Goal: Transaction & Acquisition: Purchase product/service

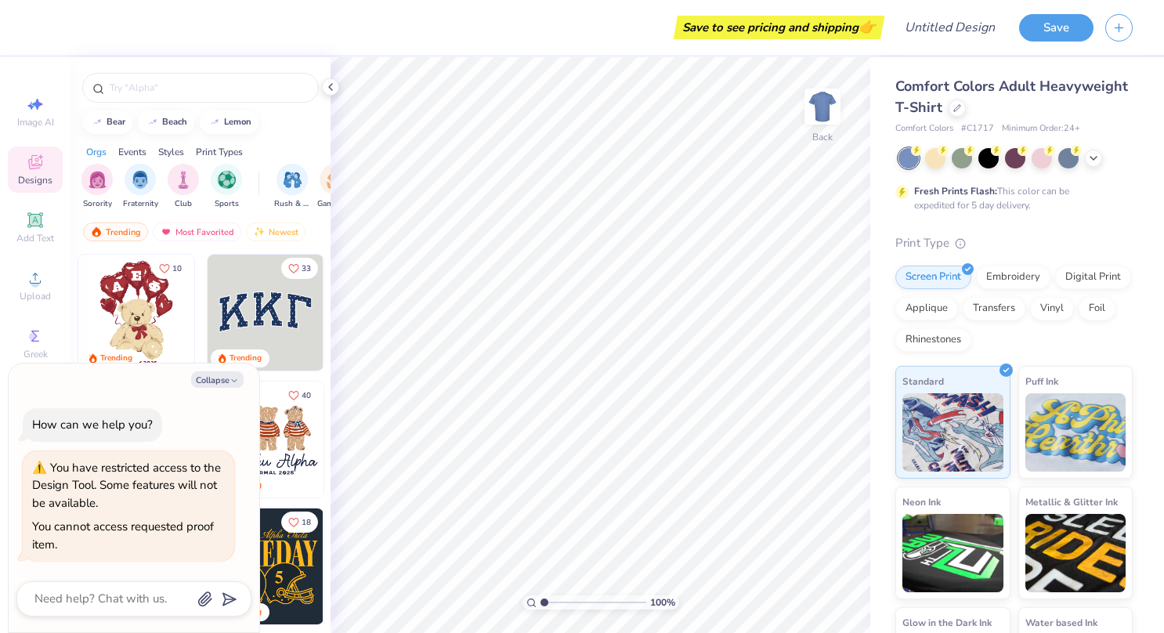
click at [23, 170] on div "Designs" at bounding box center [35, 169] width 55 height 46
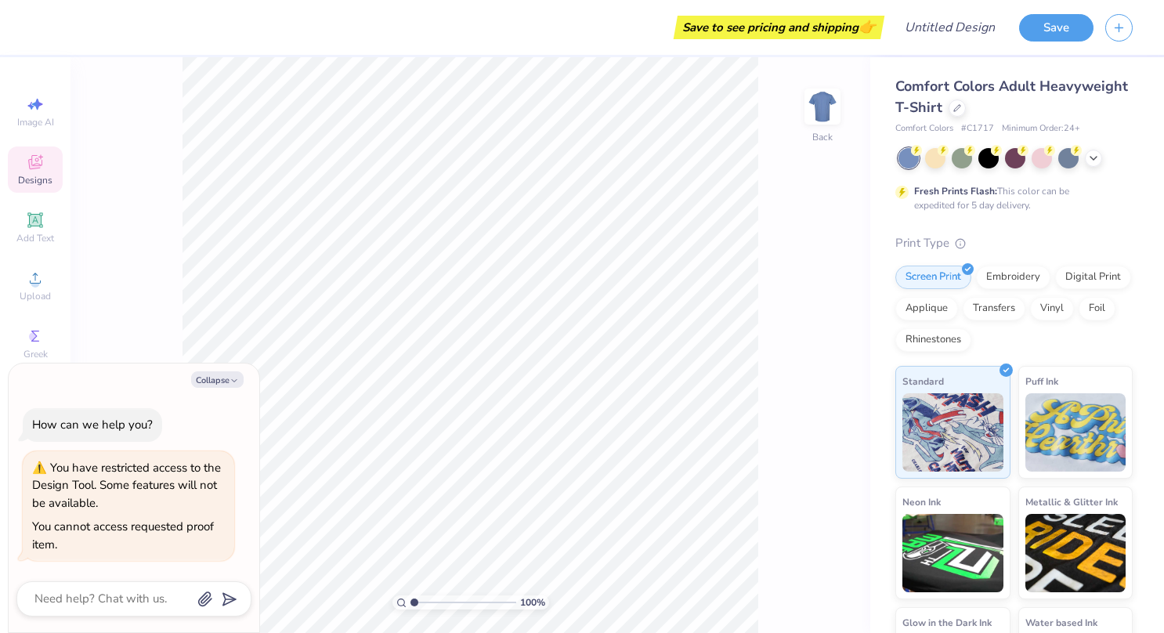
type textarea "x"
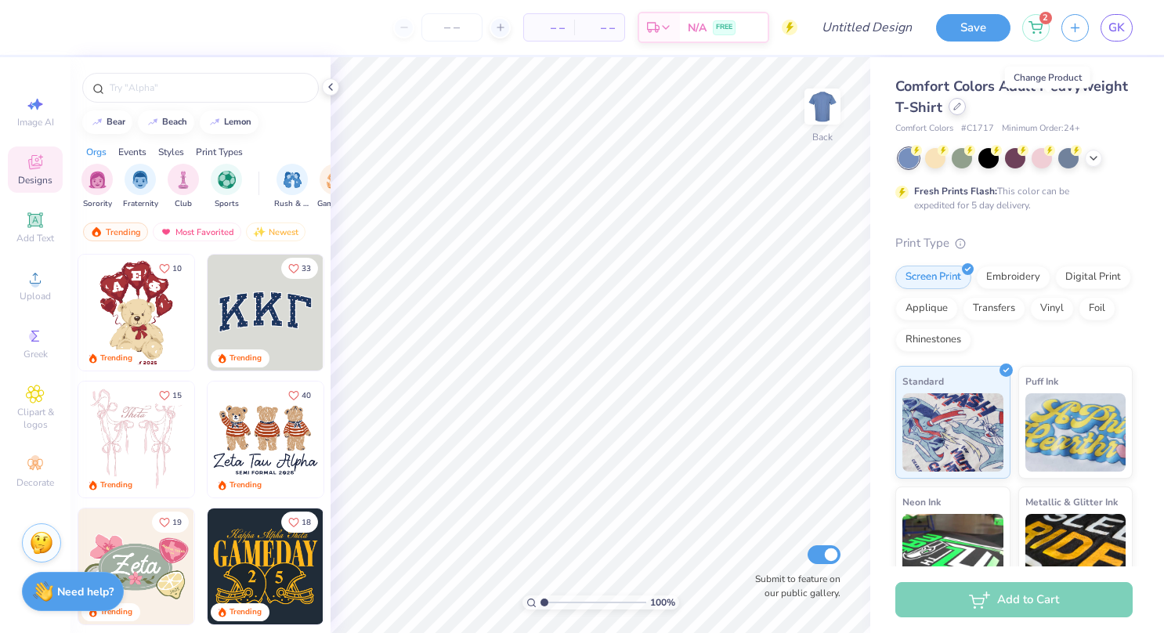
click at [966, 112] on div at bounding box center [956, 106] width 17 height 17
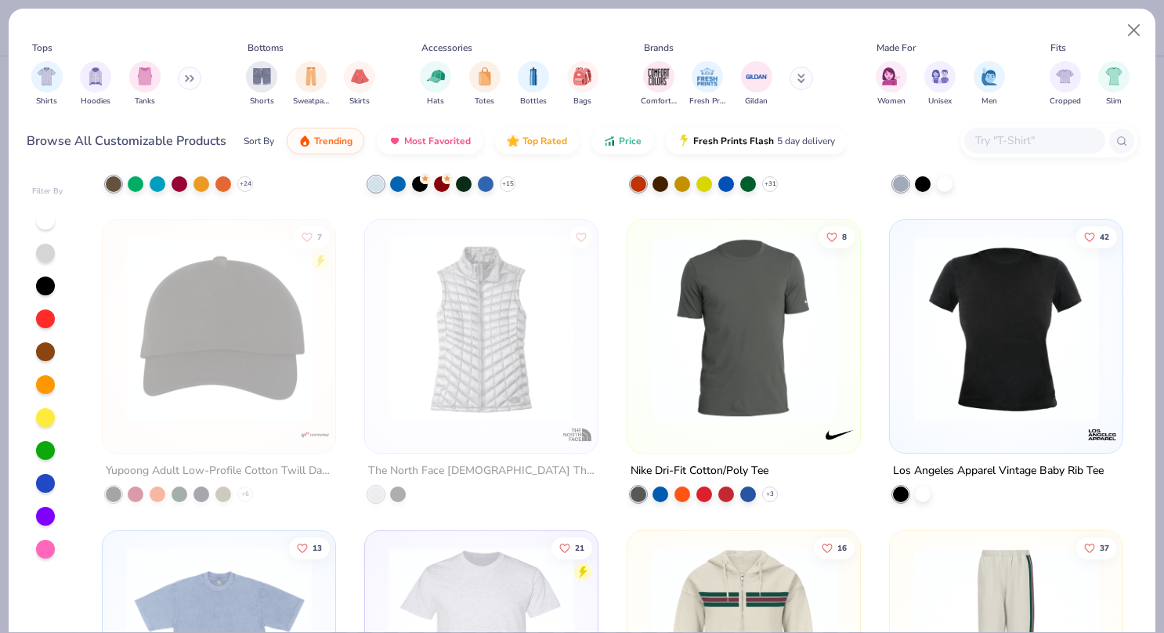
scroll to position [6503, 0]
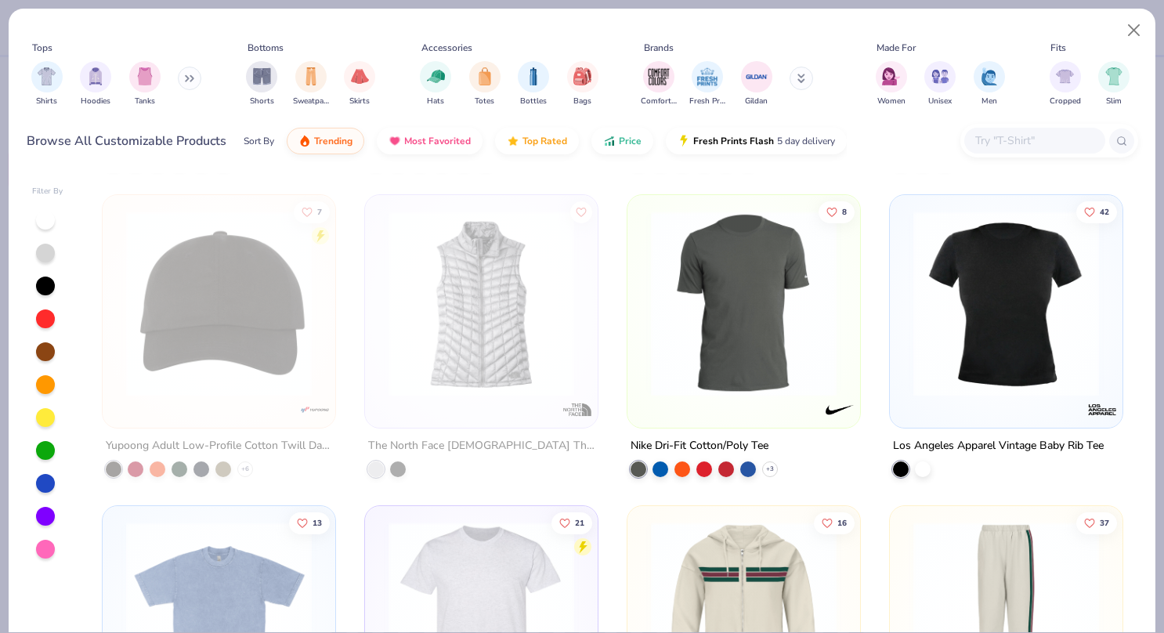
click at [196, 296] on img at bounding box center [218, 304] width 201 height 186
click at [227, 301] on div at bounding box center [17, 304] width 605 height 186
click at [227, 301] on img at bounding box center [218, 304] width 201 height 186
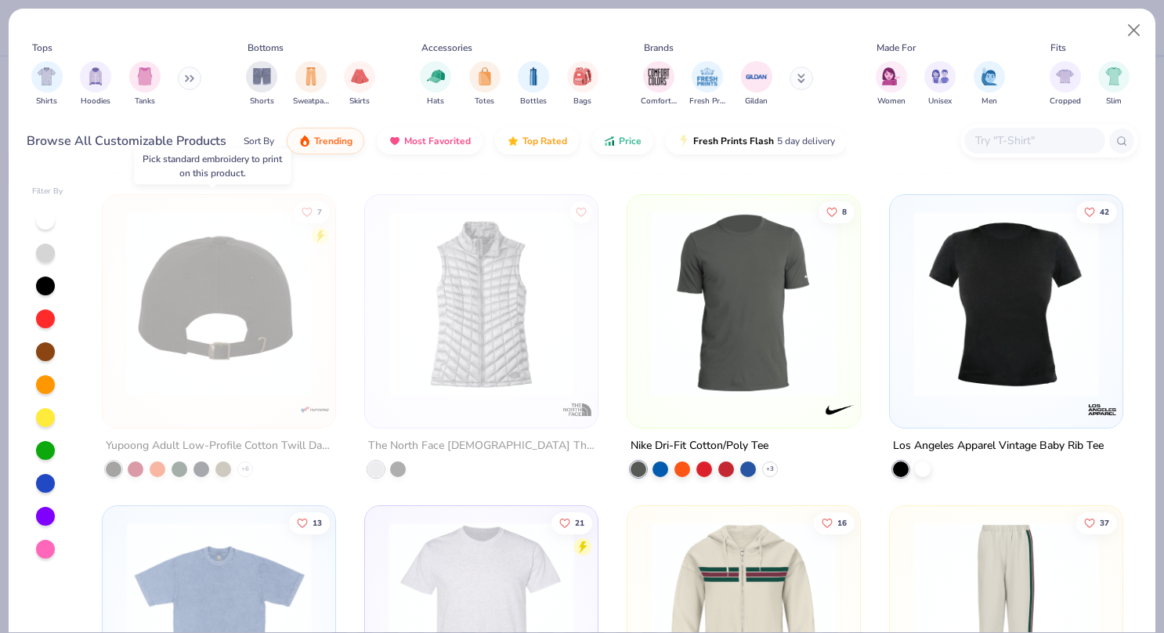
click at [183, 321] on img at bounding box center [218, 304] width 201 height 186
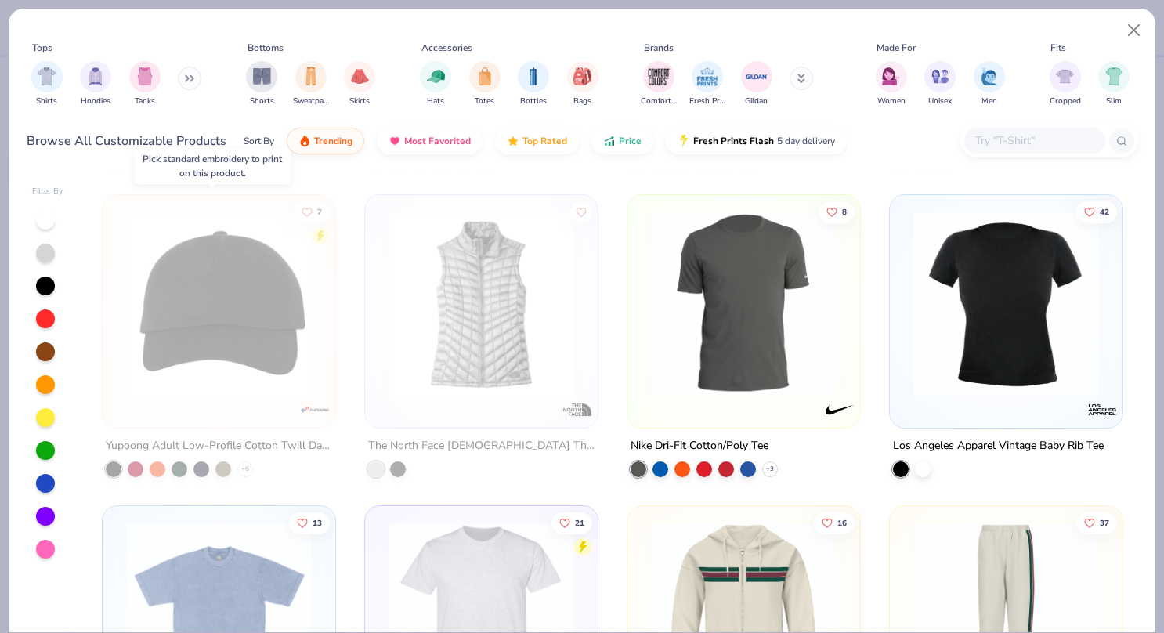
click at [183, 321] on div at bounding box center [17, 304] width 605 height 186
click at [183, 321] on img at bounding box center [218, 304] width 201 height 186
click at [222, 328] on img at bounding box center [218, 304] width 201 height 186
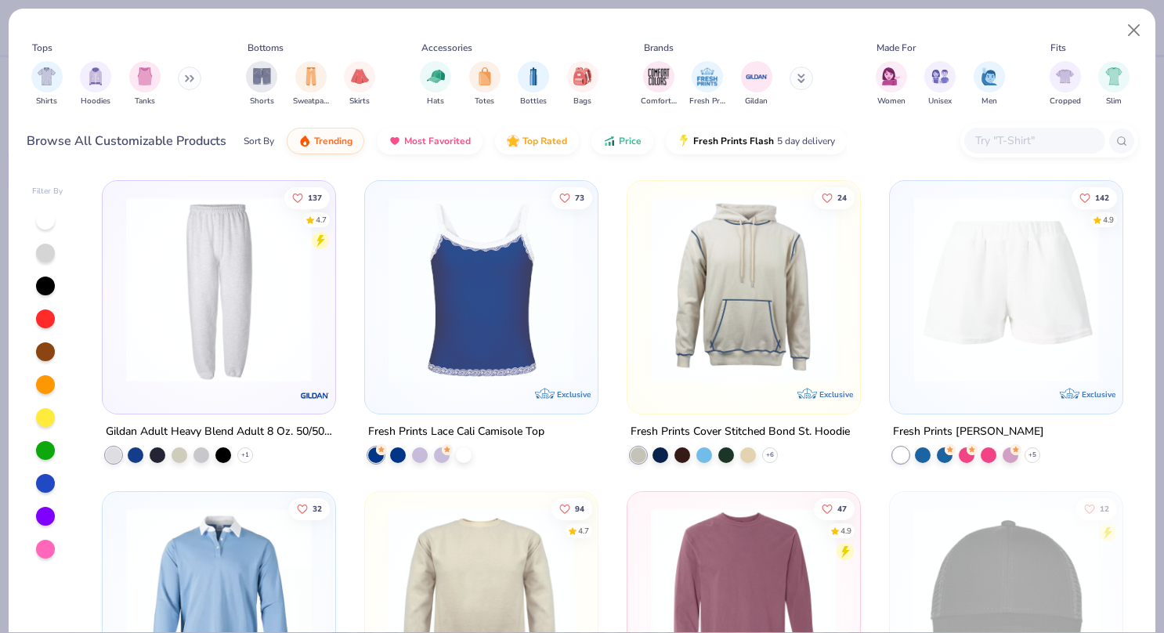
scroll to position [8159, 0]
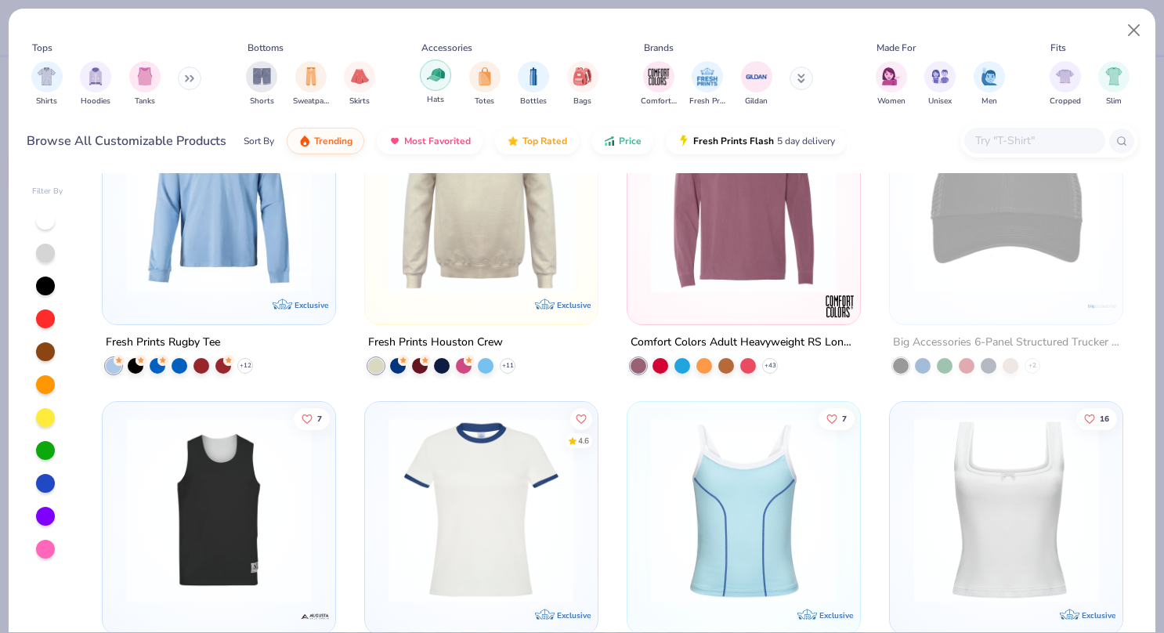
click at [424, 83] on div "filter for Hats" at bounding box center [435, 75] width 31 height 31
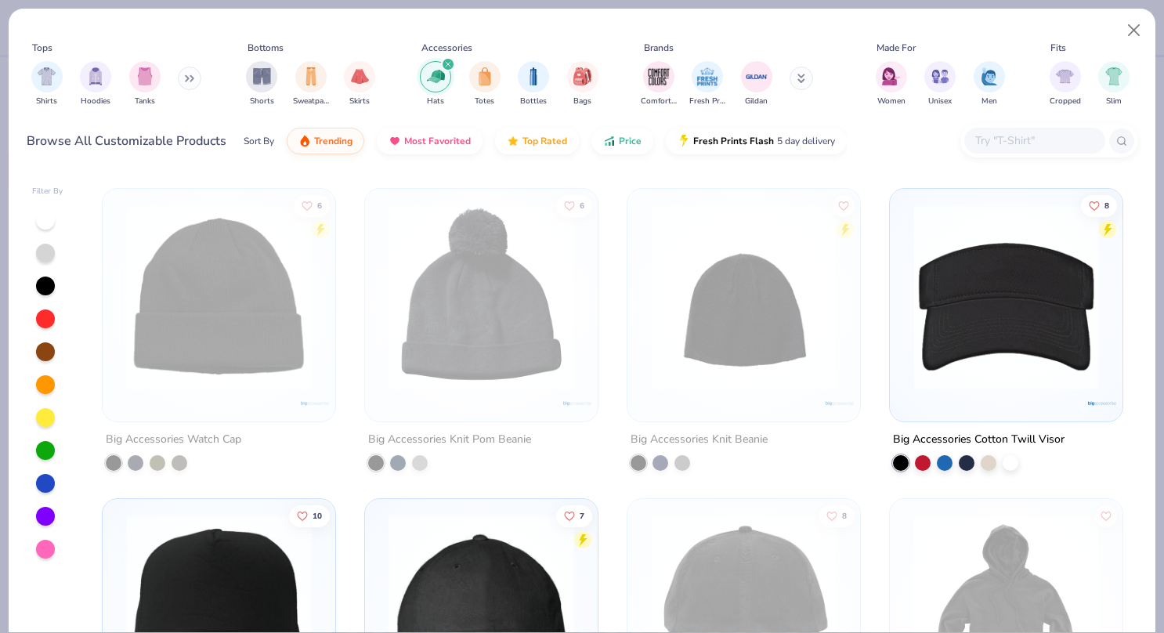
scroll to position [5855, 0]
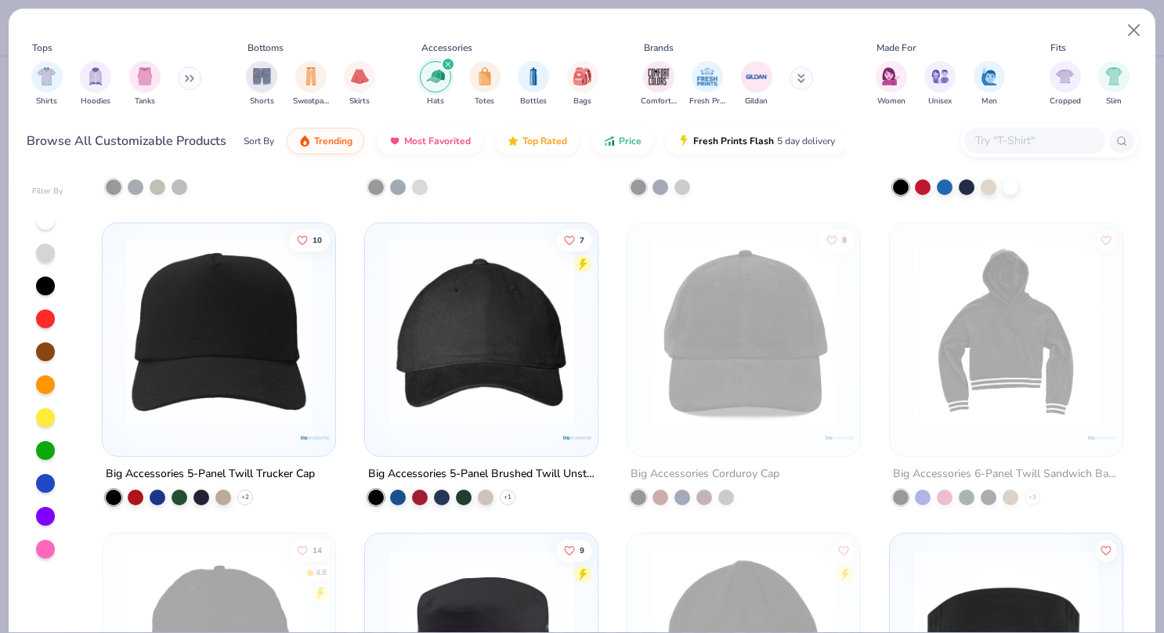
click at [533, 273] on img at bounding box center [481, 332] width 201 height 186
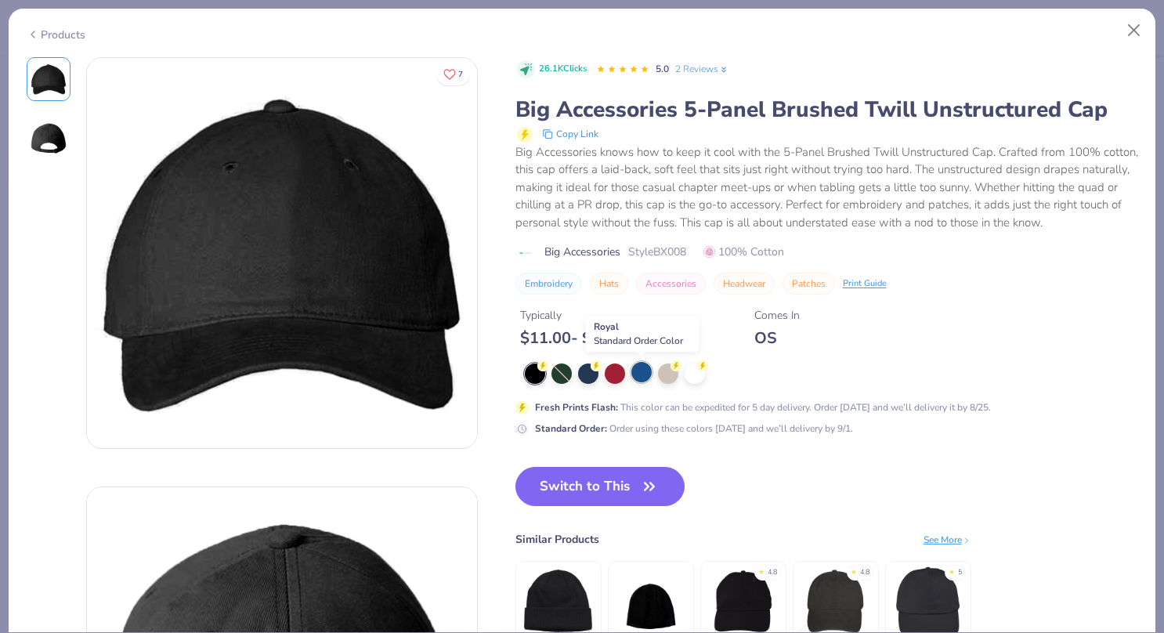
click at [639, 374] on div at bounding box center [641, 372] width 20 height 20
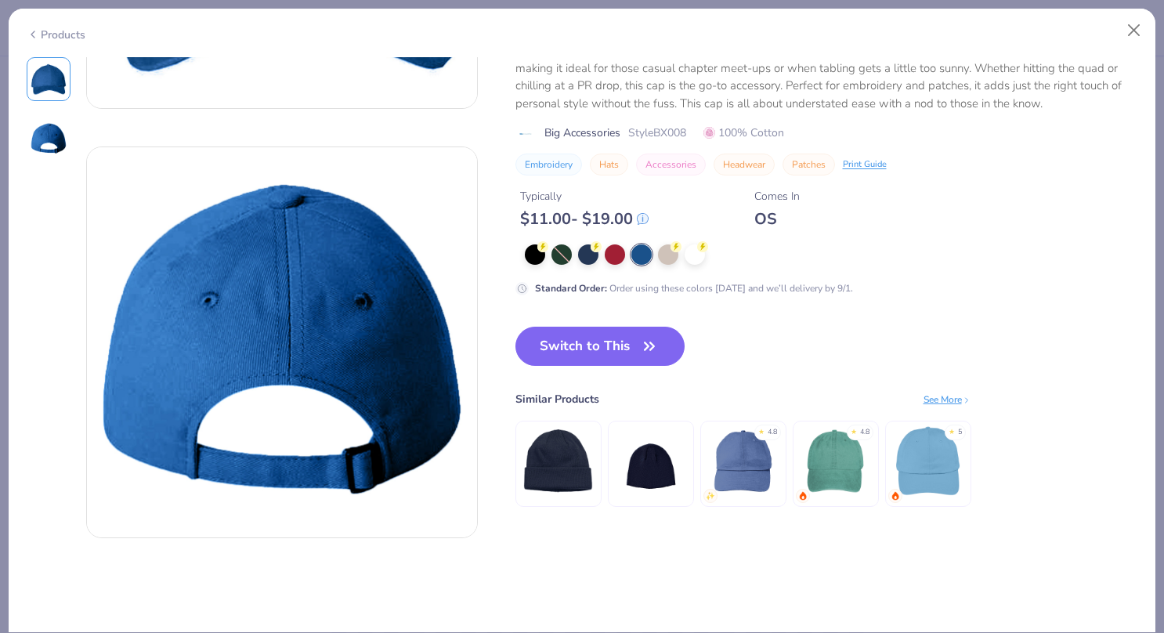
scroll to position [341, 0]
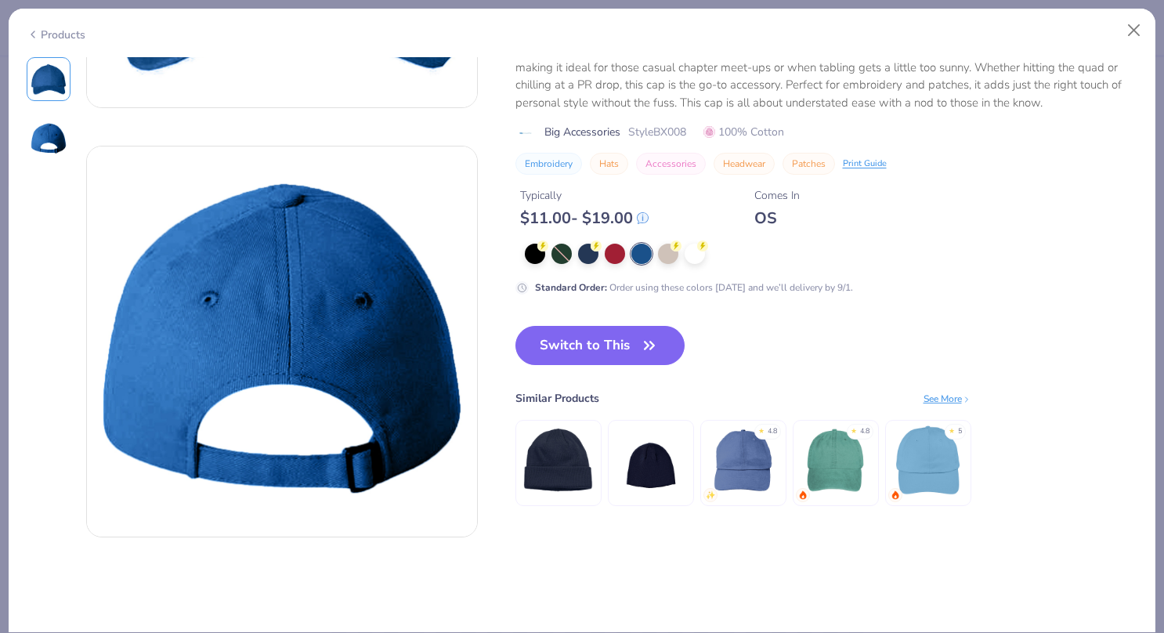
click at [929, 462] on img at bounding box center [927, 459] width 74 height 74
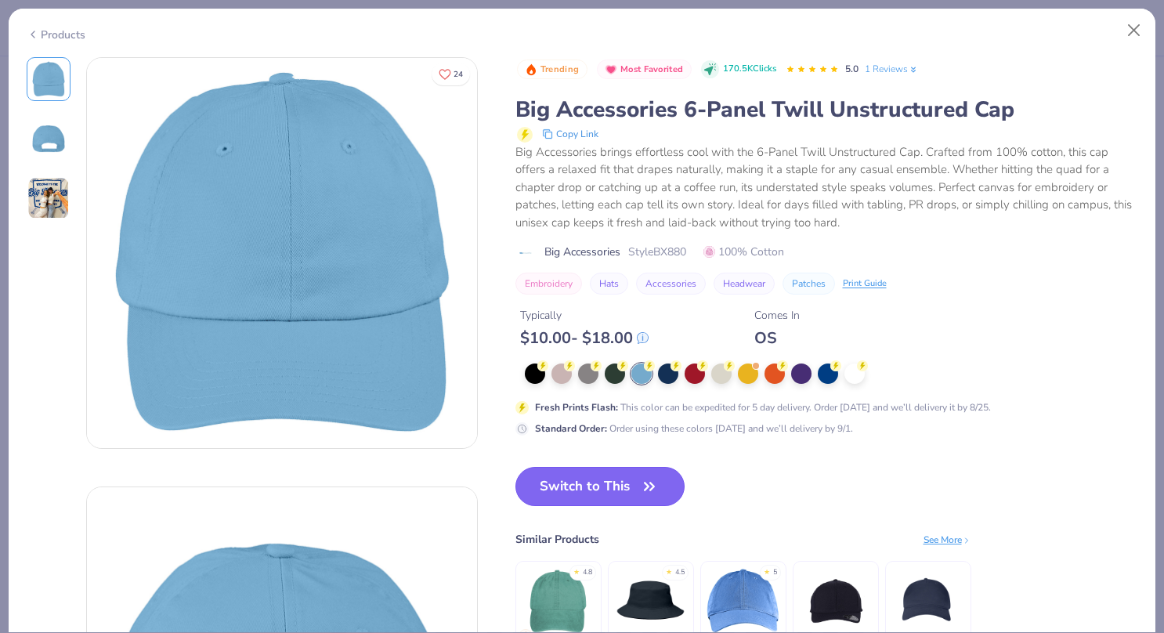
click at [620, 485] on button "Switch to This" at bounding box center [600, 486] width 170 height 39
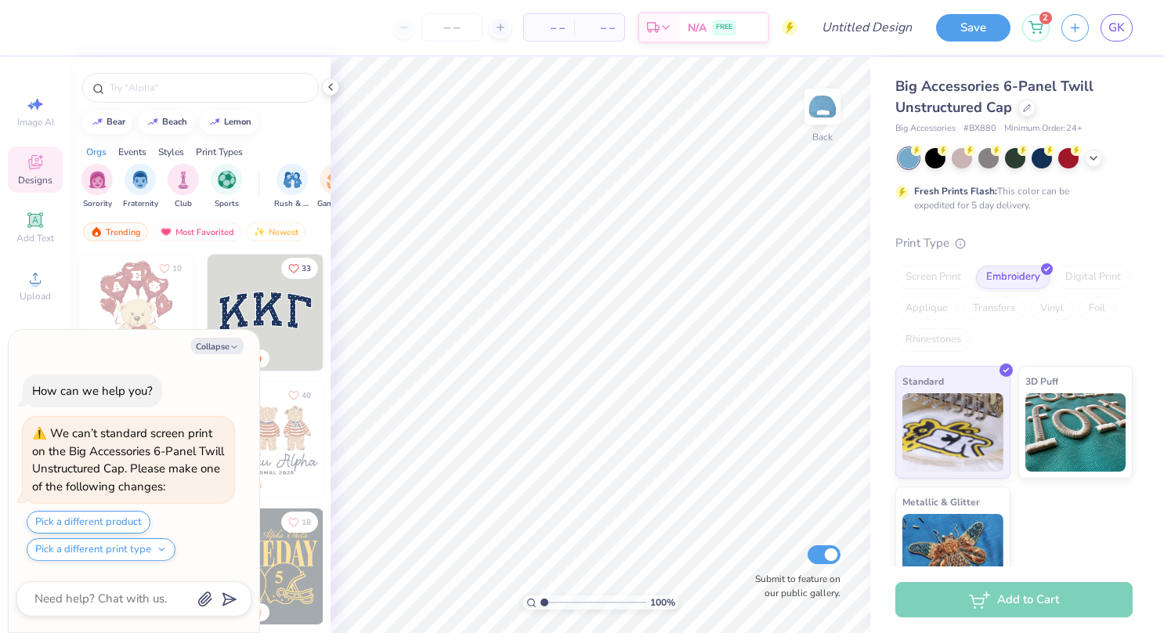
click at [298, 113] on div "bear beach lemon" at bounding box center [200, 121] width 260 height 23
click at [226, 345] on button "Collapse" at bounding box center [217, 346] width 52 height 16
type textarea "x"
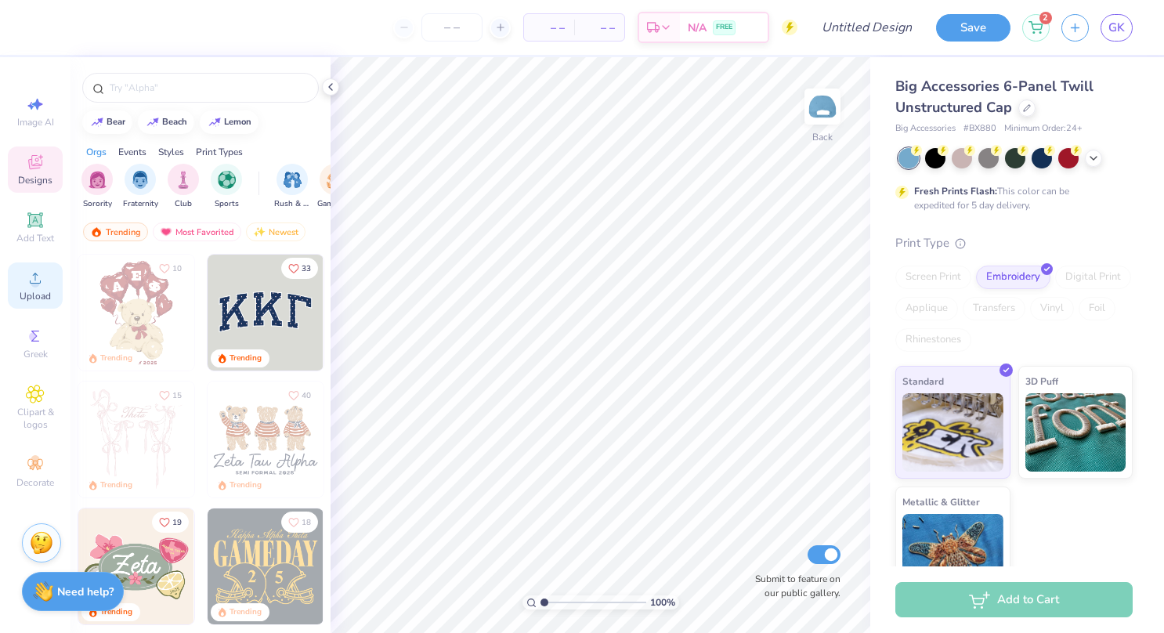
click at [39, 296] on span "Upload" at bounding box center [35, 296] width 31 height 13
click at [40, 168] on icon at bounding box center [35, 162] width 19 height 19
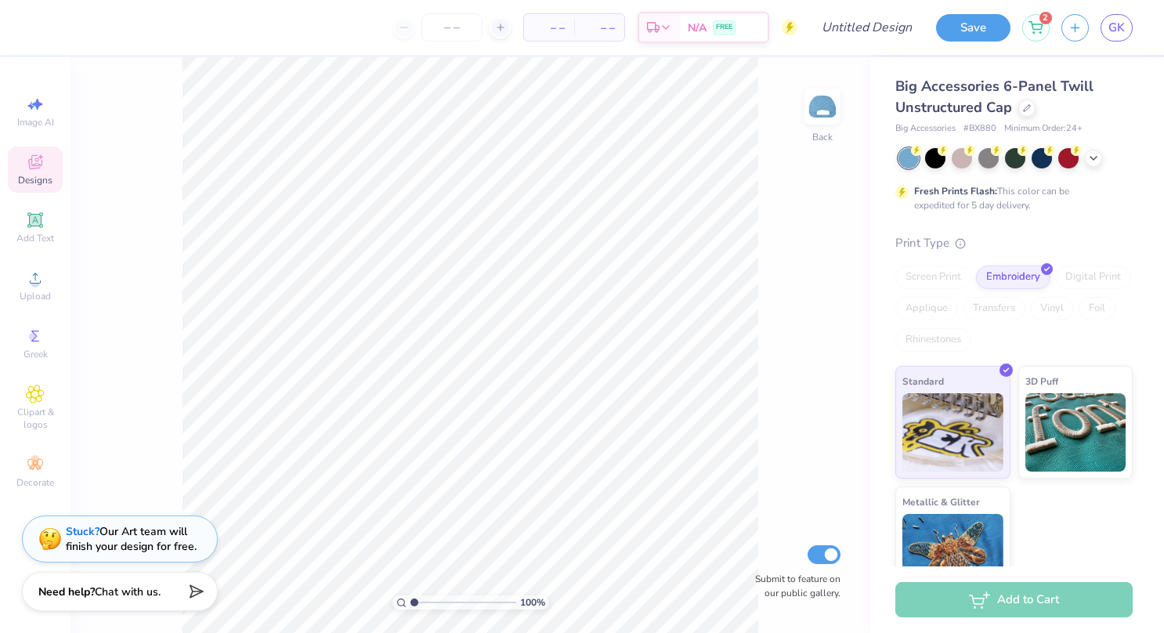
click at [38, 171] on icon at bounding box center [35, 162] width 19 height 19
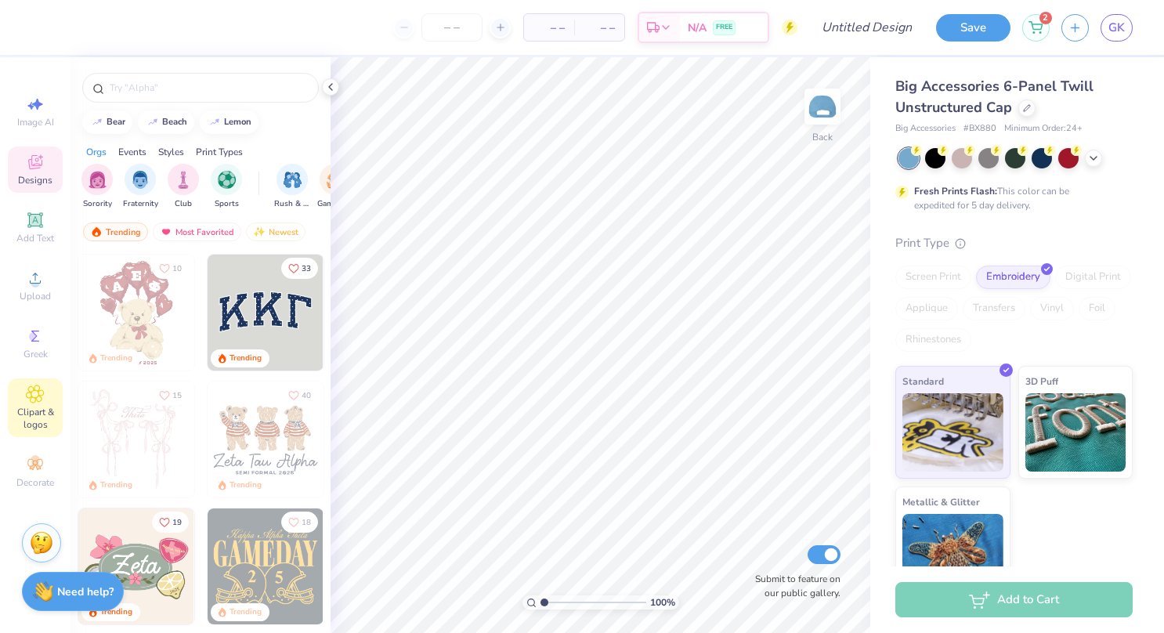
click at [36, 385] on icon at bounding box center [35, 394] width 18 height 19
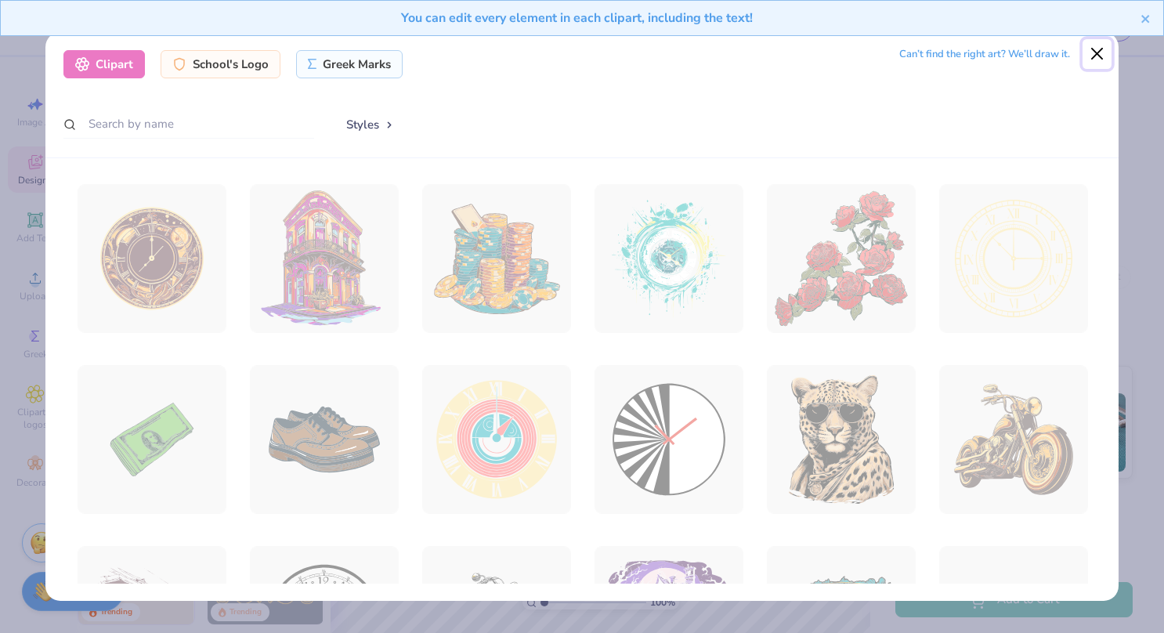
click at [1093, 52] on button "Close" at bounding box center [1097, 54] width 30 height 30
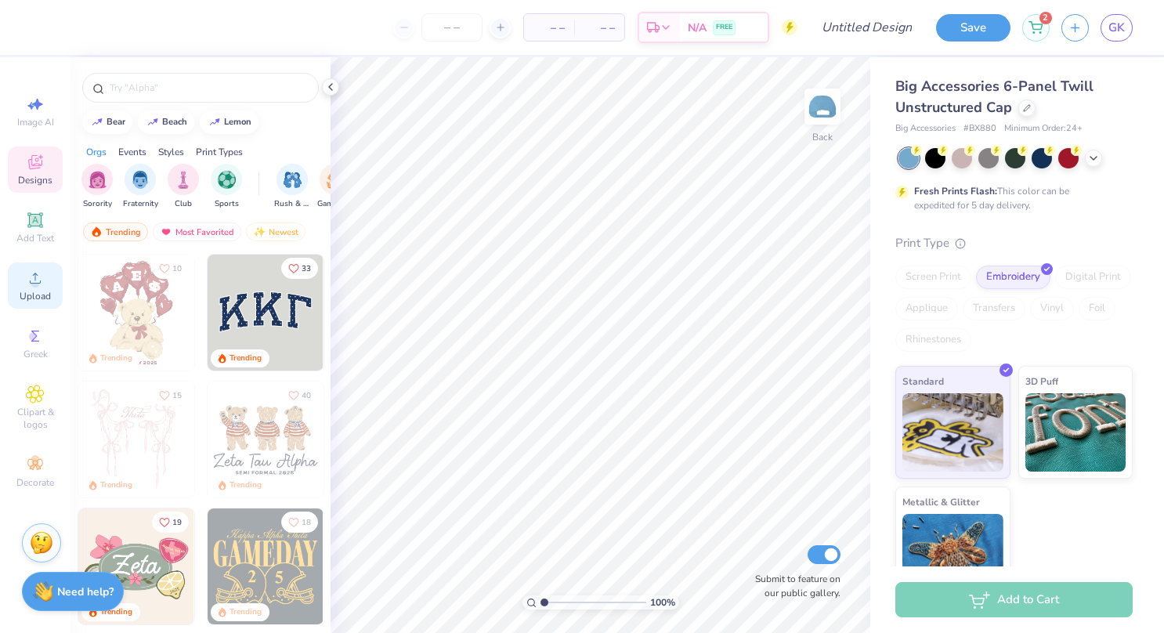
click at [31, 291] on span "Upload" at bounding box center [35, 296] width 31 height 13
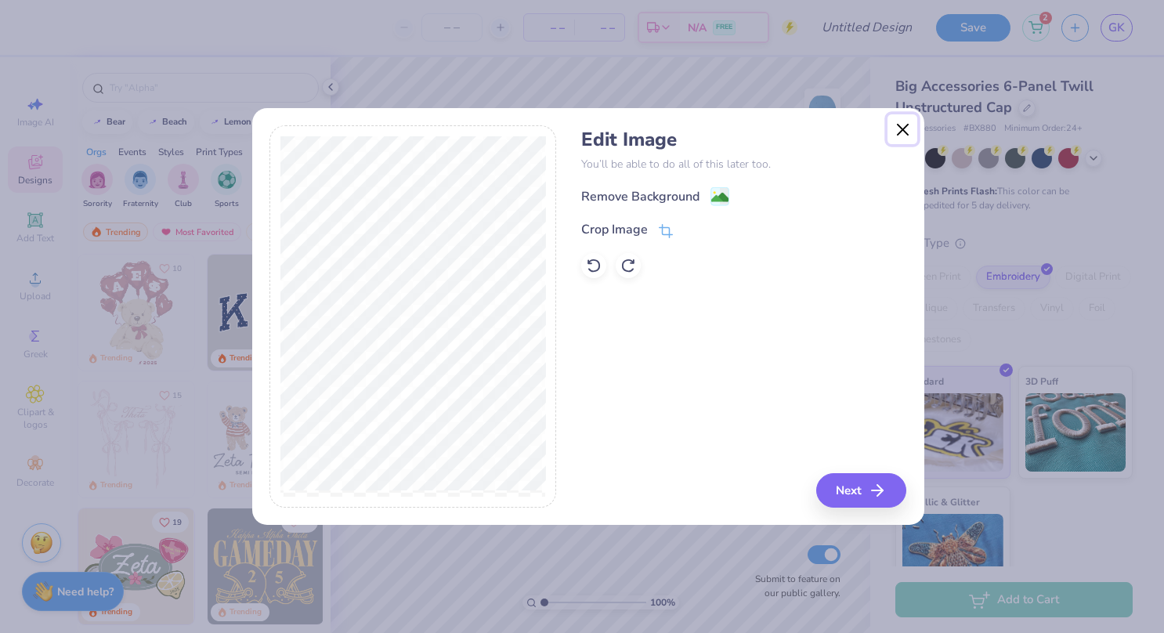
click at [896, 128] on button "Close" at bounding box center [902, 129] width 30 height 30
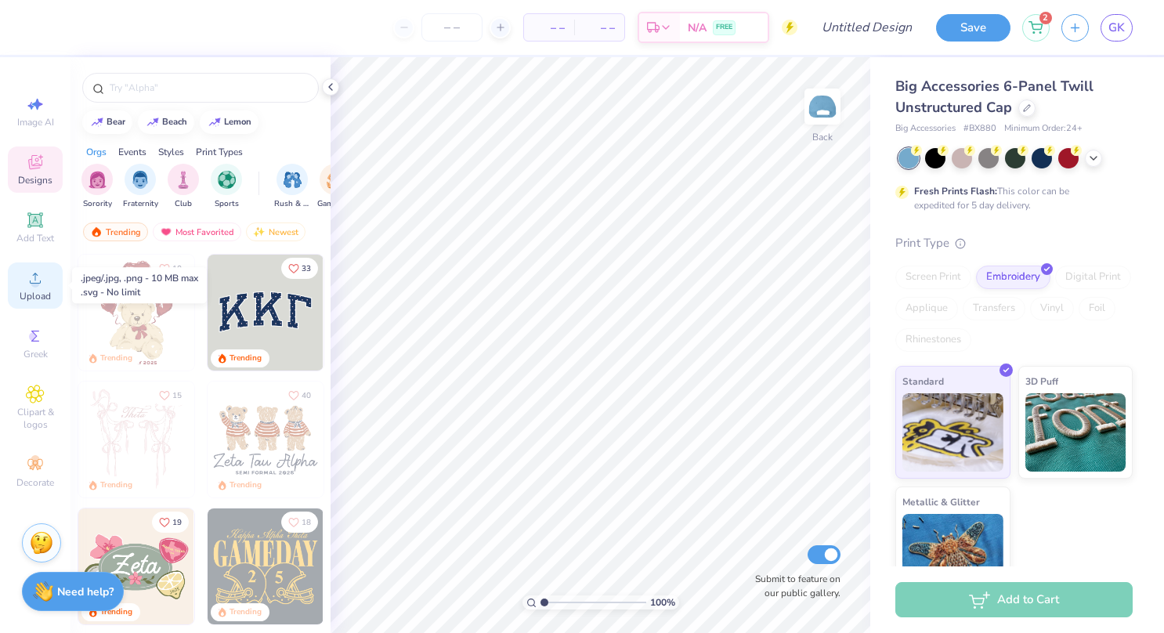
click at [47, 286] on div "Upload" at bounding box center [35, 285] width 55 height 46
click at [279, 122] on body "– – Per Item – – Total Est. Delivery N/A FREE Design Title Save 2 GK Image AI D…" at bounding box center [582, 316] width 1164 height 633
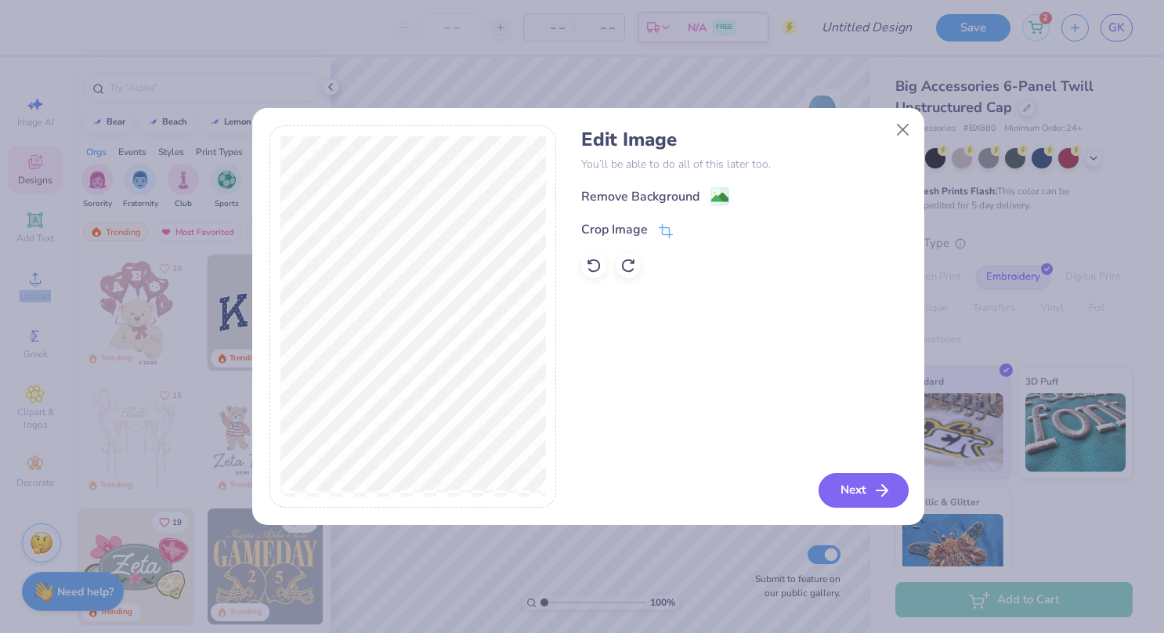
click at [870, 504] on button "Next" at bounding box center [863, 490] width 90 height 34
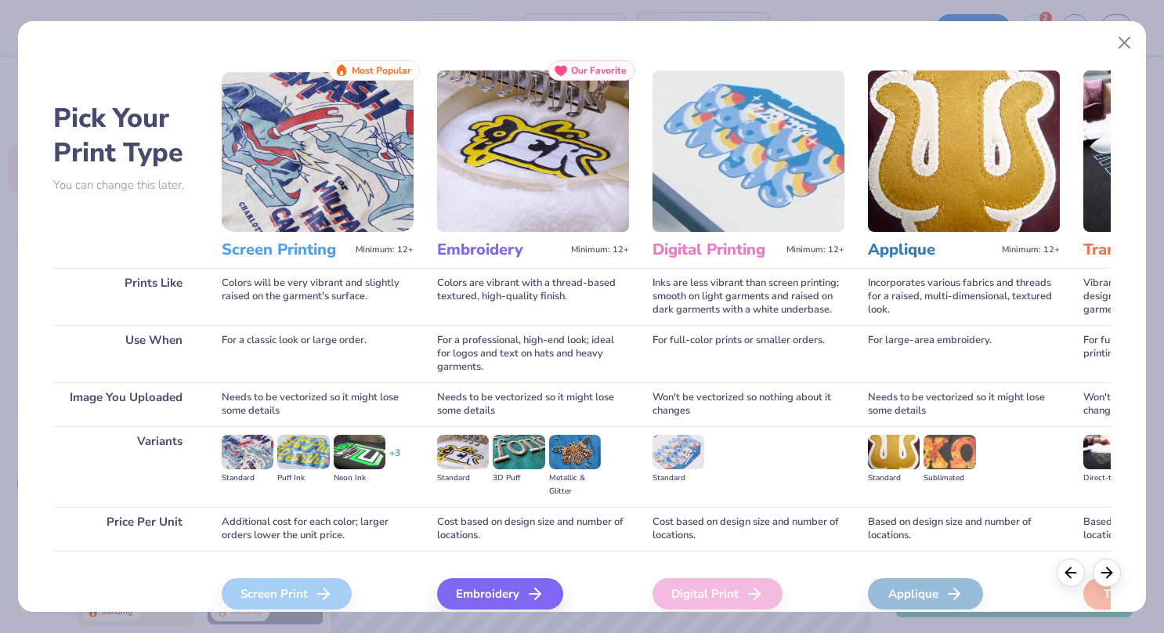
scroll to position [69, 0]
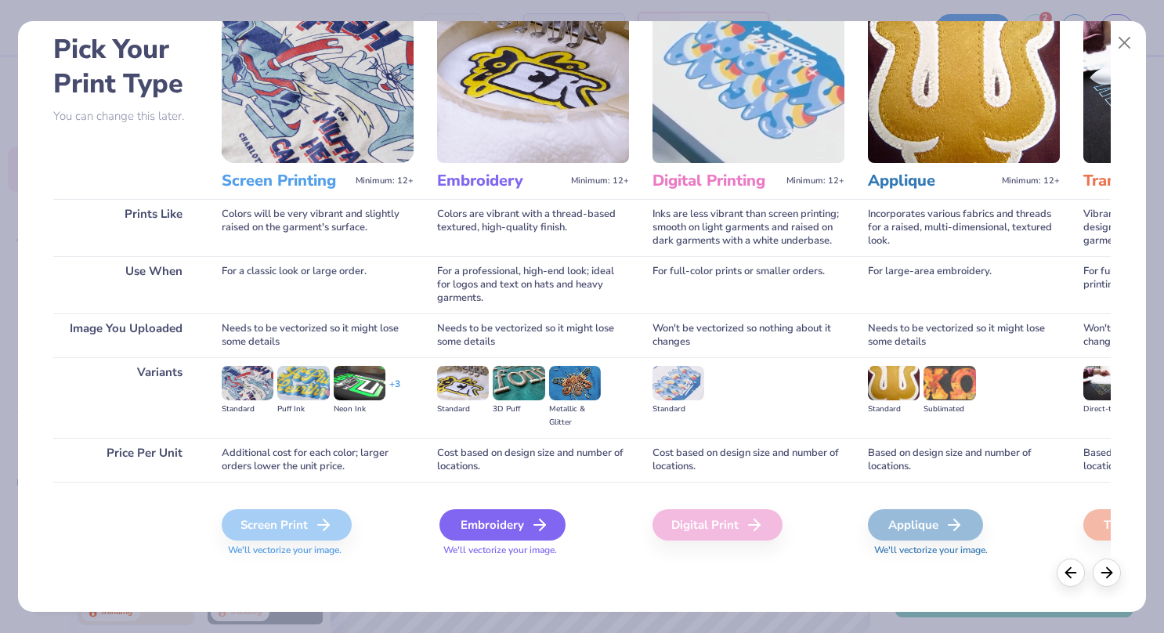
click at [522, 518] on div "Embroidery" at bounding box center [502, 524] width 126 height 31
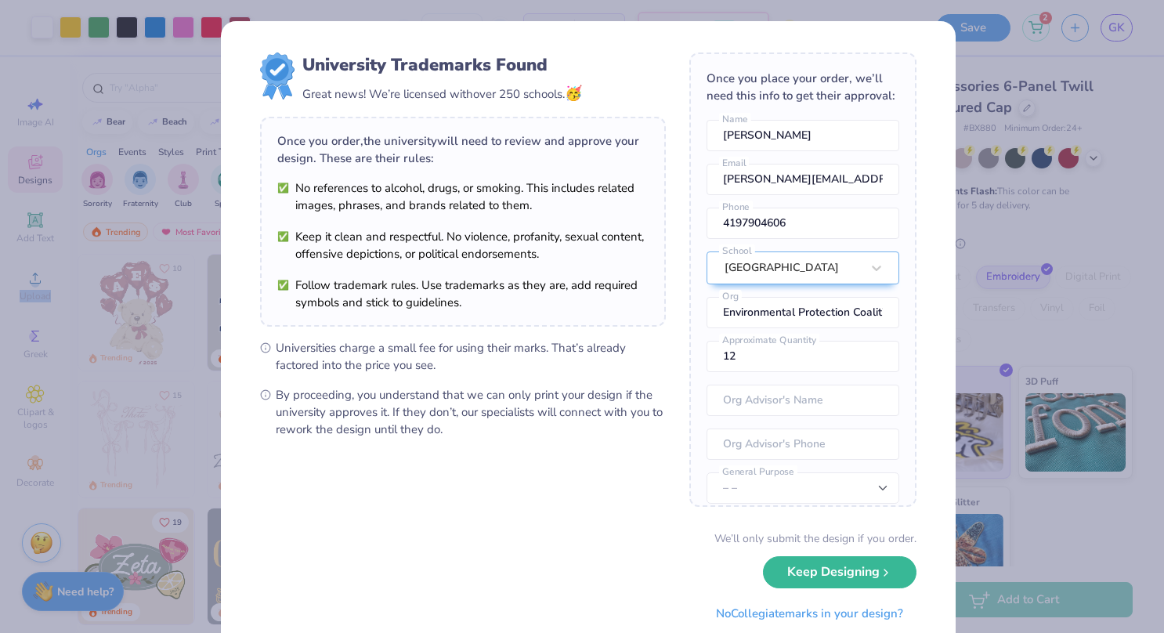
scroll to position [70, 0]
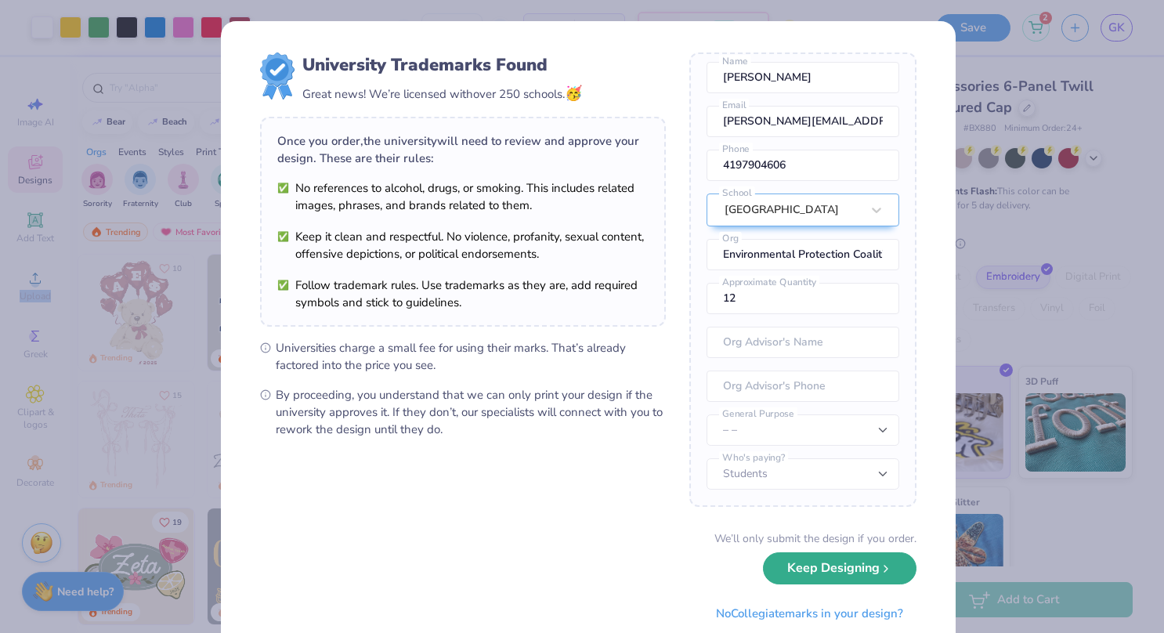
click at [841, 573] on button "Keep Designing" at bounding box center [840, 568] width 154 height 32
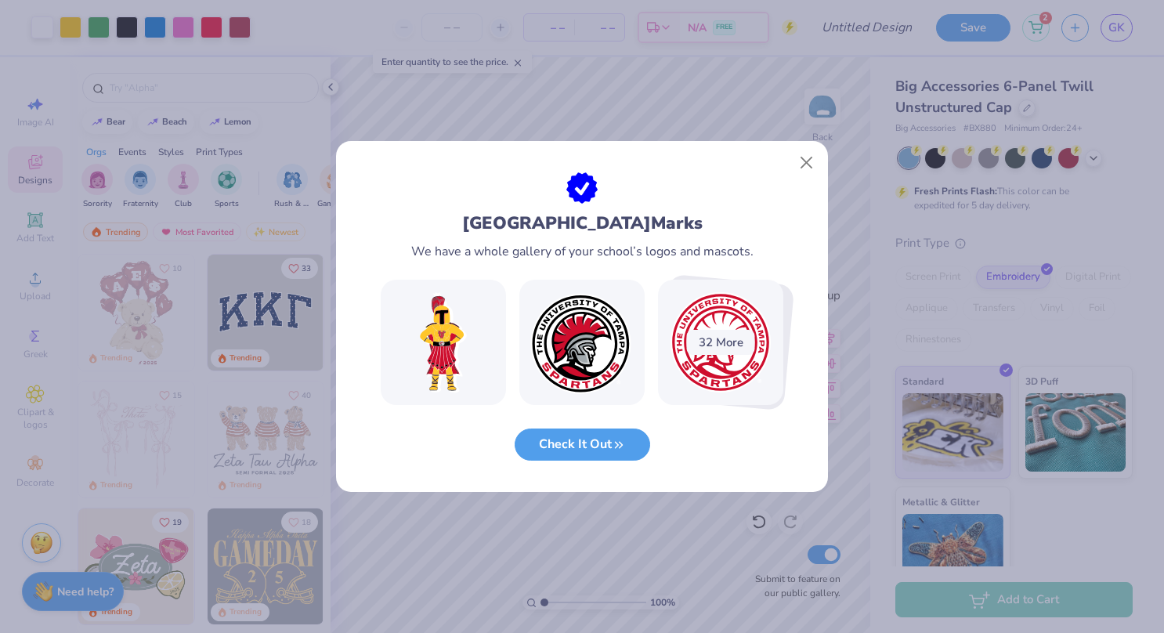
click at [725, 345] on div "32 More" at bounding box center [721, 342] width 68 height 25
click at [580, 443] on button "Check It Out" at bounding box center [582, 440] width 135 height 32
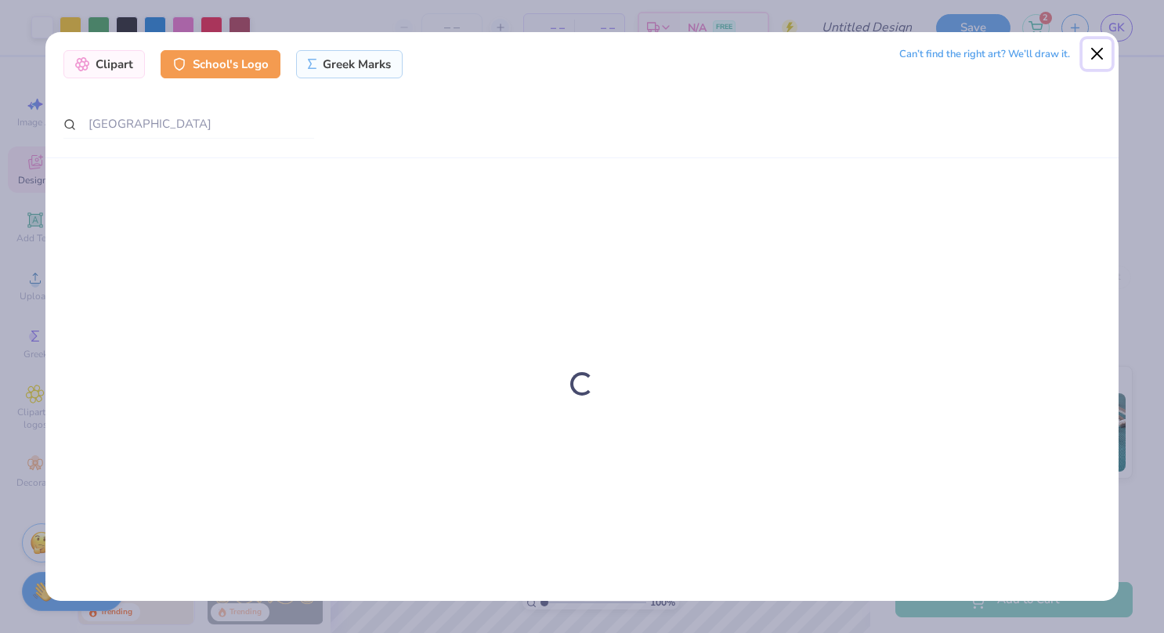
click at [1096, 58] on button "Close" at bounding box center [1097, 54] width 30 height 30
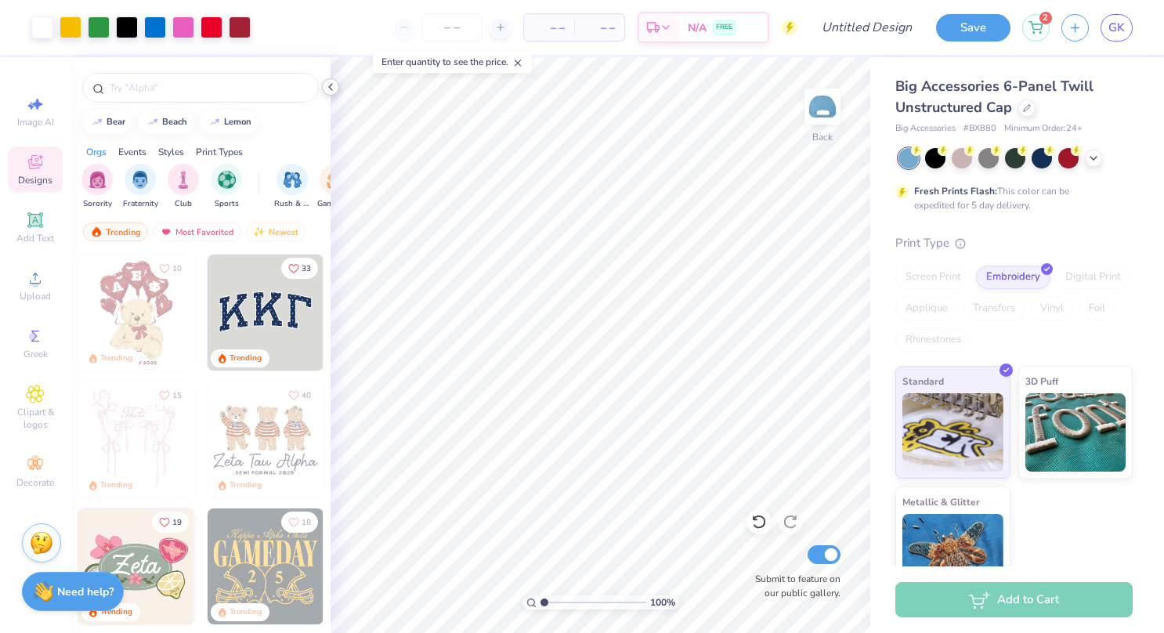
click at [327, 87] on icon at bounding box center [330, 87] width 13 height 13
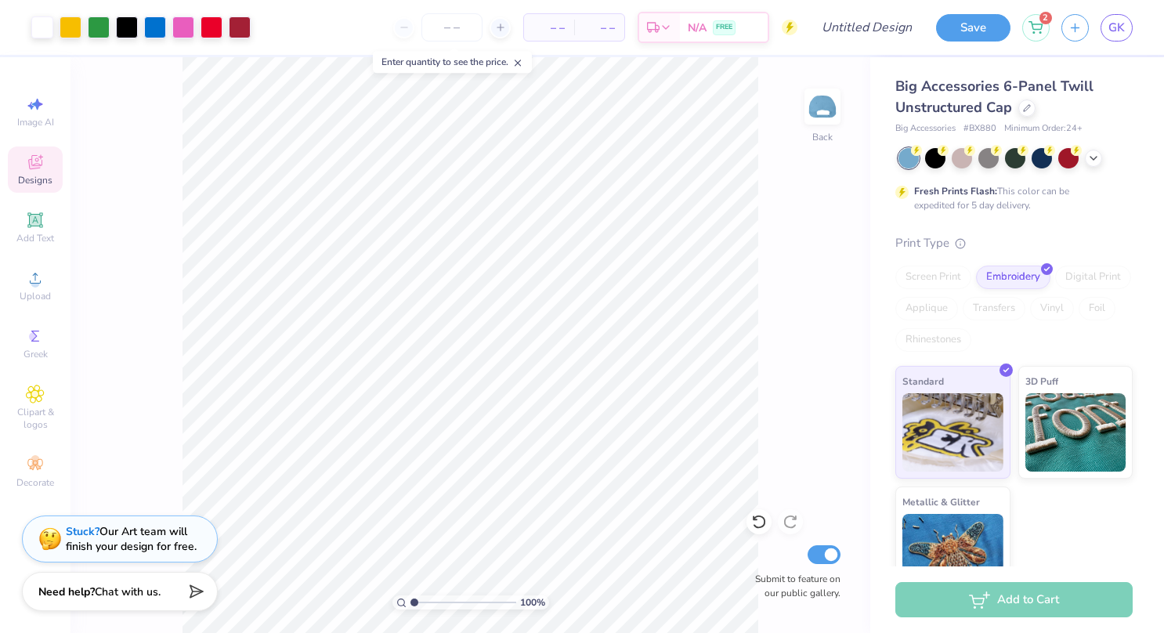
type input "1.01127248335802"
type textarea "x"
type input "1.04659735825859"
type textarea "x"
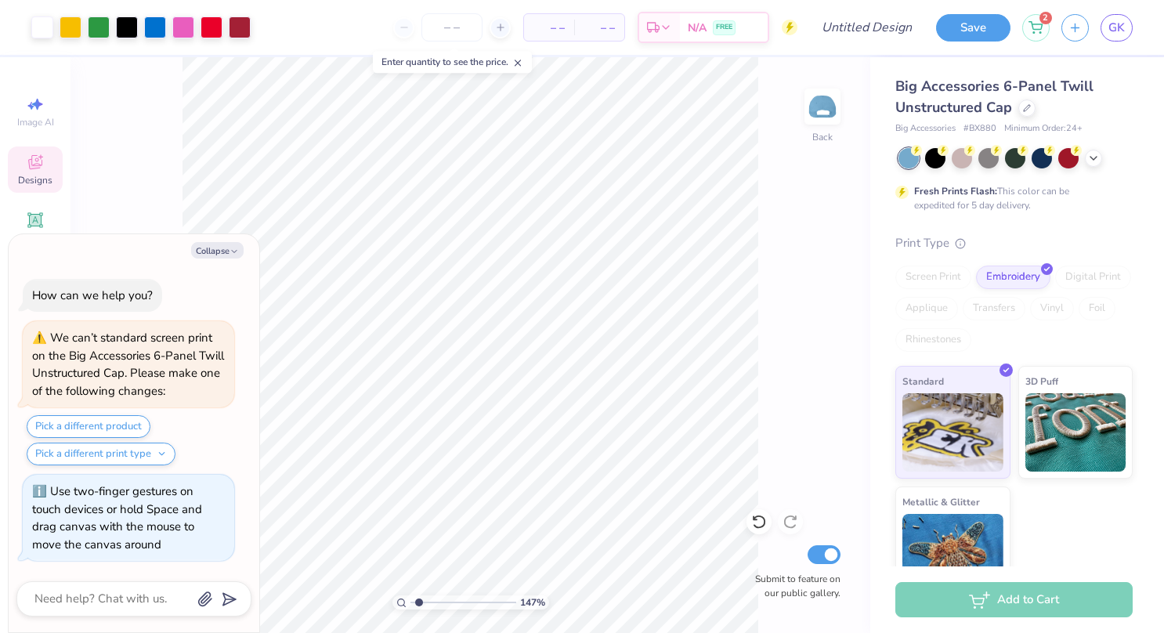
type input "1.48531046685263"
click at [230, 251] on icon "button" at bounding box center [233, 251] width 9 height 9
type textarea "x"
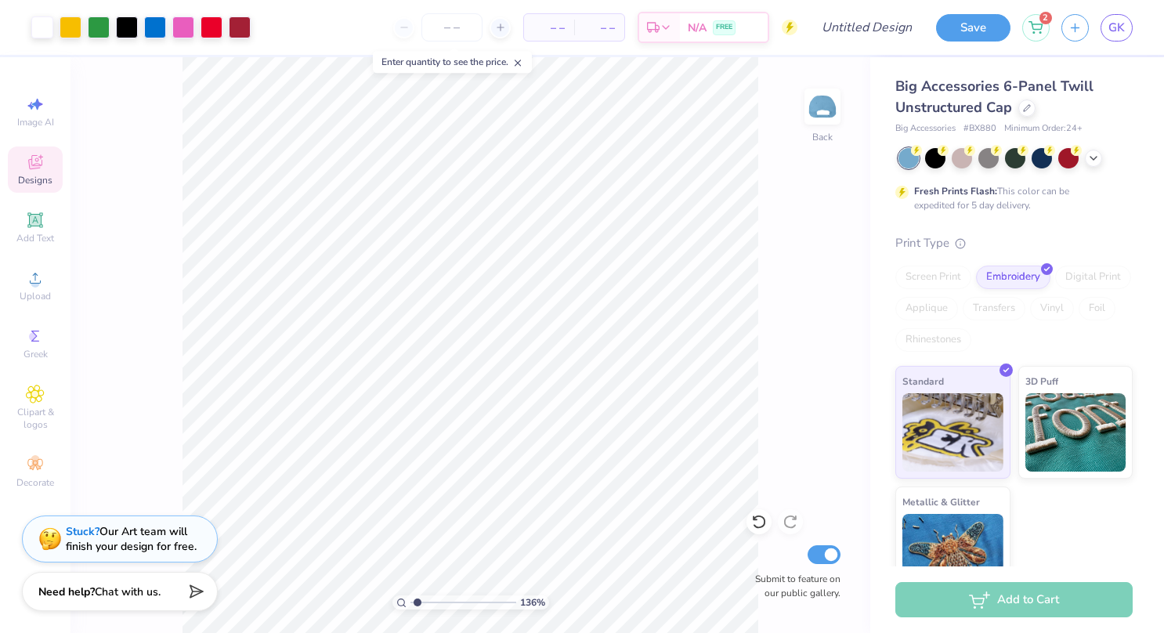
type input "1.35565945685267"
click at [475, 31] on input "number" at bounding box center [451, 27] width 61 height 28
type input "100"
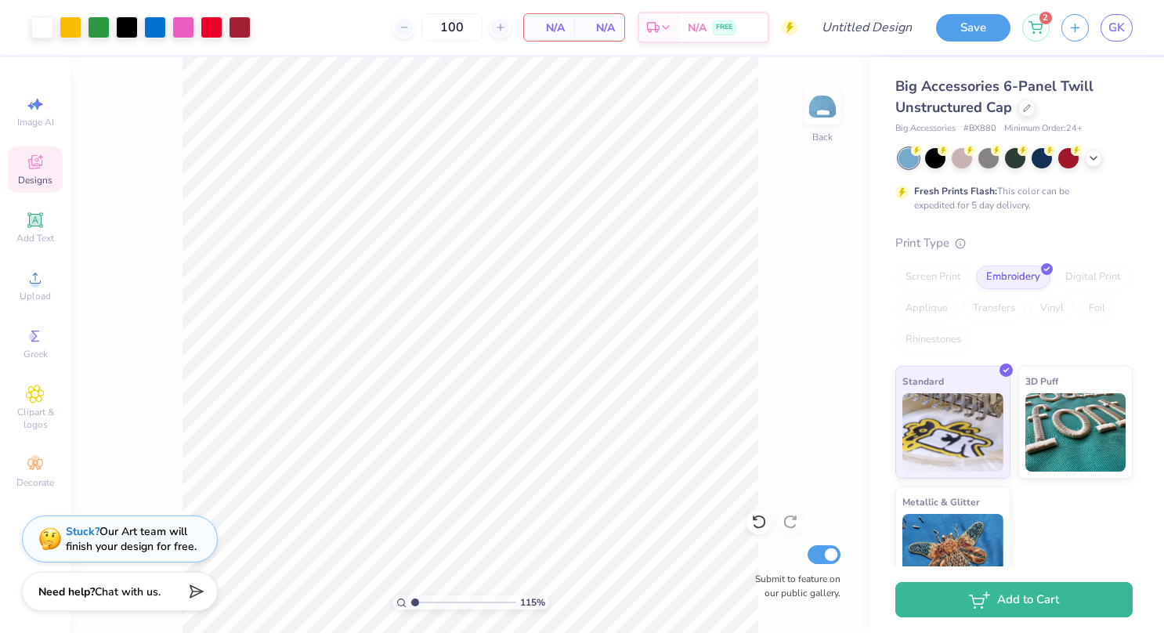
type input "1.12736298577042"
type input "100"
click at [1094, 157] on polyline at bounding box center [1093, 156] width 6 height 3
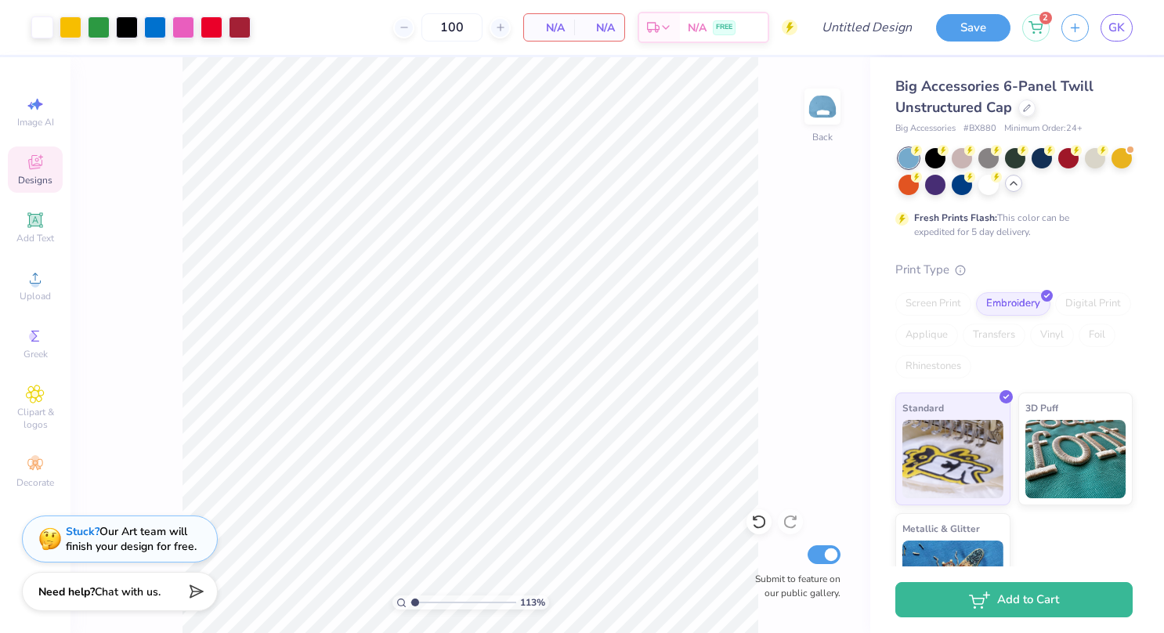
click at [865, 221] on div "113 % Back Submit to feature on our public gallery." at bounding box center [470, 345] width 800 height 576
click at [1020, 182] on icon at bounding box center [1013, 183] width 13 height 13
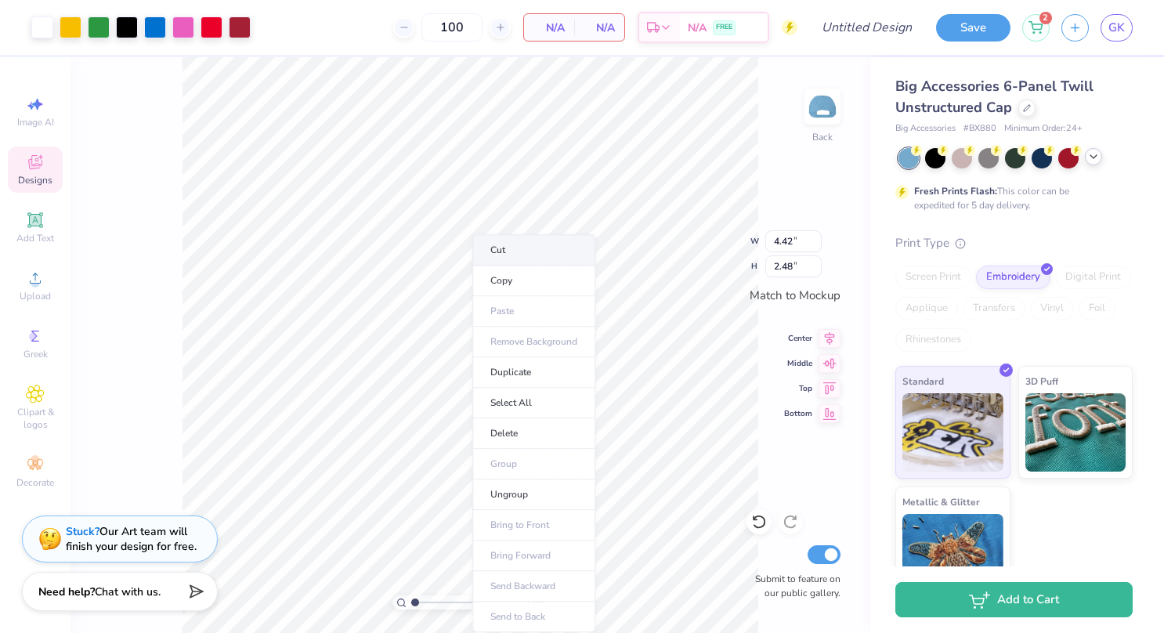
click at [533, 244] on li "Cut" at bounding box center [533, 249] width 123 height 31
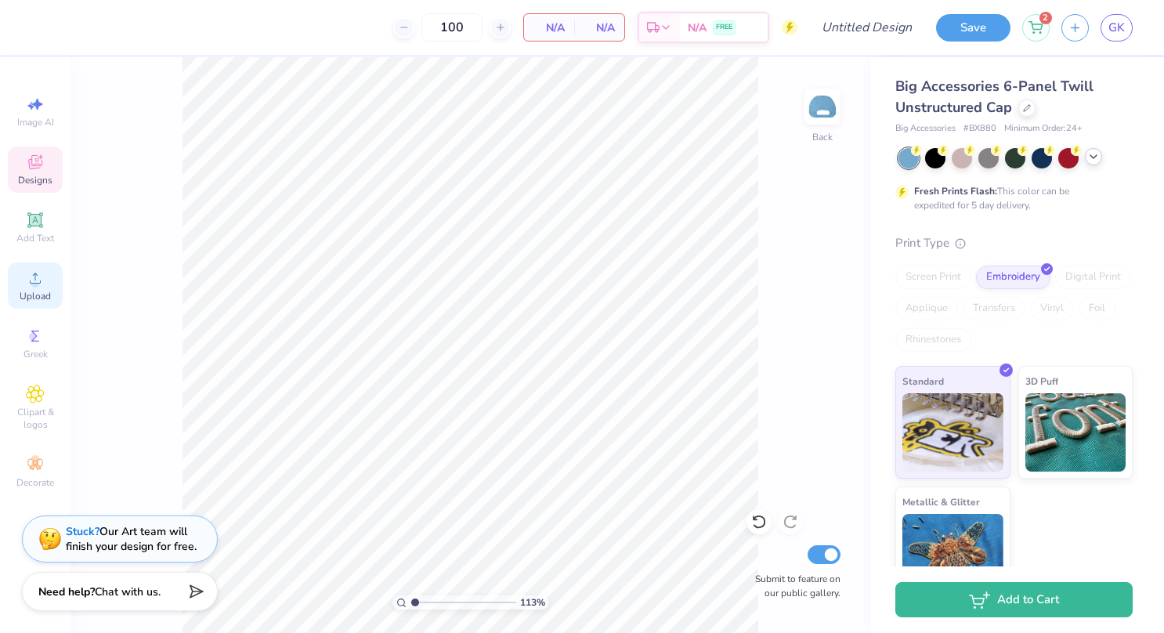
click at [28, 286] on icon at bounding box center [35, 278] width 19 height 19
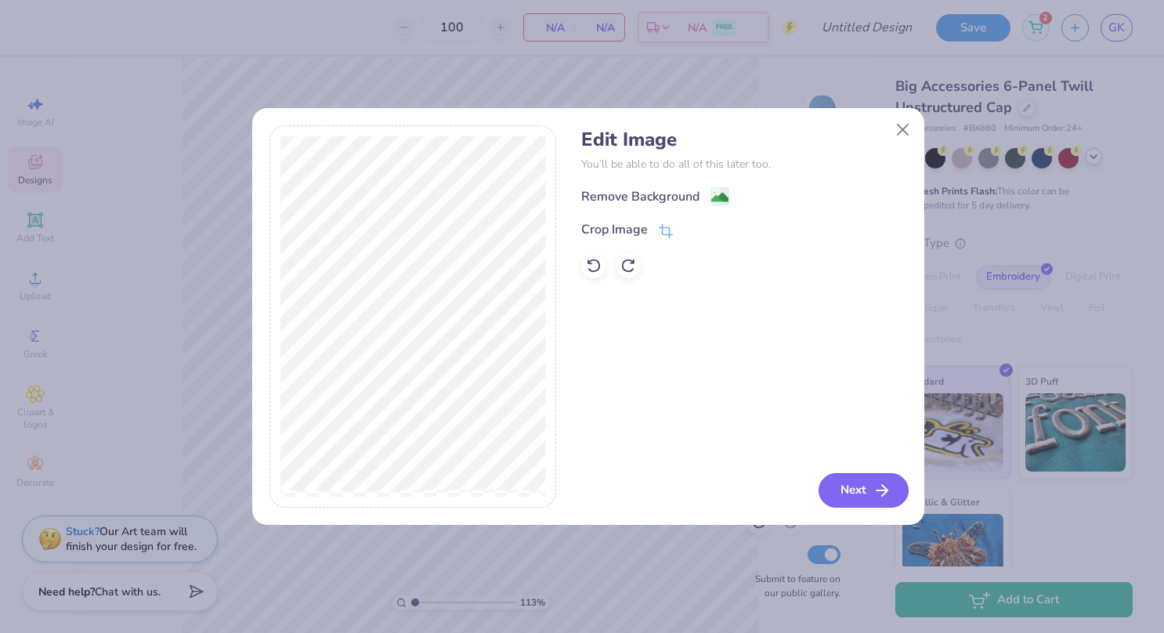
click at [882, 494] on icon "button" at bounding box center [881, 490] width 19 height 19
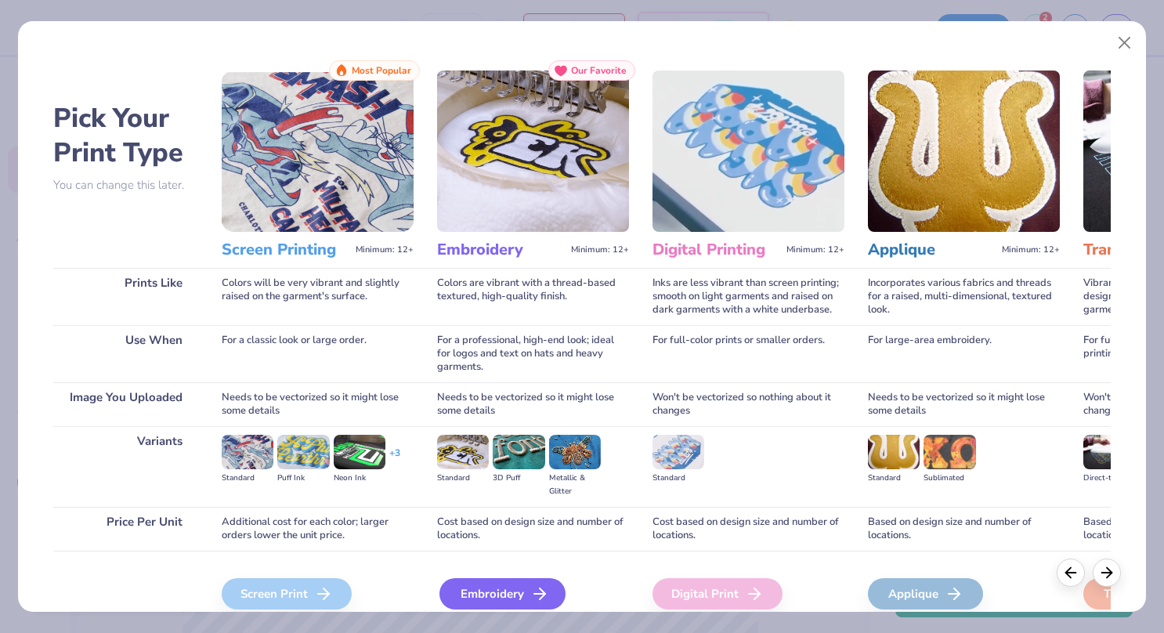
click at [518, 591] on div "Embroidery" at bounding box center [502, 593] width 126 height 31
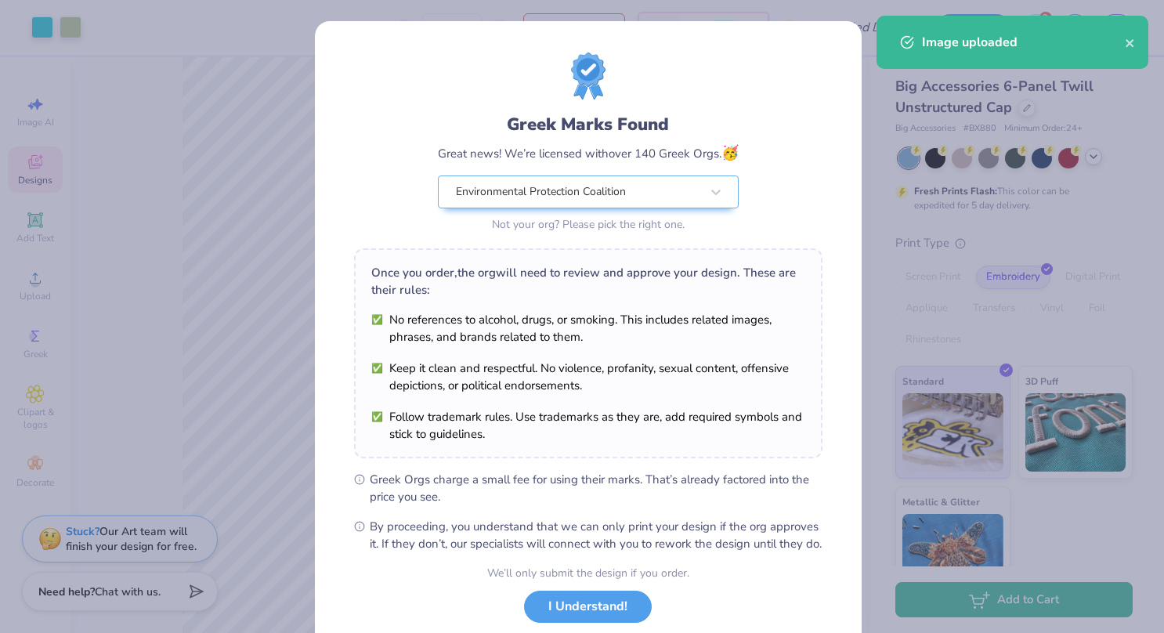
click at [569, 360] on body "Art colors 100 N/A Per Item N/A Total Est. Delivery N/A FREE Design Title Save …" at bounding box center [582, 316] width 1164 height 633
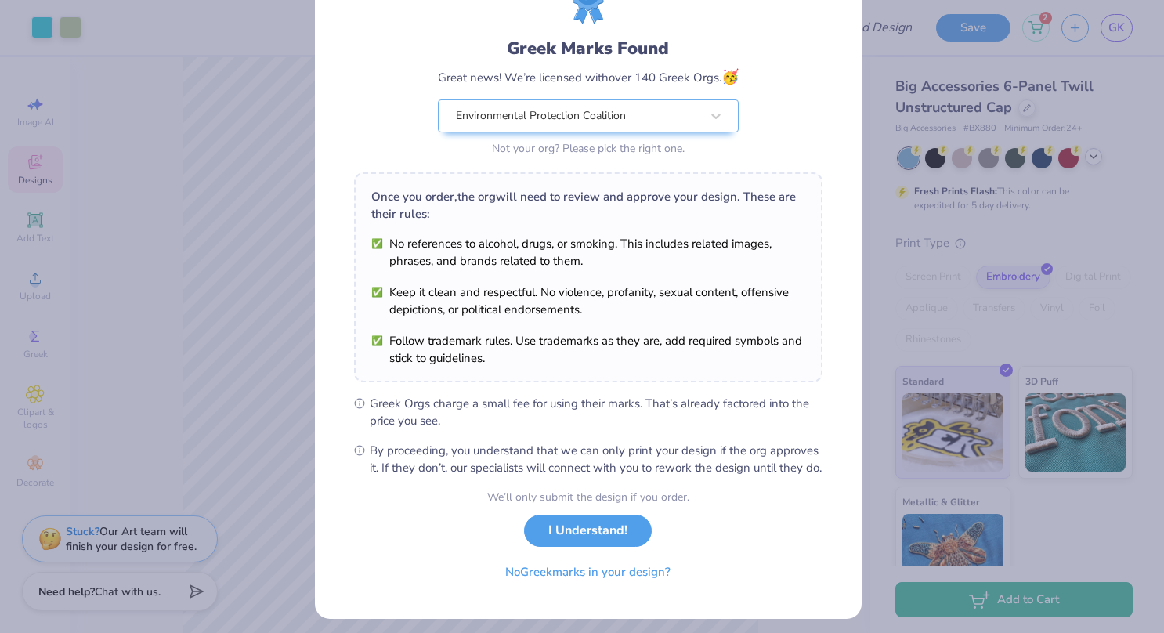
scroll to position [79, 0]
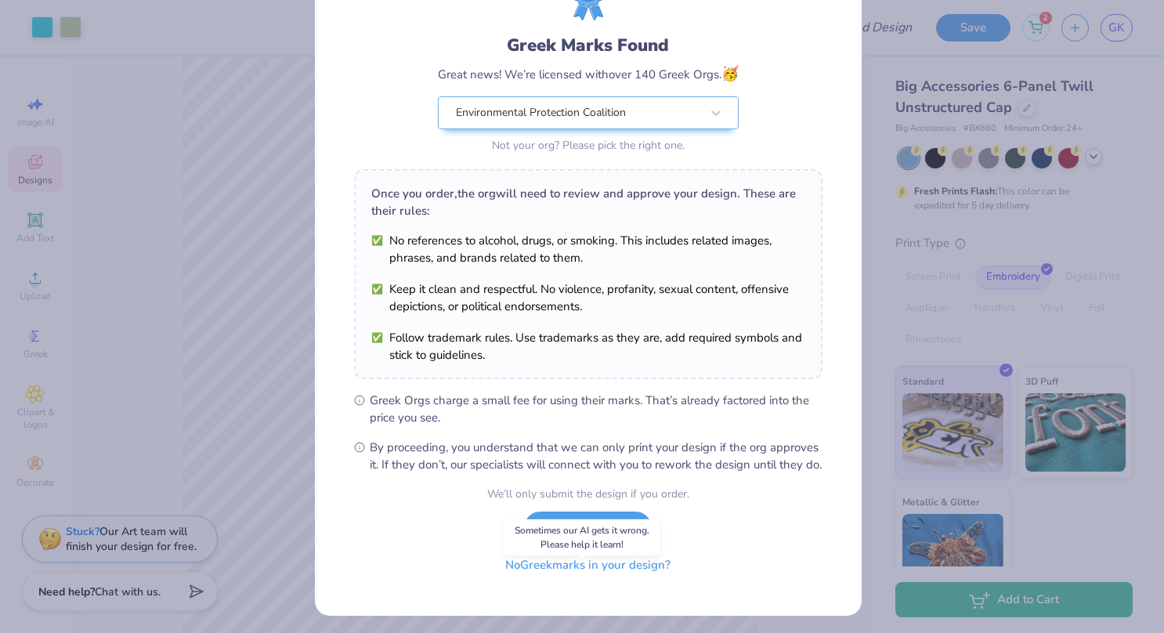
click at [577, 581] on button "No Greek marks in your design?" at bounding box center [588, 565] width 192 height 32
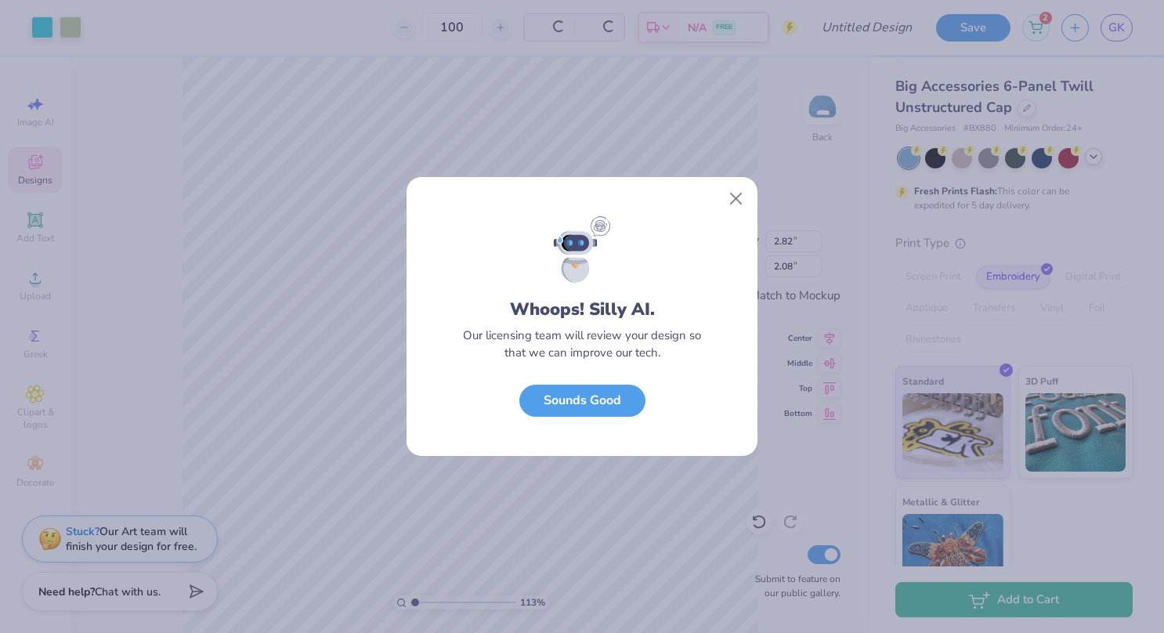
scroll to position [0, 0]
click at [607, 402] on button "Sounds Good" at bounding box center [582, 397] width 126 height 32
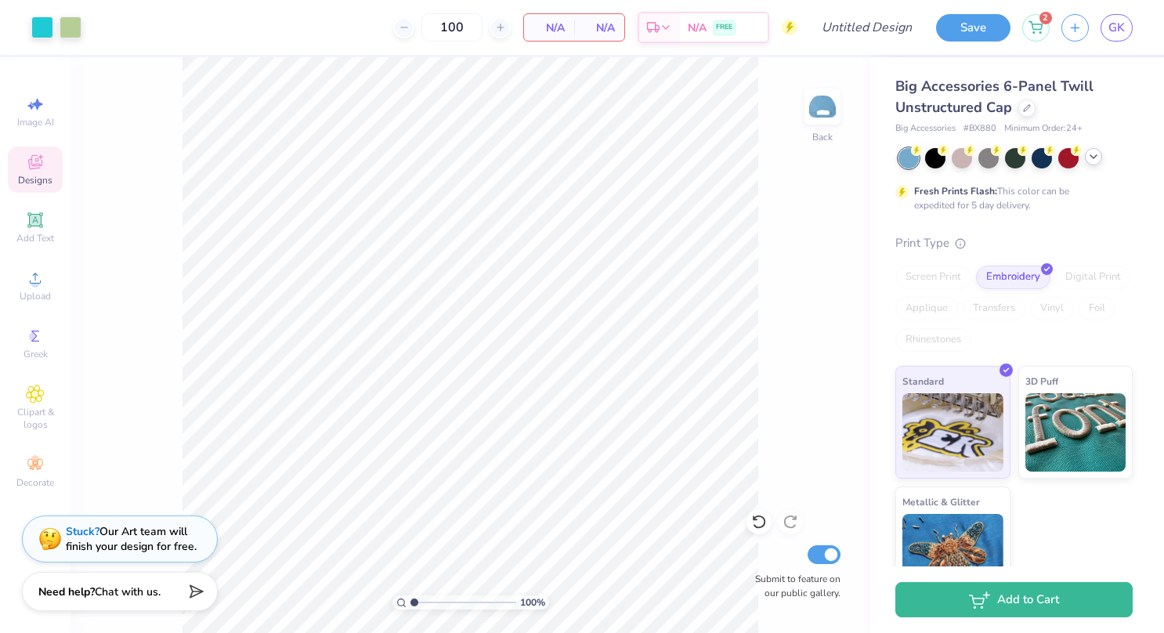
type input "1"
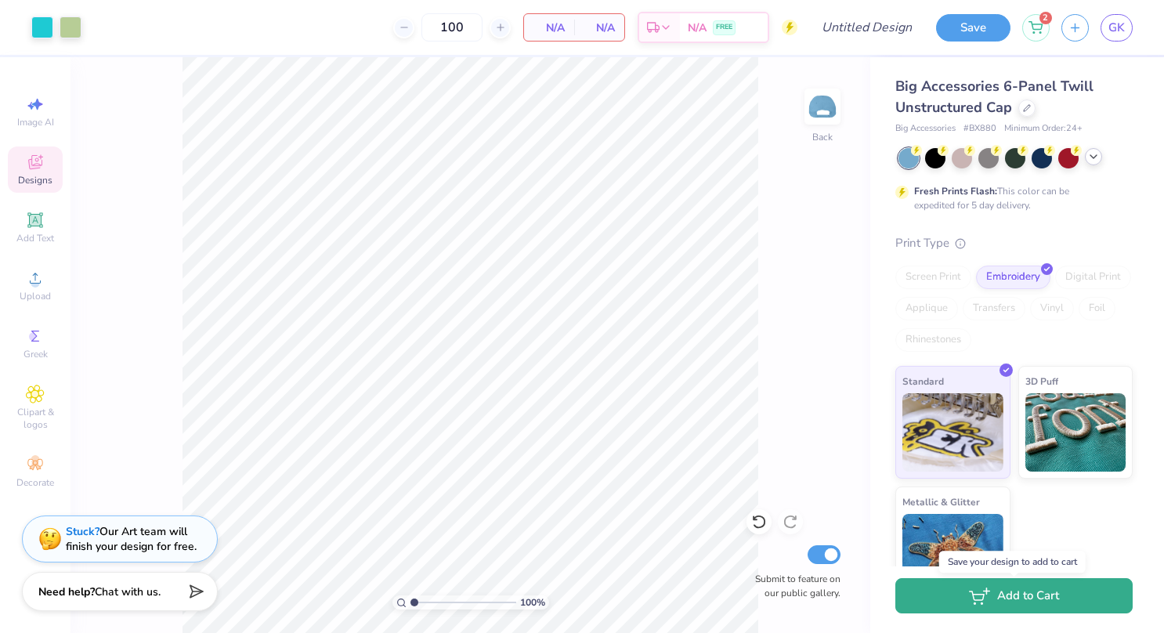
click at [970, 603] on icon "button" at bounding box center [979, 595] width 21 height 17
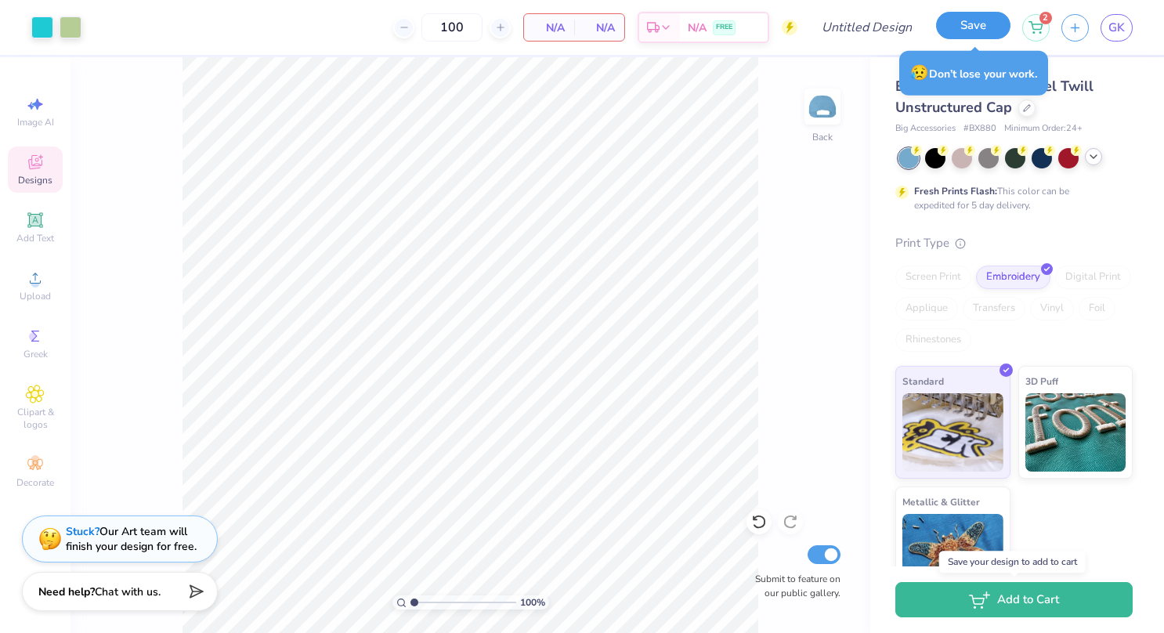
click at [979, 26] on button "Save" at bounding box center [973, 25] width 74 height 27
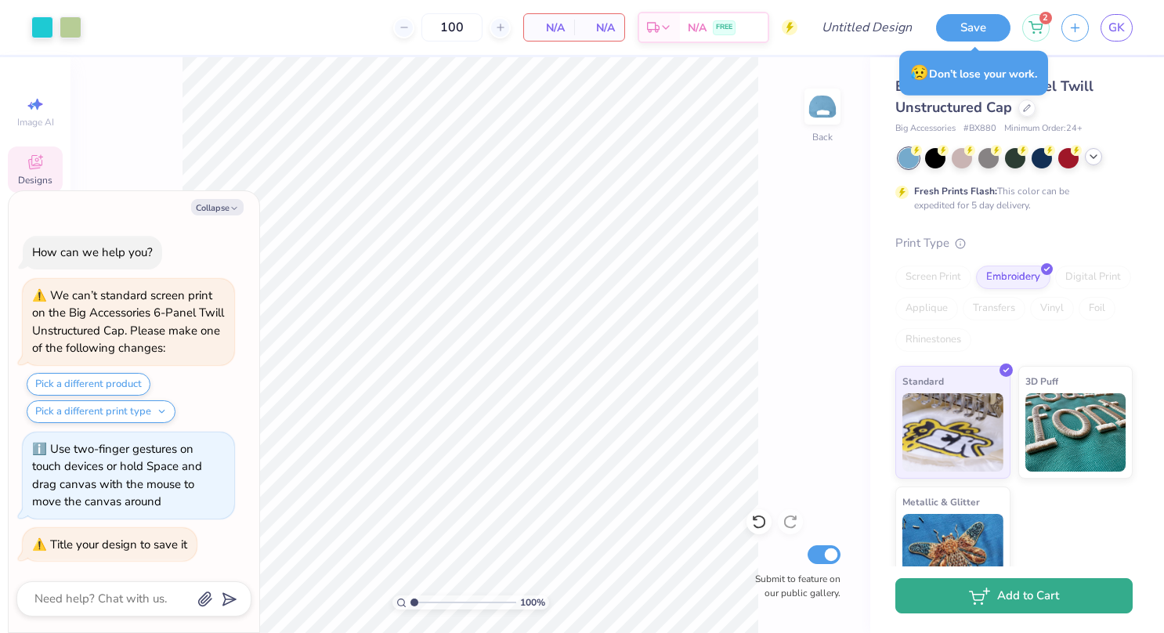
click at [1037, 592] on button "Add to Cart" at bounding box center [1013, 595] width 237 height 35
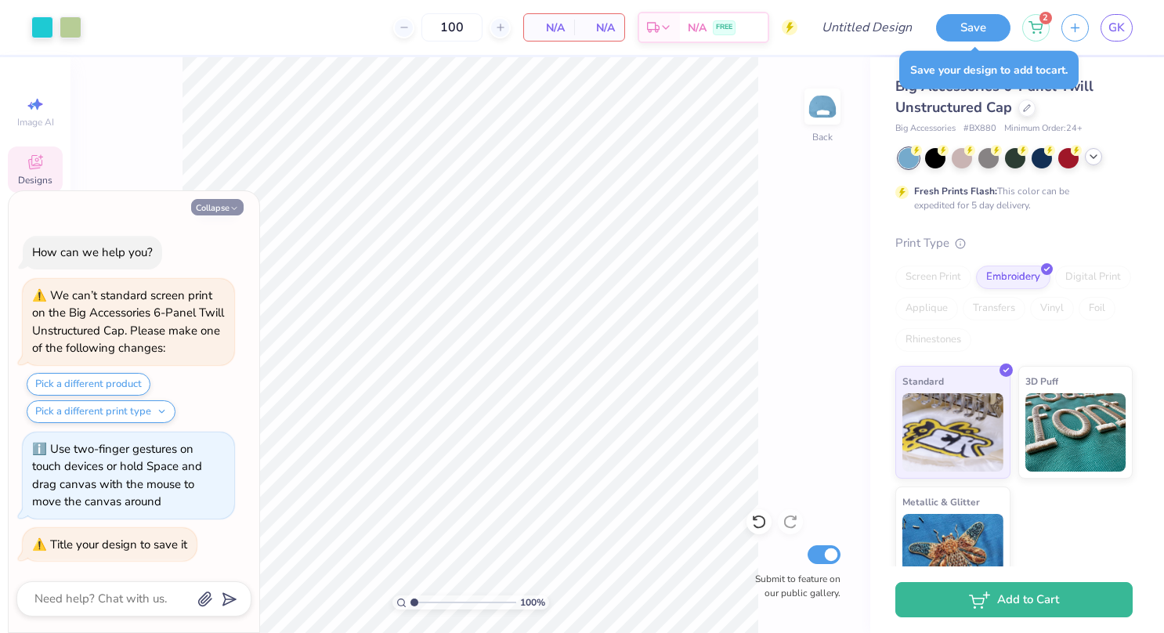
click at [211, 204] on button "Collapse" at bounding box center [217, 207] width 52 height 16
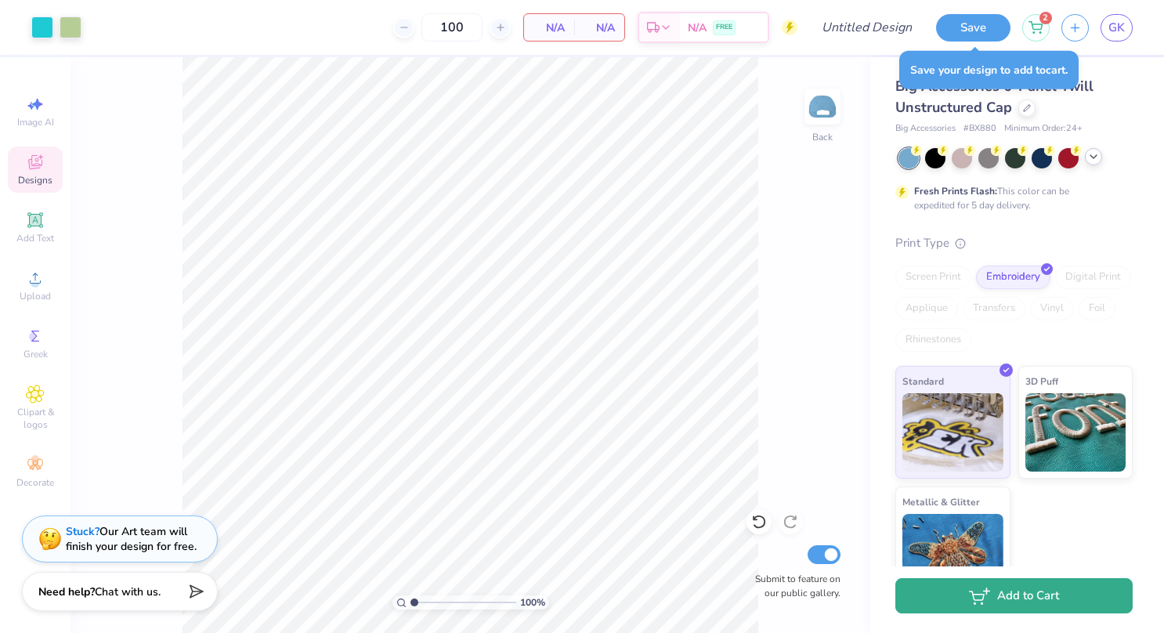
click at [1042, 596] on button "Add to Cart" at bounding box center [1013, 595] width 237 height 35
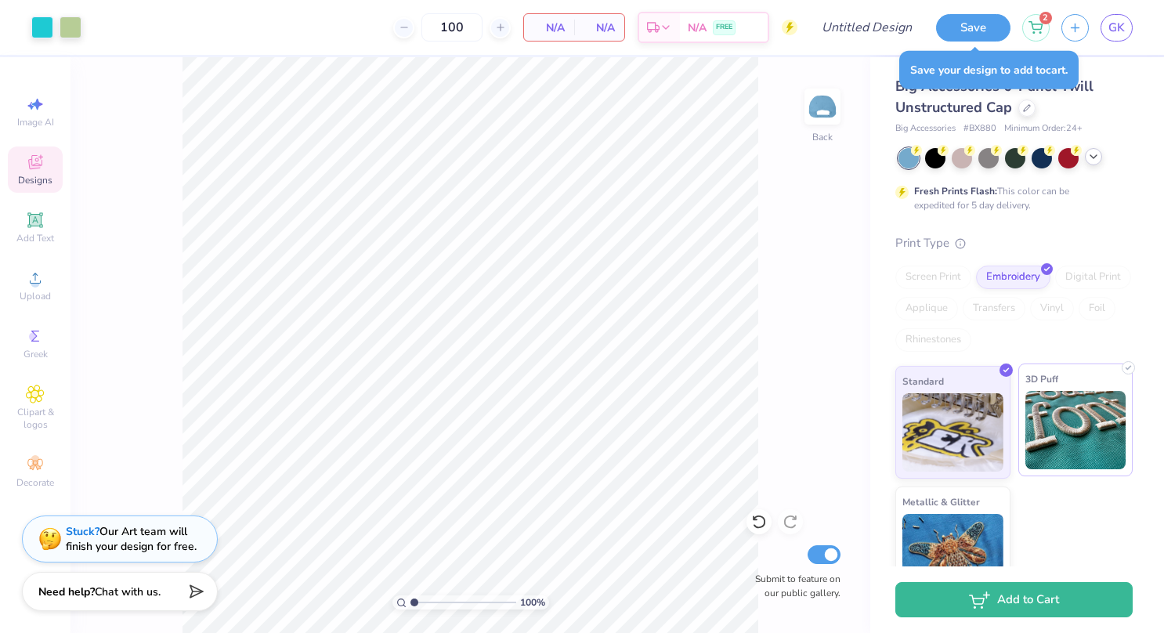
click at [1112, 446] on img at bounding box center [1075, 430] width 101 height 78
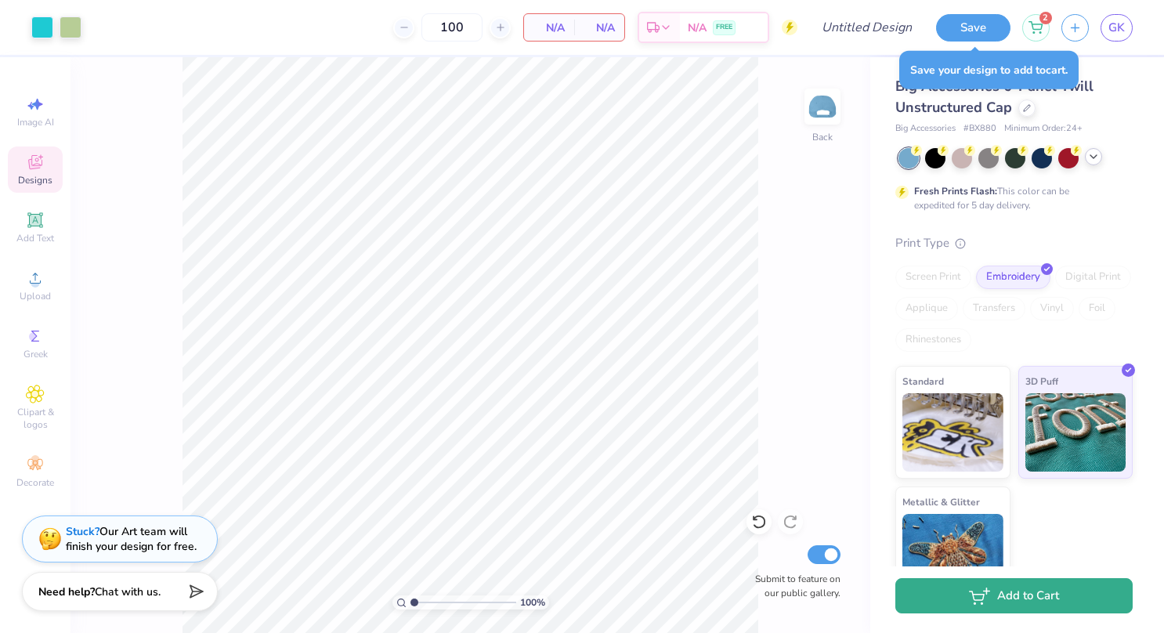
click at [1005, 607] on button "Add to Cart" at bounding box center [1013, 595] width 237 height 35
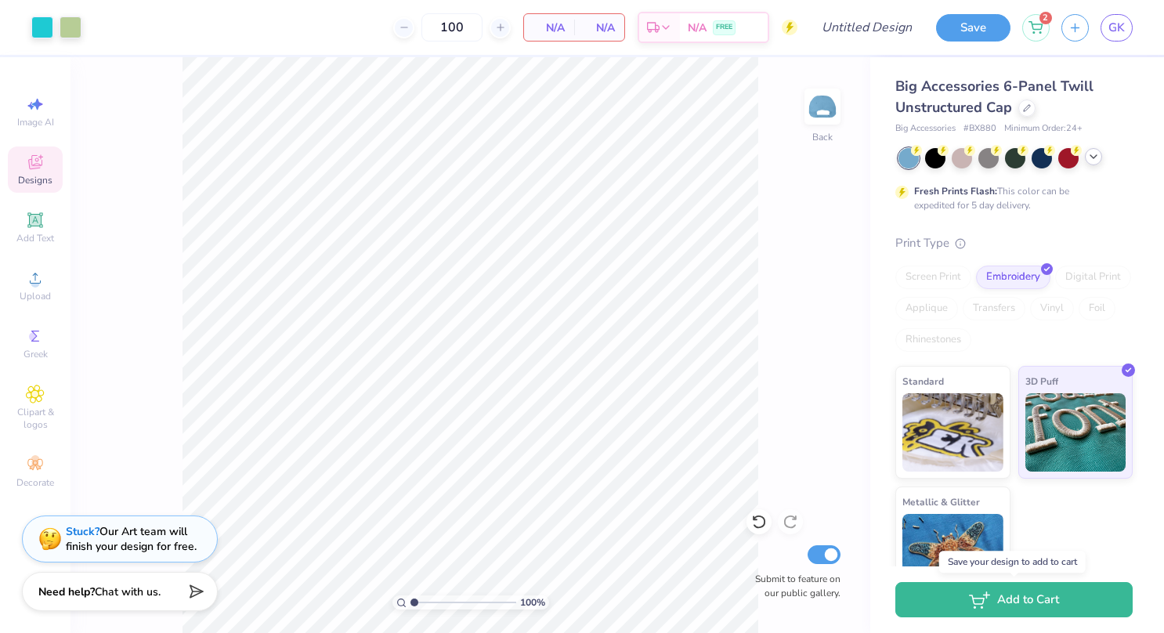
scroll to position [33, 0]
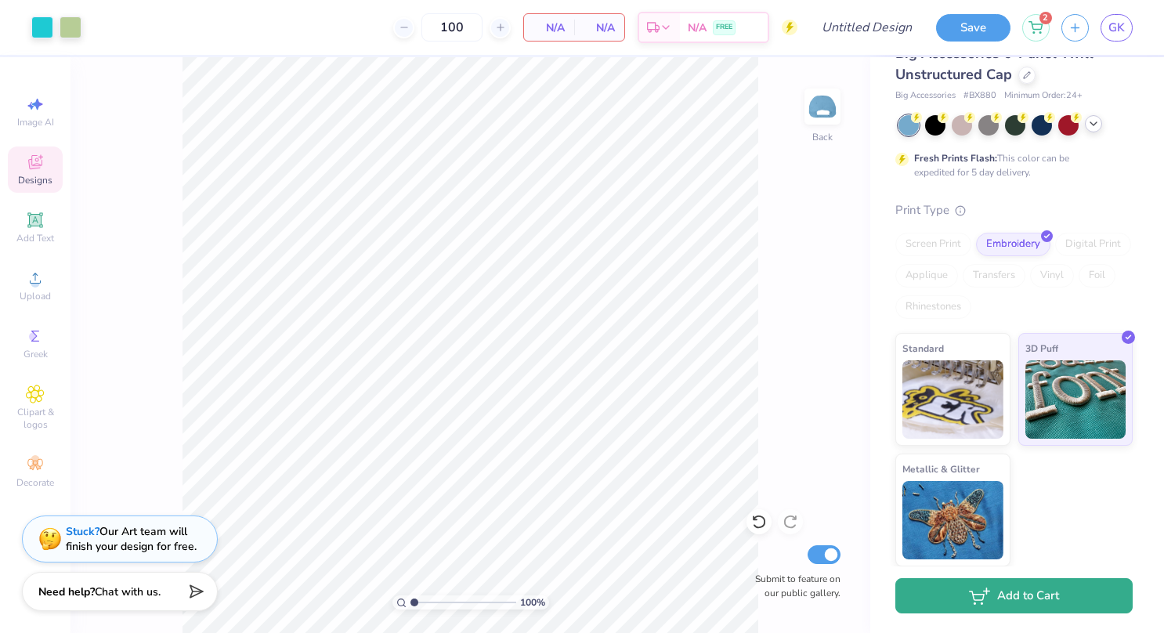
click at [998, 608] on button "Add to Cart" at bounding box center [1013, 595] width 237 height 35
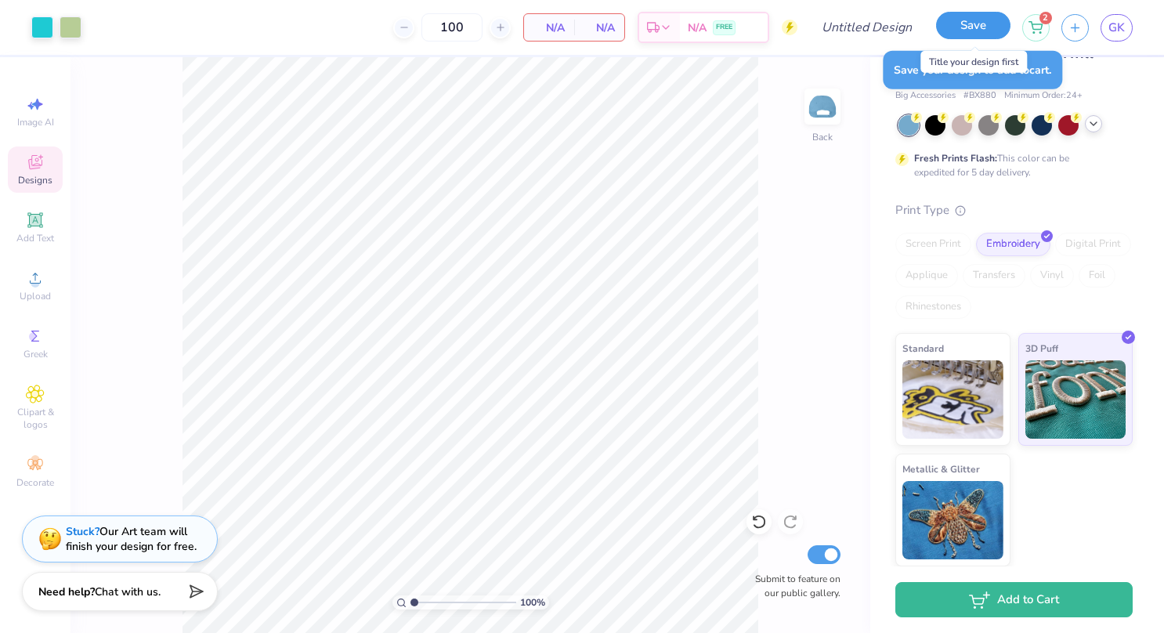
click at [986, 27] on button "Save" at bounding box center [973, 25] width 74 height 27
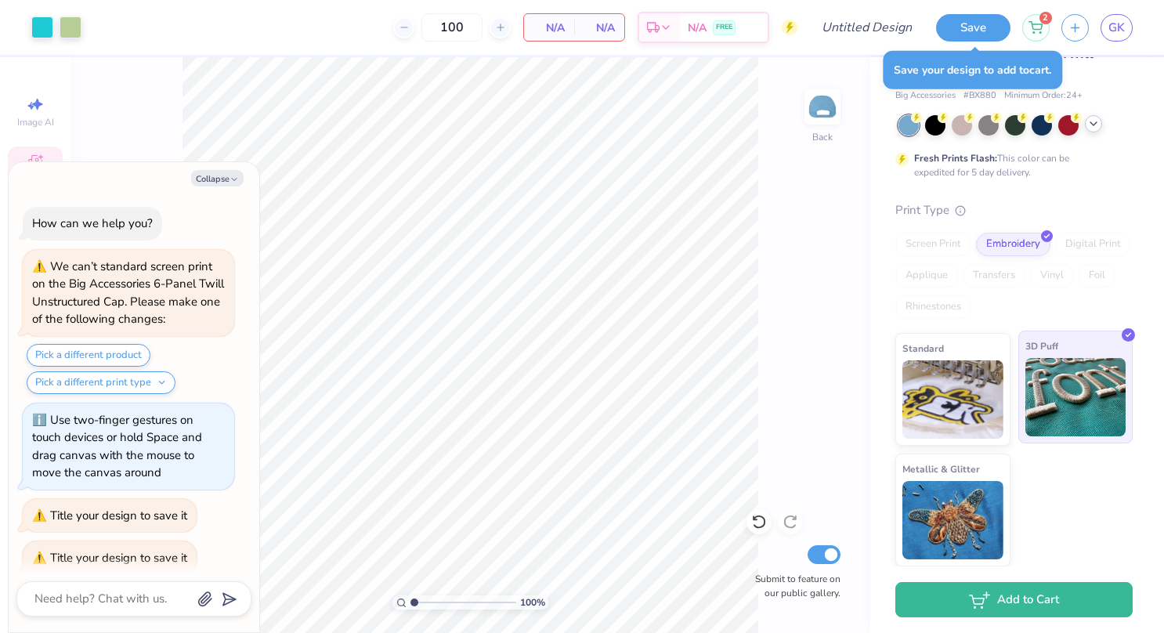
scroll to position [12, 0]
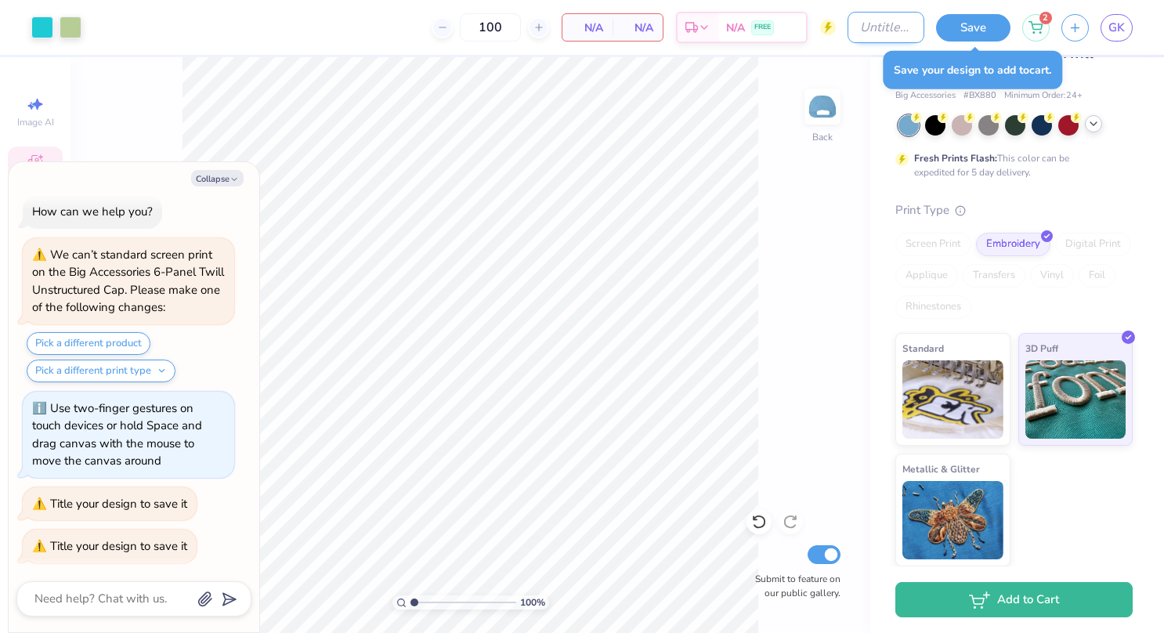
type textarea "x"
click at [887, 30] on input "Design Title" at bounding box center [885, 27] width 77 height 31
type input "E"
type textarea "x"
type input "EP"
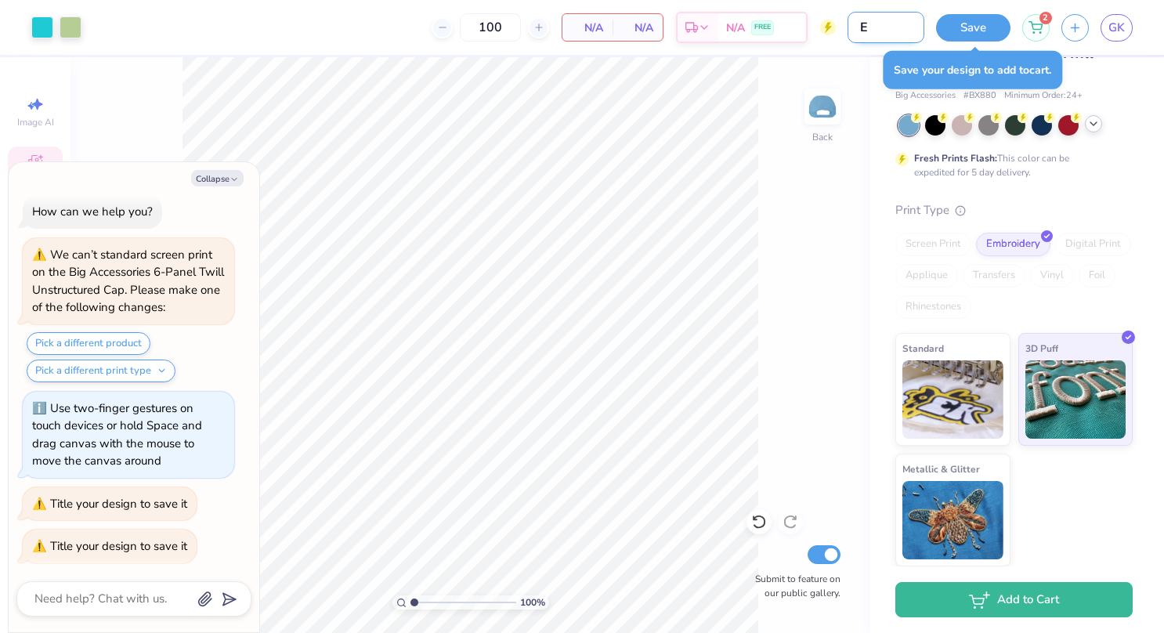
type textarea "x"
type input "EPC"
type textarea "x"
type input "EPC"
type textarea "x"
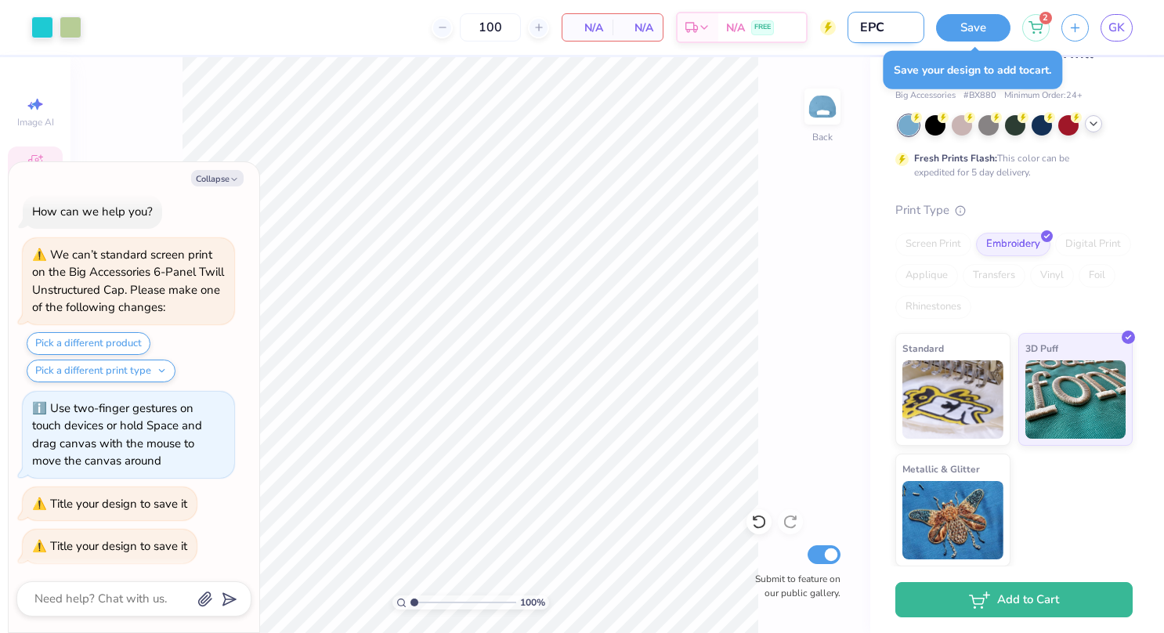
type input "EPC H"
type textarea "x"
type input "EPC HA"
type textarea "x"
type input "EPC HAT"
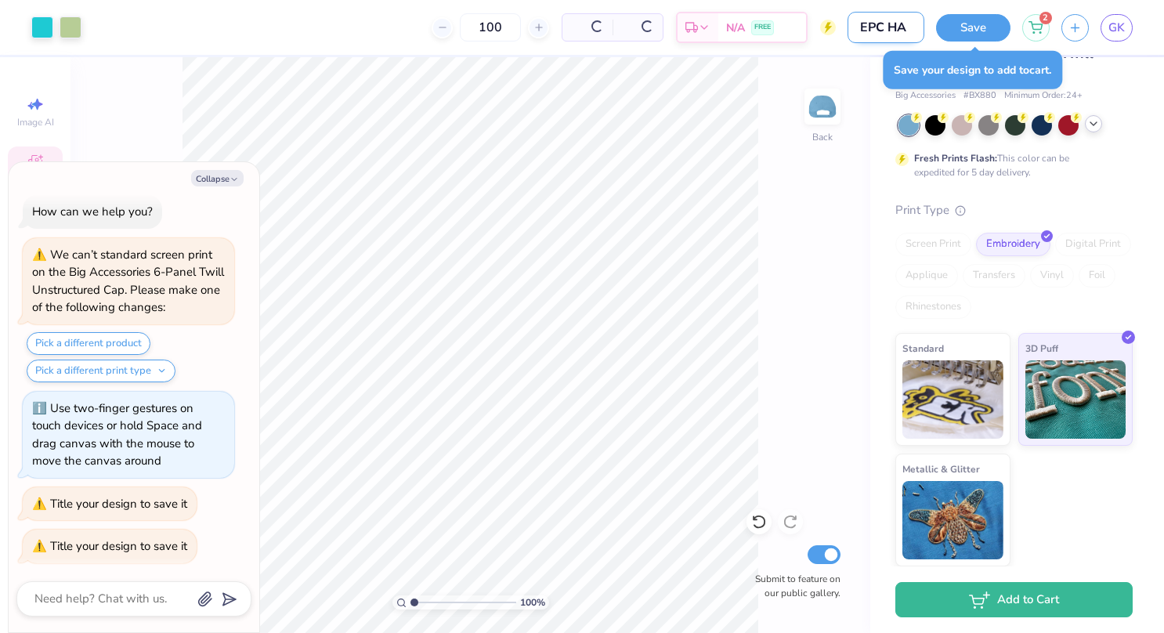
type textarea "x"
type input "EPC HAT"
click at [982, 19] on button "Save" at bounding box center [973, 25] width 74 height 27
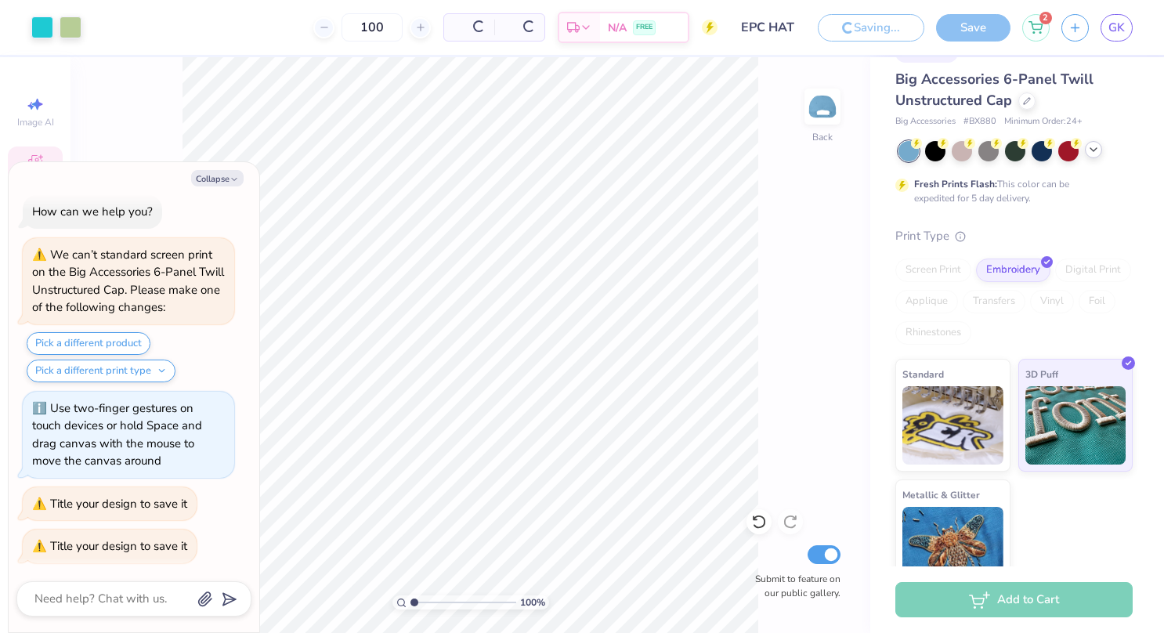
scroll to position [59, 0]
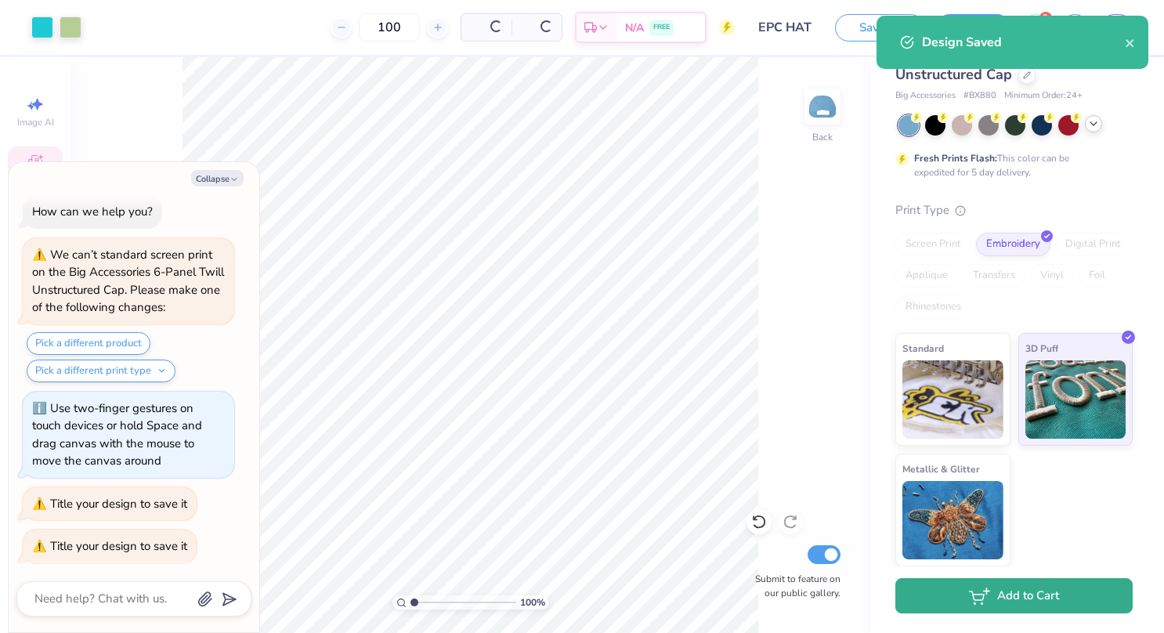
click at [1003, 602] on button "Add to Cart" at bounding box center [1013, 595] width 237 height 35
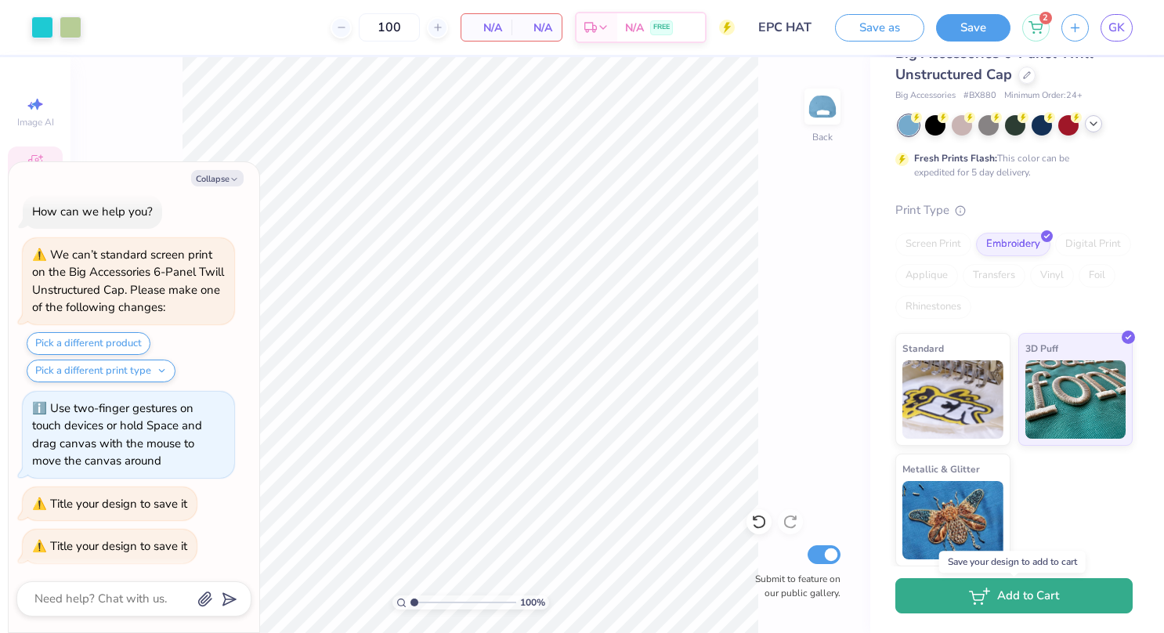
click at [1018, 589] on button "Add to Cart" at bounding box center [1013, 595] width 237 height 35
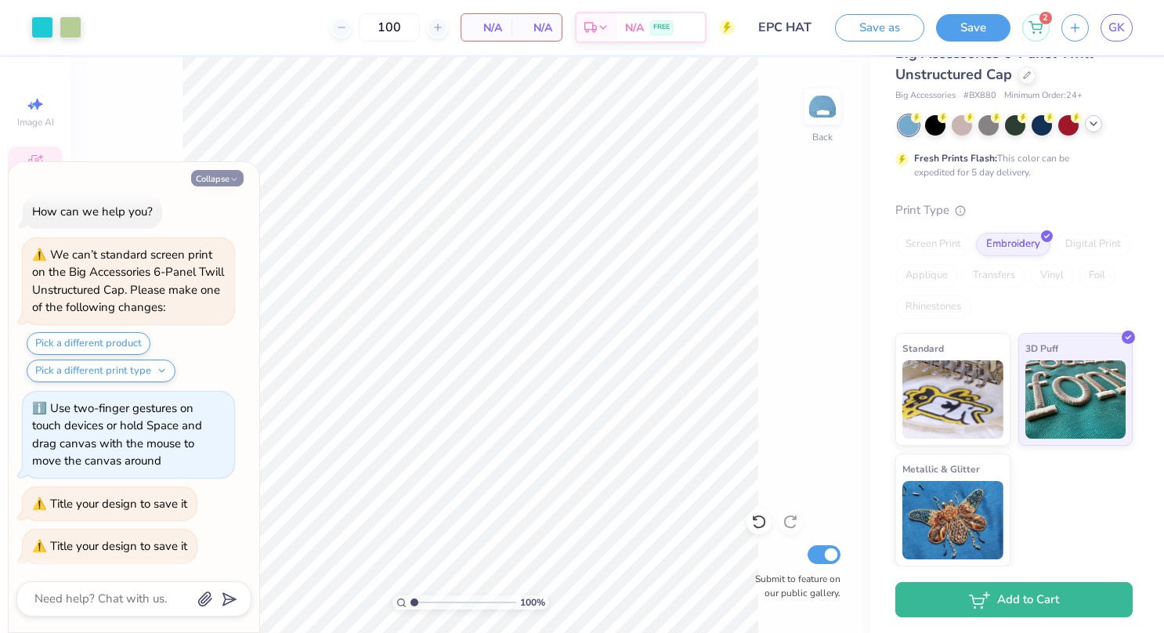
click at [213, 176] on button "Collapse" at bounding box center [217, 178] width 52 height 16
type textarea "x"
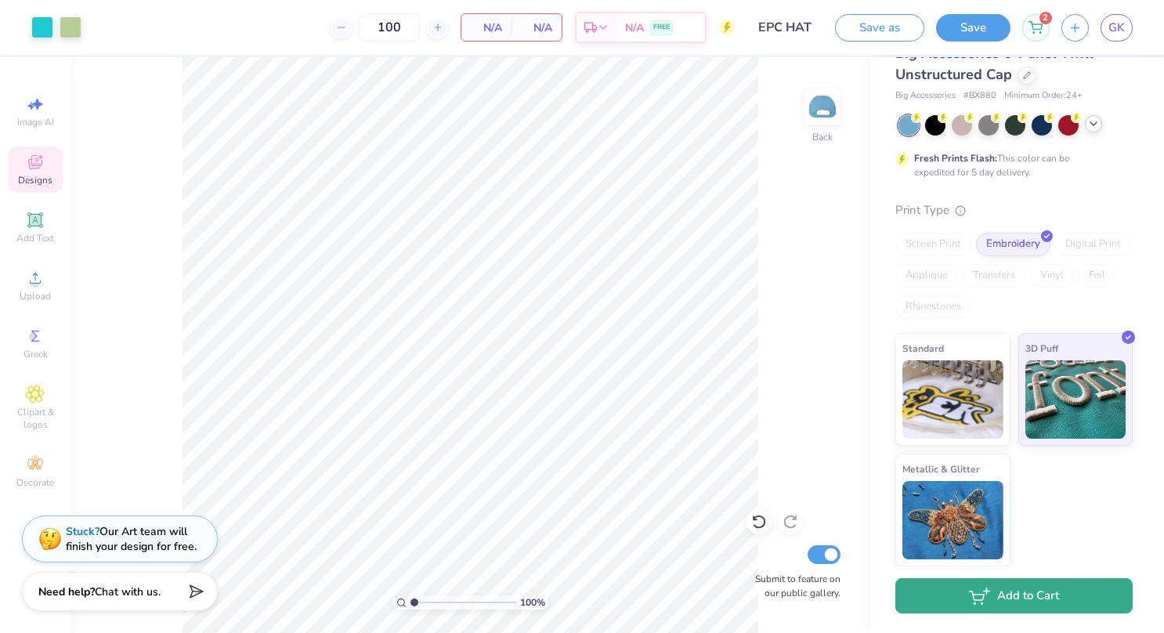
click at [1039, 597] on button "Add to Cart" at bounding box center [1013, 595] width 237 height 35
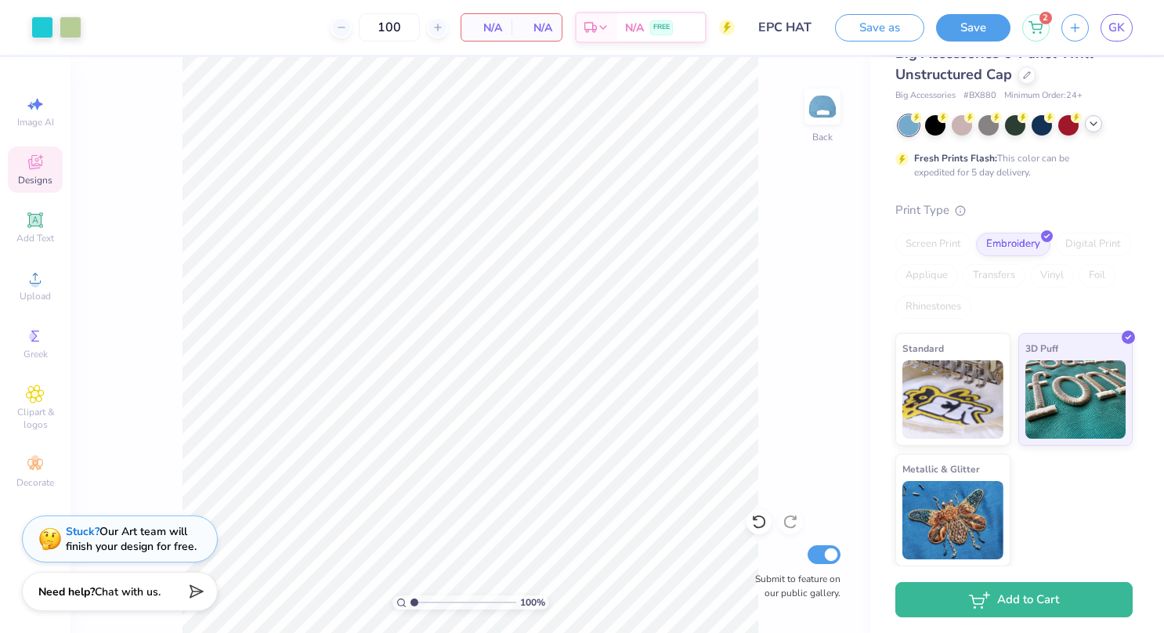
click at [840, 561] on div "Submit to feature on our public gallery." at bounding box center [793, 571] width 94 height 58
click at [829, 558] on input "Submit to feature on our public gallery." at bounding box center [823, 554] width 33 height 19
checkbox input "false"
click at [881, 16] on button "Save as" at bounding box center [879, 25] width 89 height 27
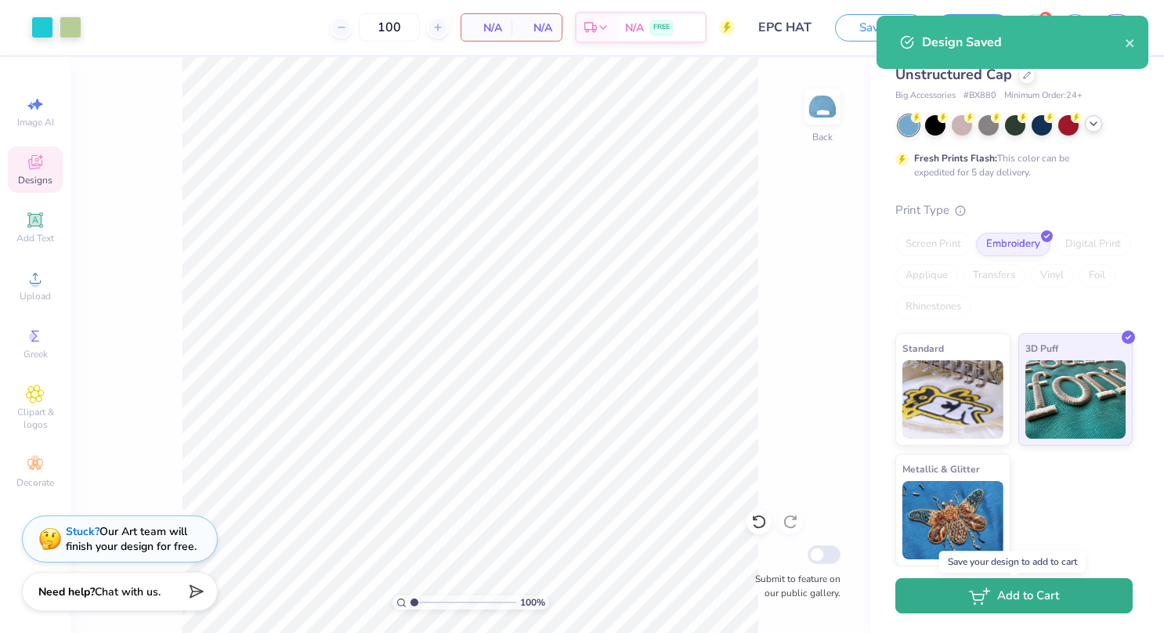
click at [995, 587] on button "Add to Cart" at bounding box center [1013, 595] width 237 height 35
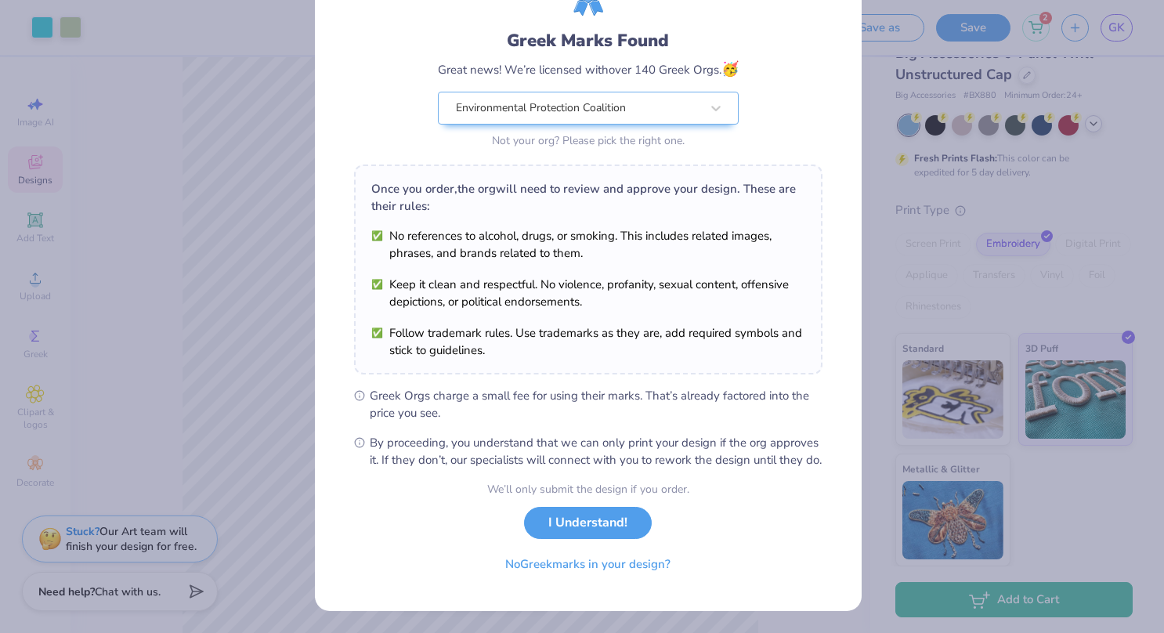
scroll to position [99, 0]
click at [579, 523] on button "I Understand!" at bounding box center [588, 519] width 128 height 32
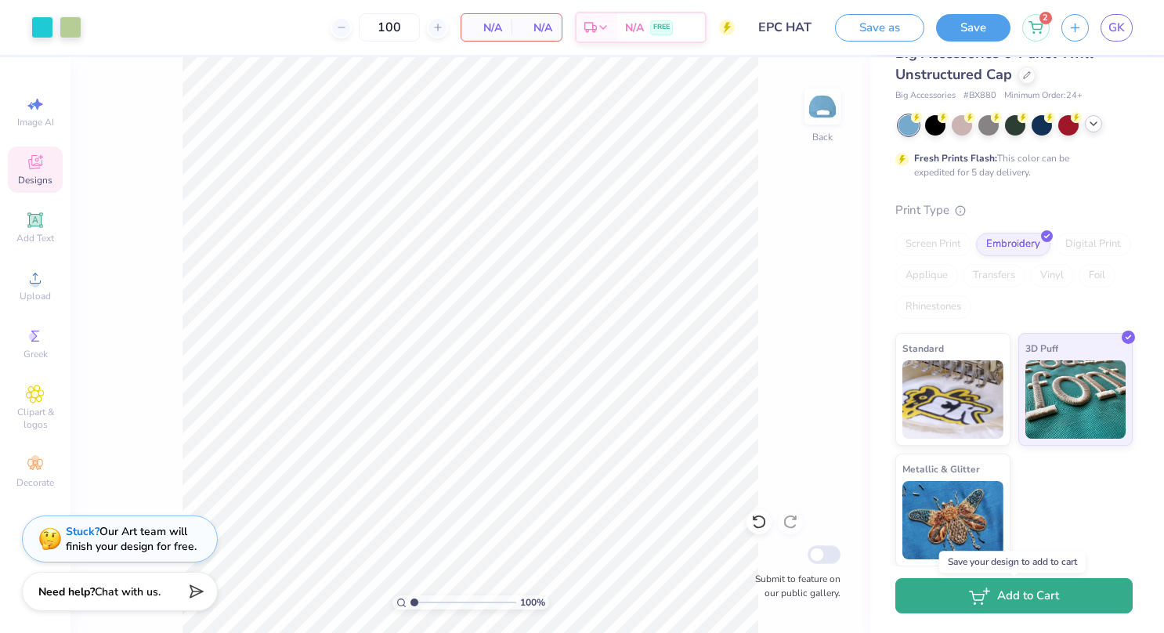
click at [1021, 592] on button "Add to Cart" at bounding box center [1013, 595] width 237 height 35
click at [1008, 601] on button "Add to Cart" at bounding box center [1013, 595] width 237 height 35
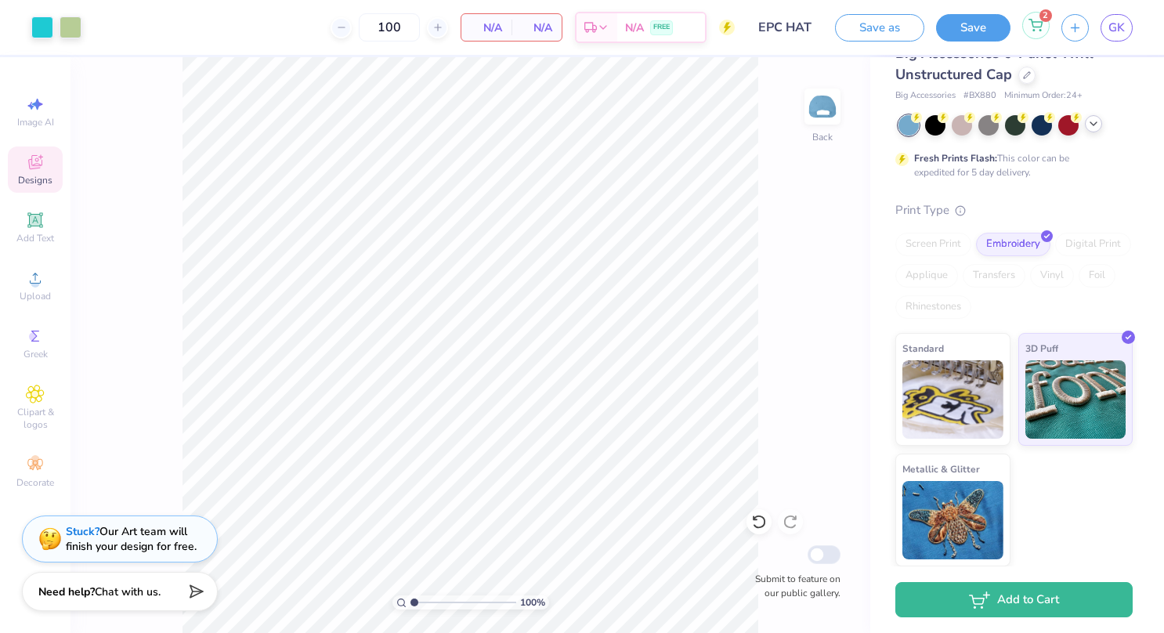
click at [1037, 31] on div "2" at bounding box center [1035, 25] width 27 height 27
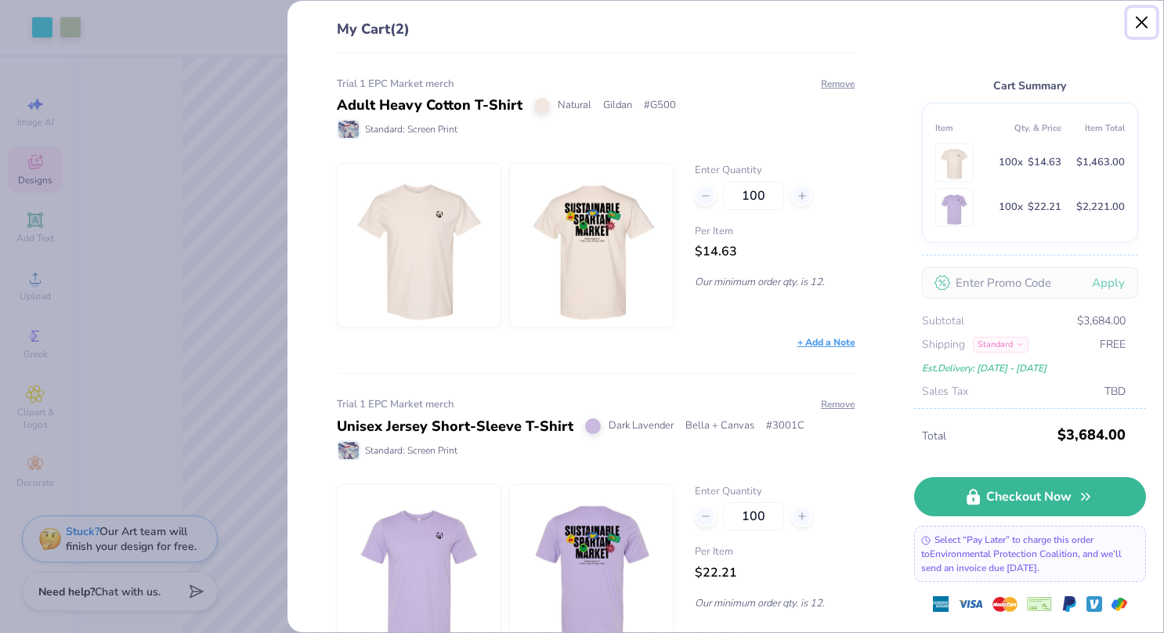
click at [1140, 28] on button "Close" at bounding box center [1142, 23] width 30 height 30
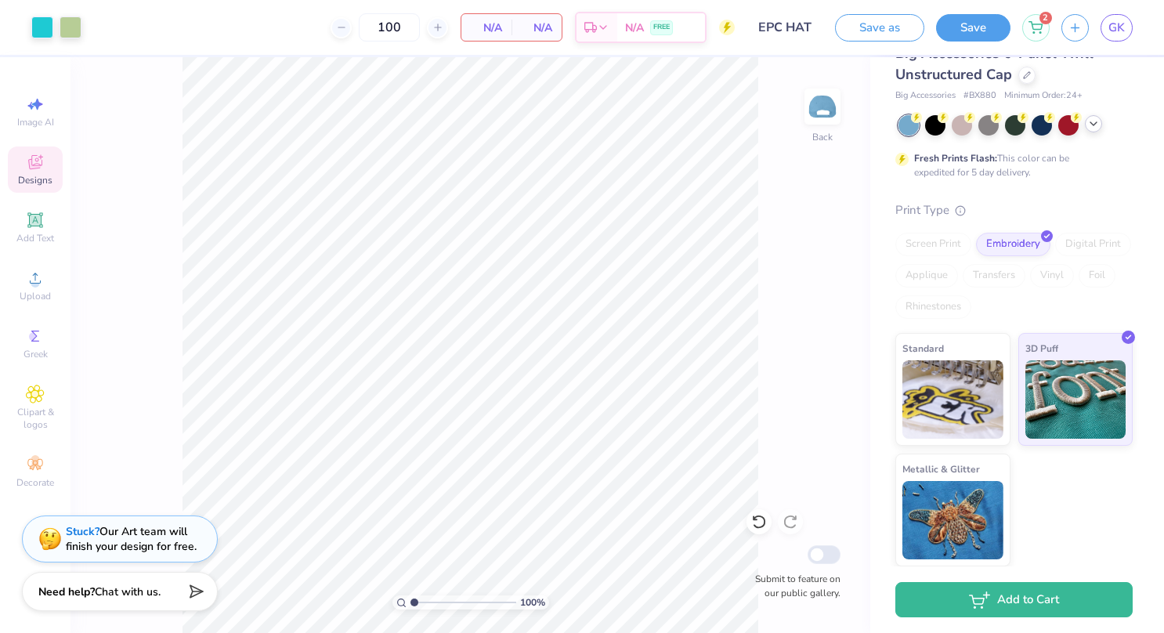
scroll to position [58, 0]
click at [963, 409] on img at bounding box center [952, 398] width 101 height 78
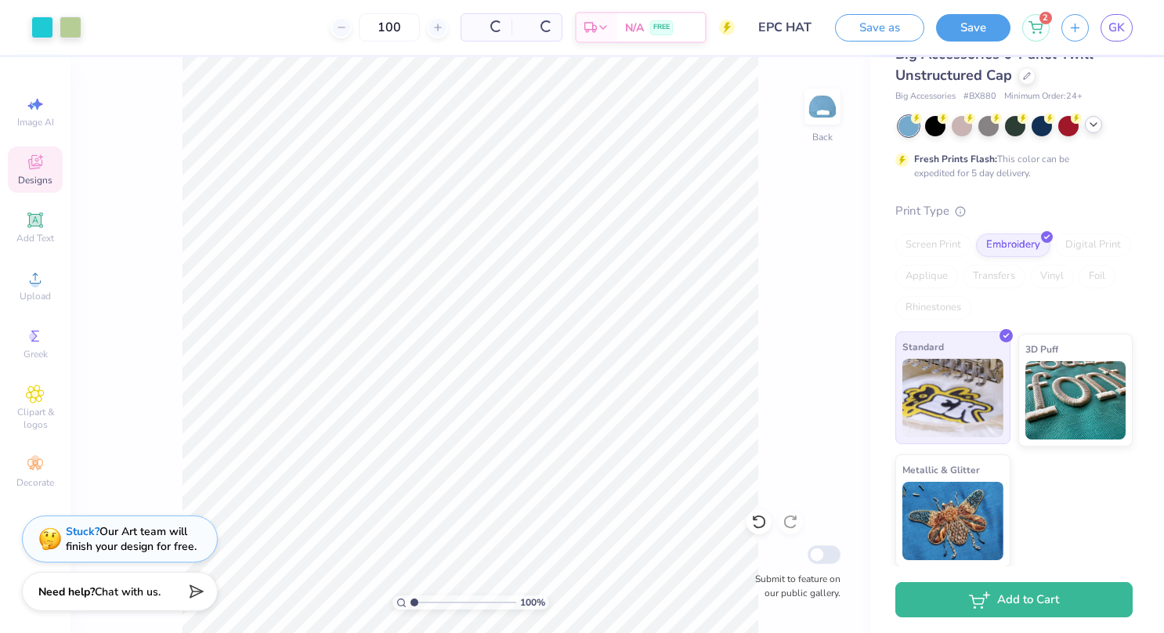
click at [963, 409] on img at bounding box center [952, 398] width 101 height 78
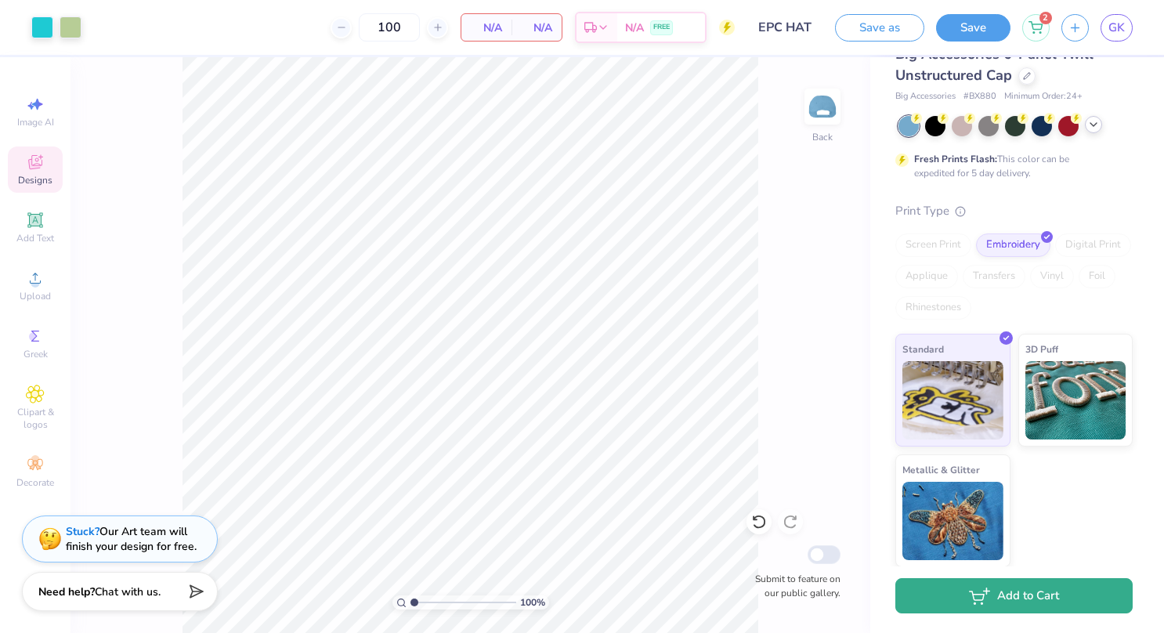
click at [1042, 594] on button "Add to Cart" at bounding box center [1013, 595] width 237 height 35
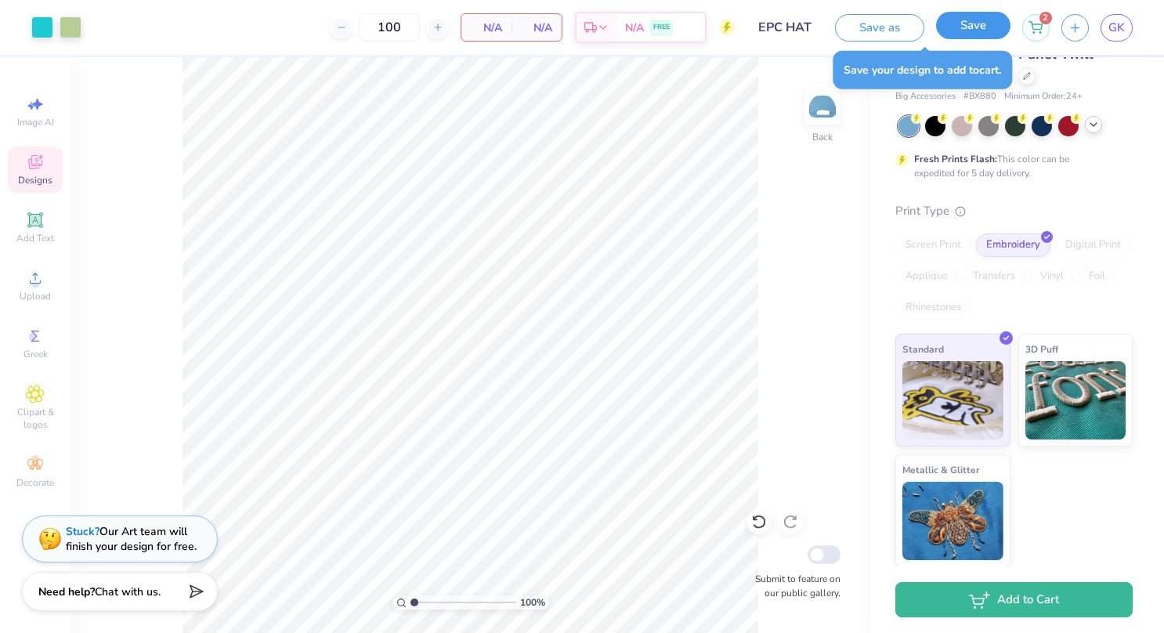
click at [974, 15] on button "Save" at bounding box center [973, 25] width 74 height 27
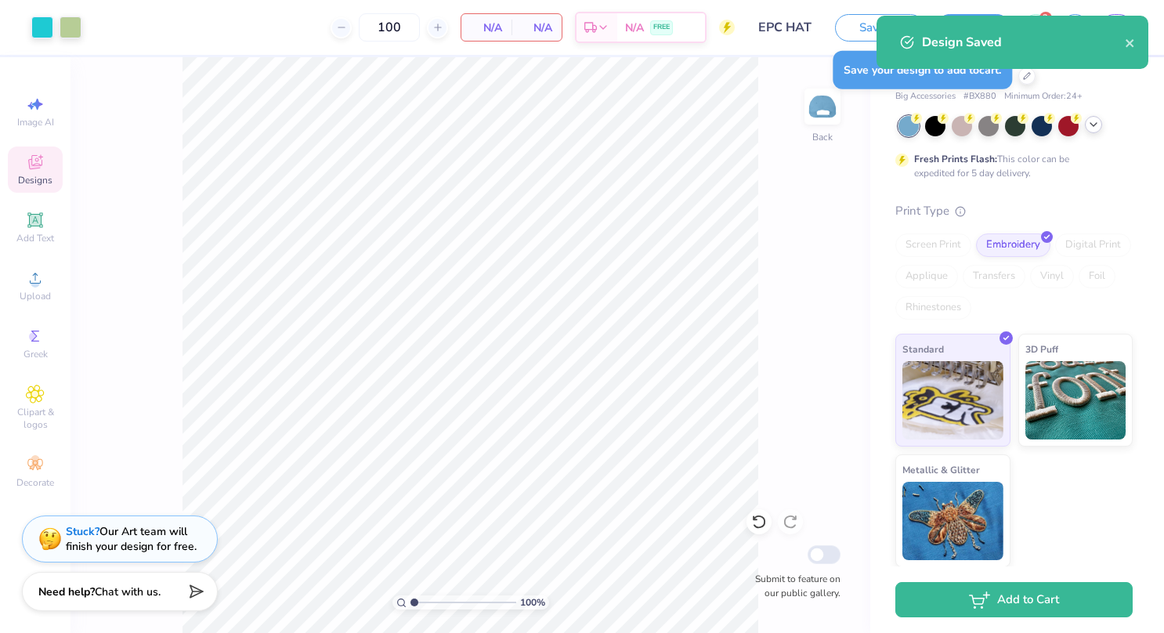
click at [531, 21] on span "N/A" at bounding box center [536, 28] width 31 height 16
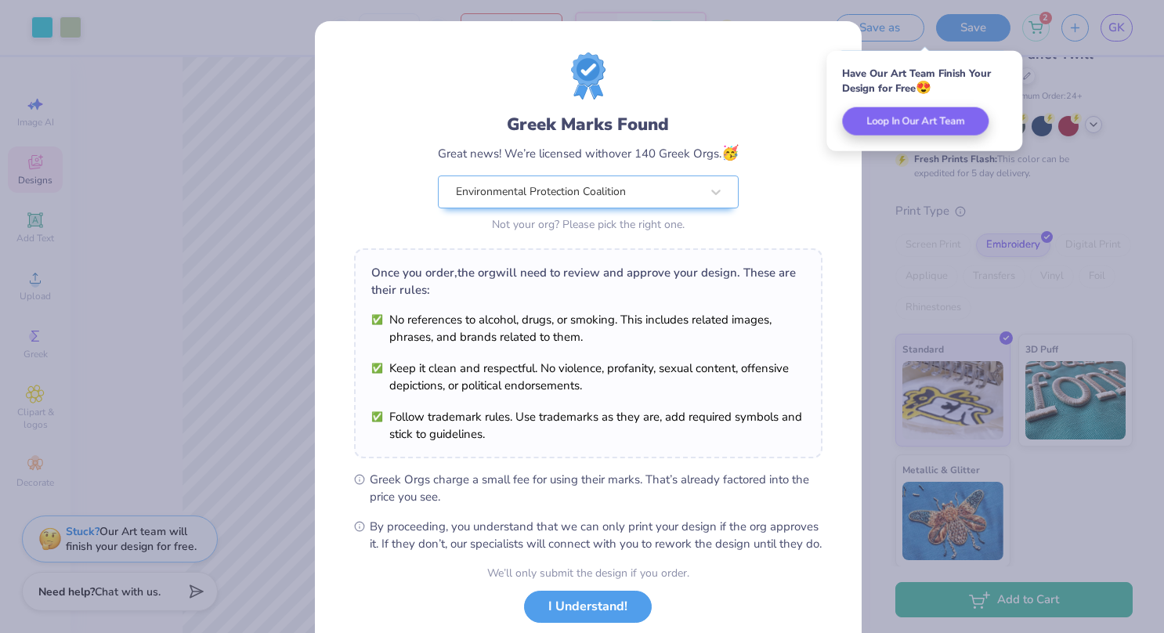
scroll to position [99, 0]
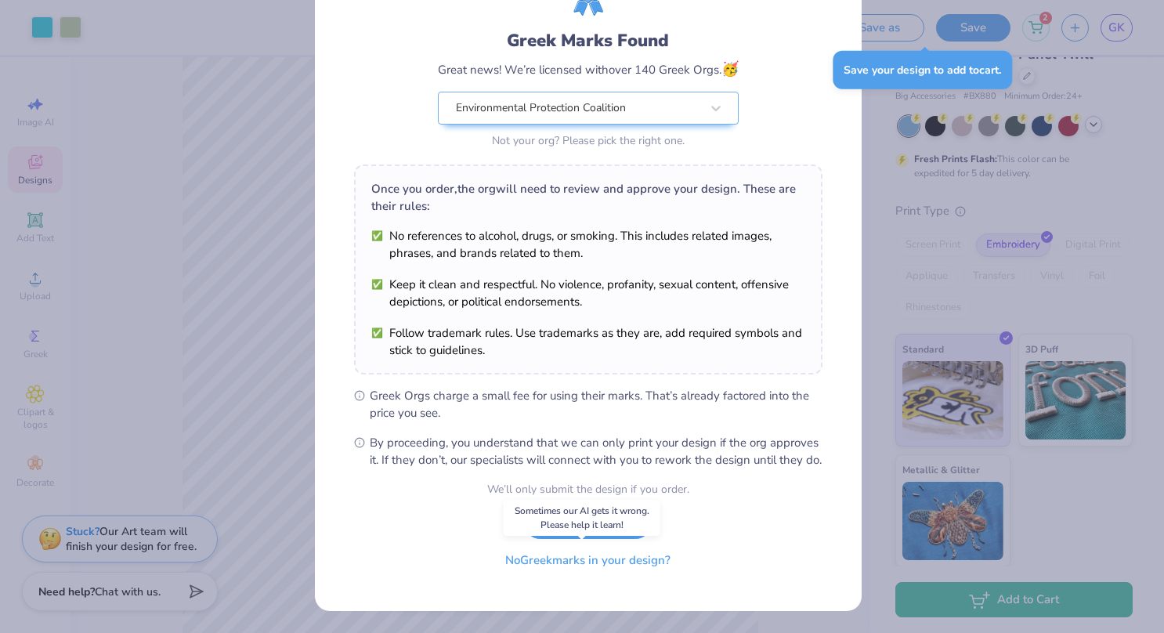
click at [561, 565] on button "No Greek marks in your design?" at bounding box center [588, 560] width 192 height 32
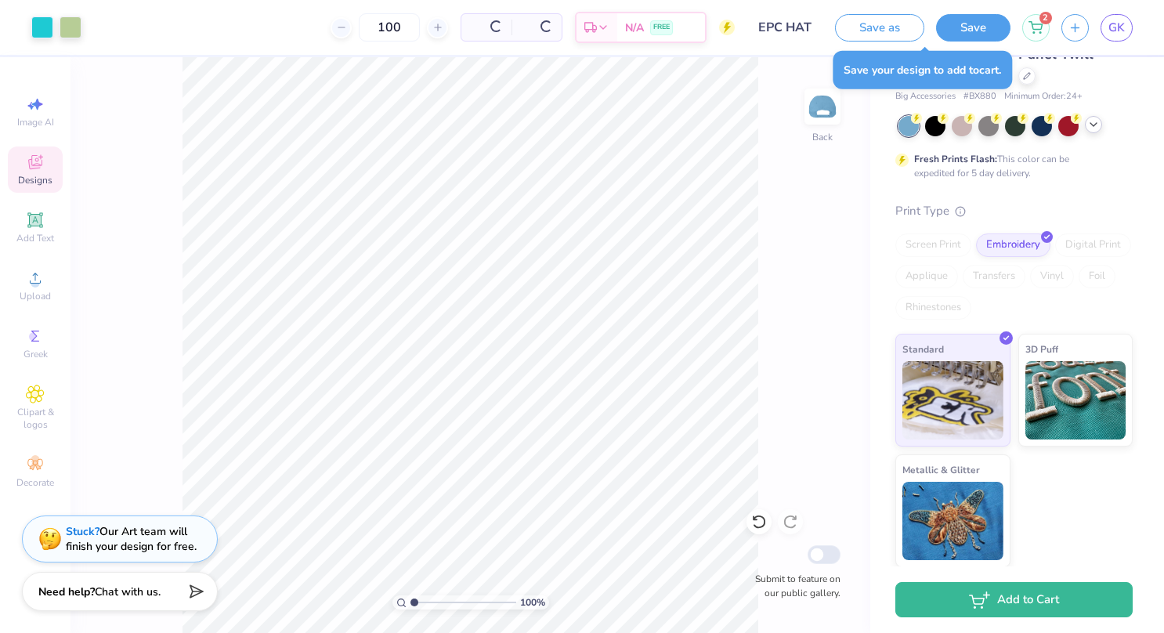
scroll to position [0, 0]
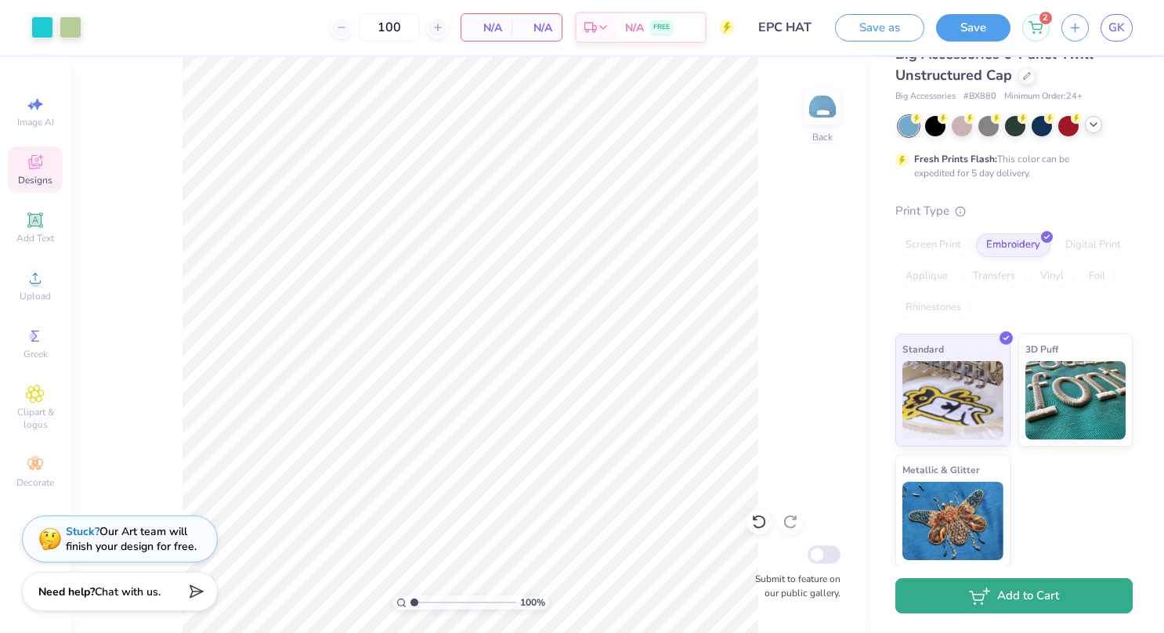
click at [963, 600] on button "Add to Cart" at bounding box center [1013, 595] width 237 height 35
click at [1044, 583] on button "Add to Cart" at bounding box center [1013, 595] width 237 height 35
drag, startPoint x: 1026, startPoint y: 619, endPoint x: 1013, endPoint y: 602, distance: 21.8
click at [1013, 602] on div "Add to Cart" at bounding box center [1017, 599] width 294 height 67
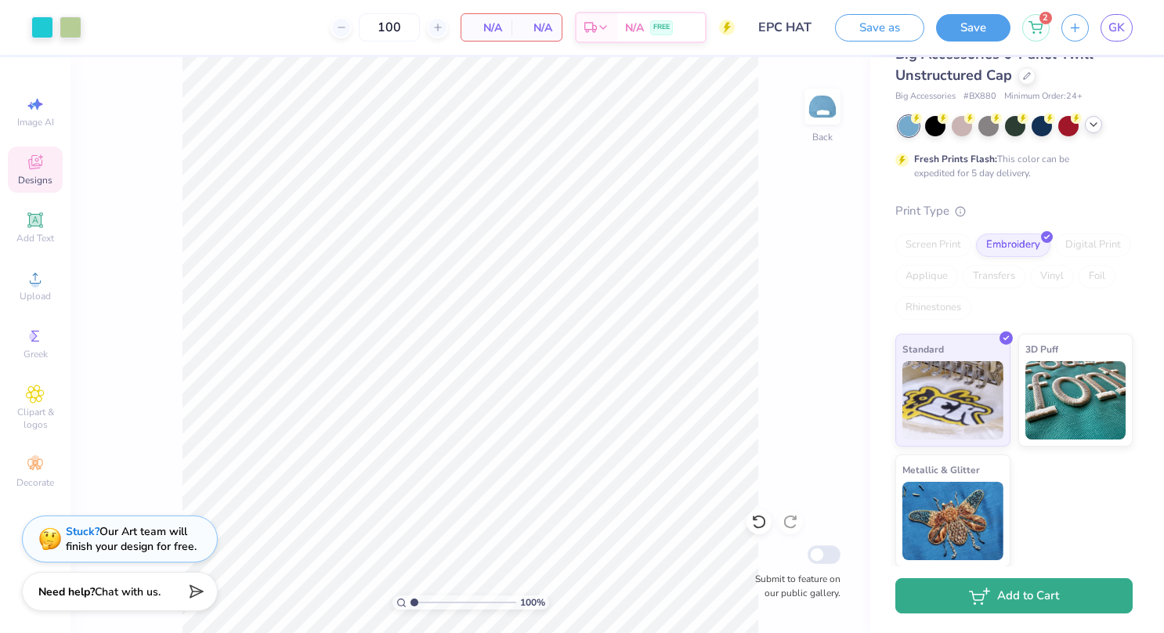
click at [1013, 602] on button "Add to Cart" at bounding box center [1013, 595] width 237 height 35
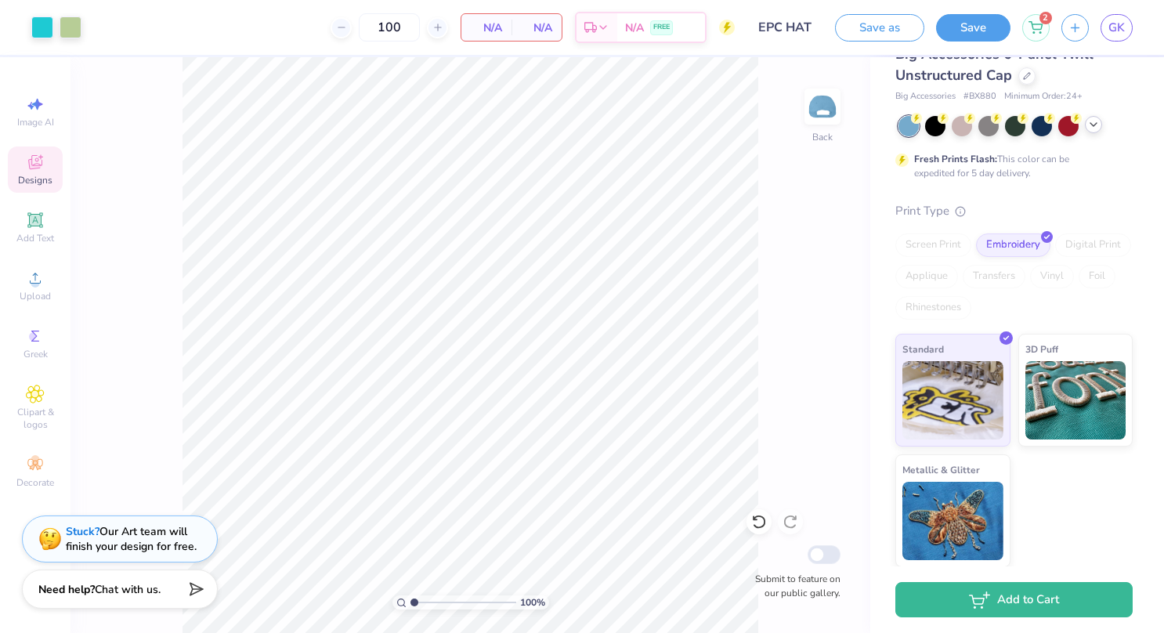
click at [150, 594] on span "Chat with us." at bounding box center [128, 589] width 66 height 15
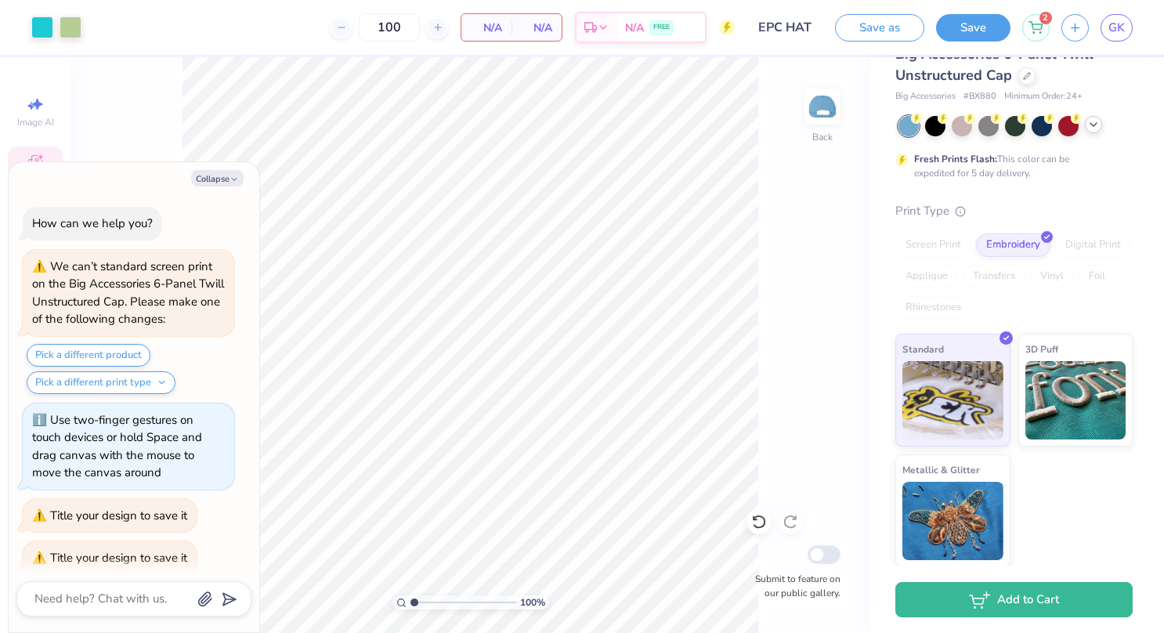
scroll to position [12, 0]
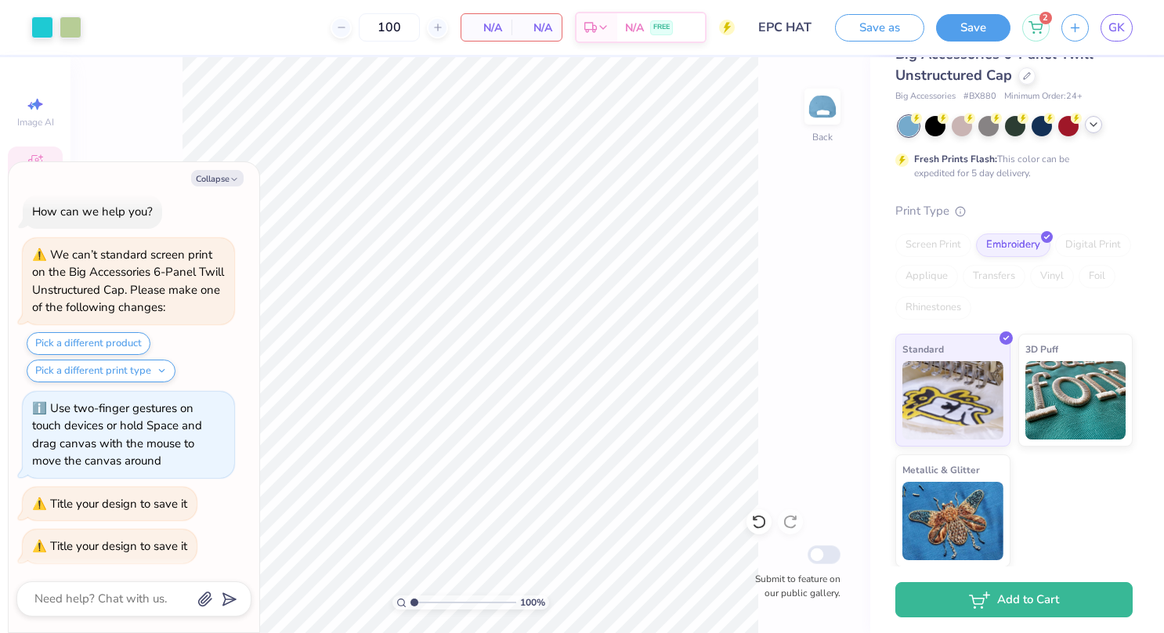
type textarea "x"
type textarea "w"
type textarea "x"
type textarea "wh"
type textarea "x"
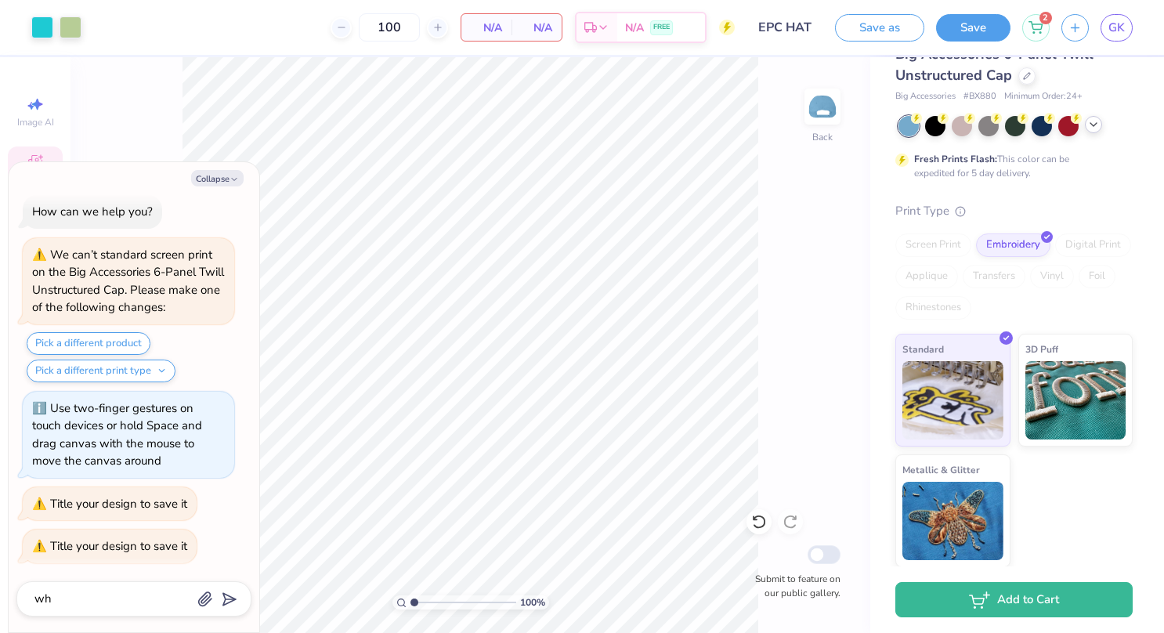
type textarea "why"
type textarea "x"
type textarea "why"
type textarea "x"
type textarea "why c"
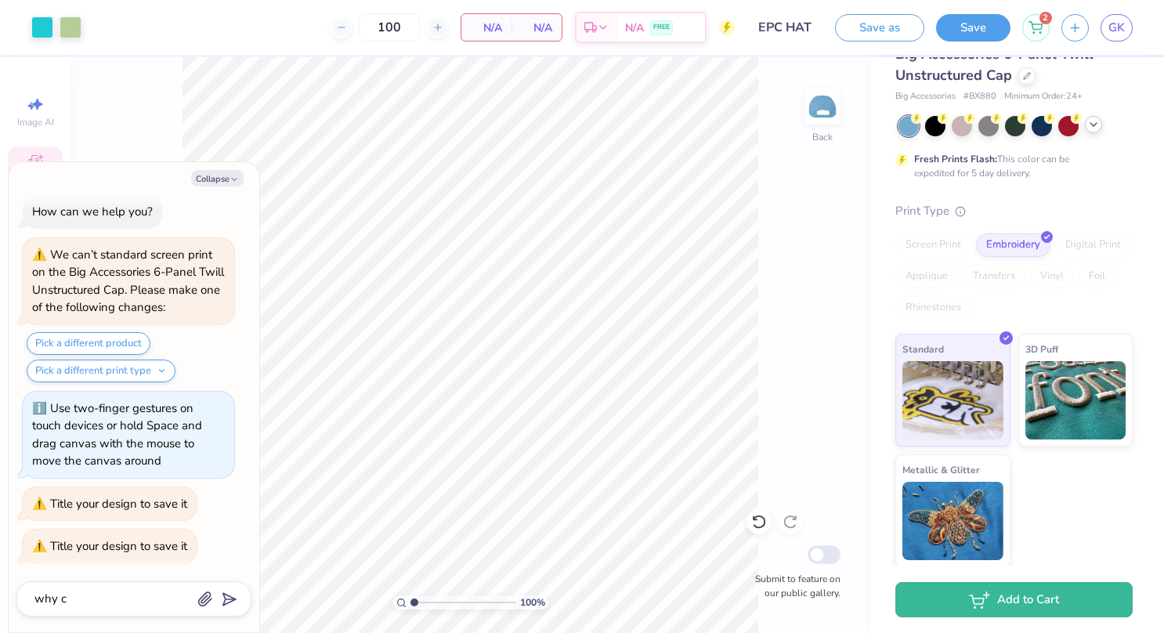
type textarea "x"
type textarea "why ca"
type textarea "x"
type textarea "why can"
type textarea "x"
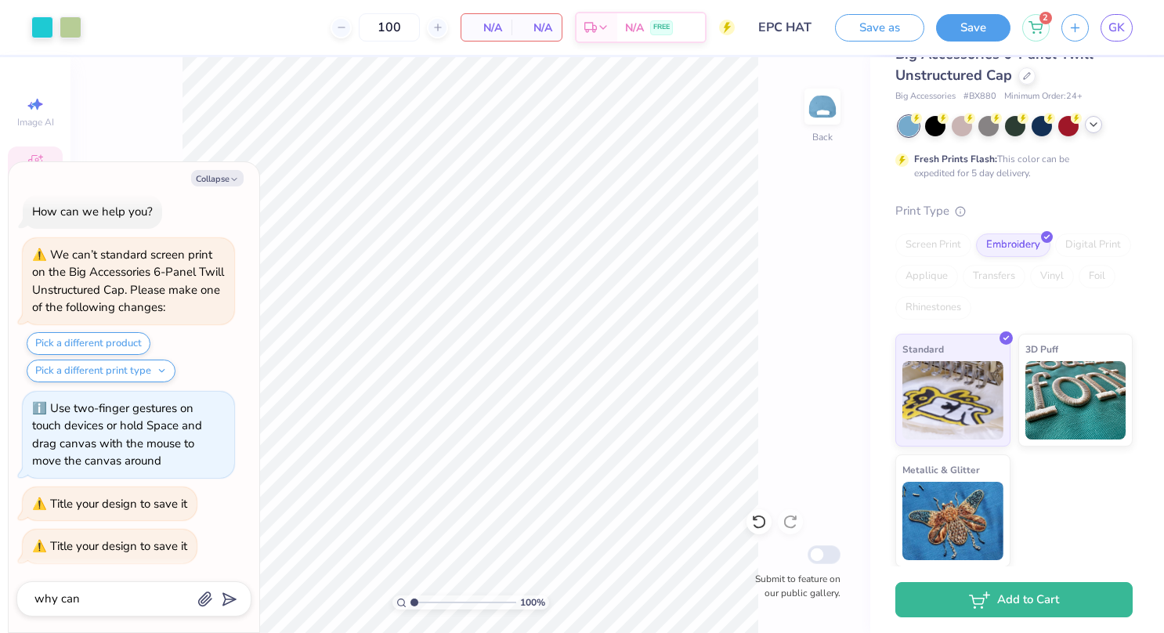
type textarea "why cant"
type textarea "x"
type textarea "why cant"
type textarea "x"
type textarea "why cant i"
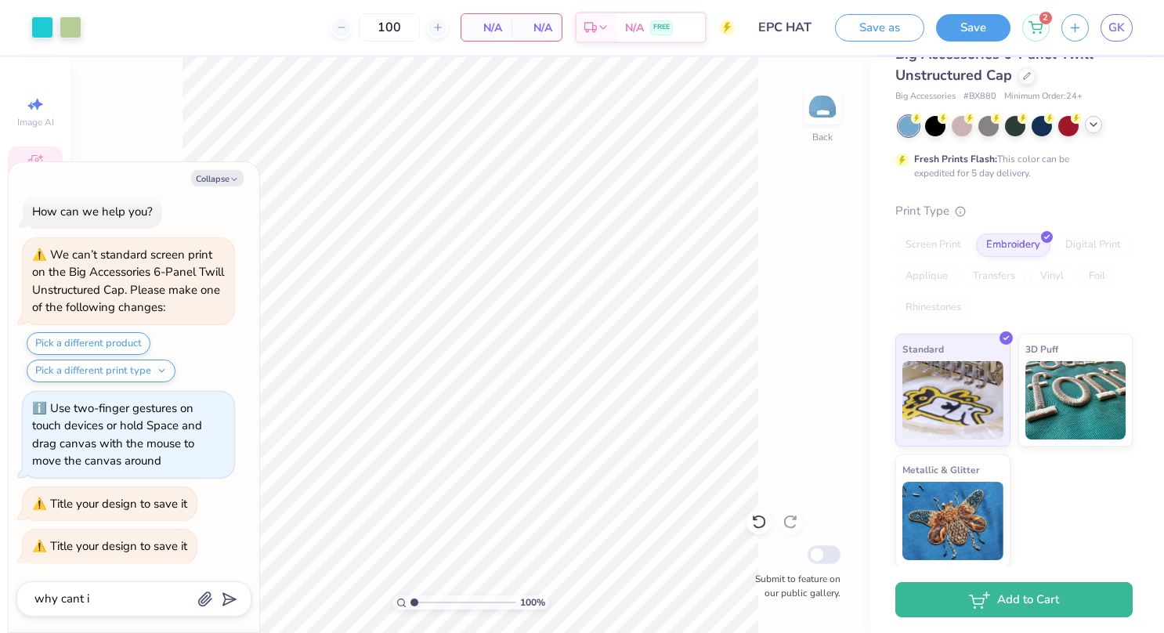
type textarea "x"
type textarea "why cant i"
type textarea "x"
type textarea "why cant i a"
type textarea "x"
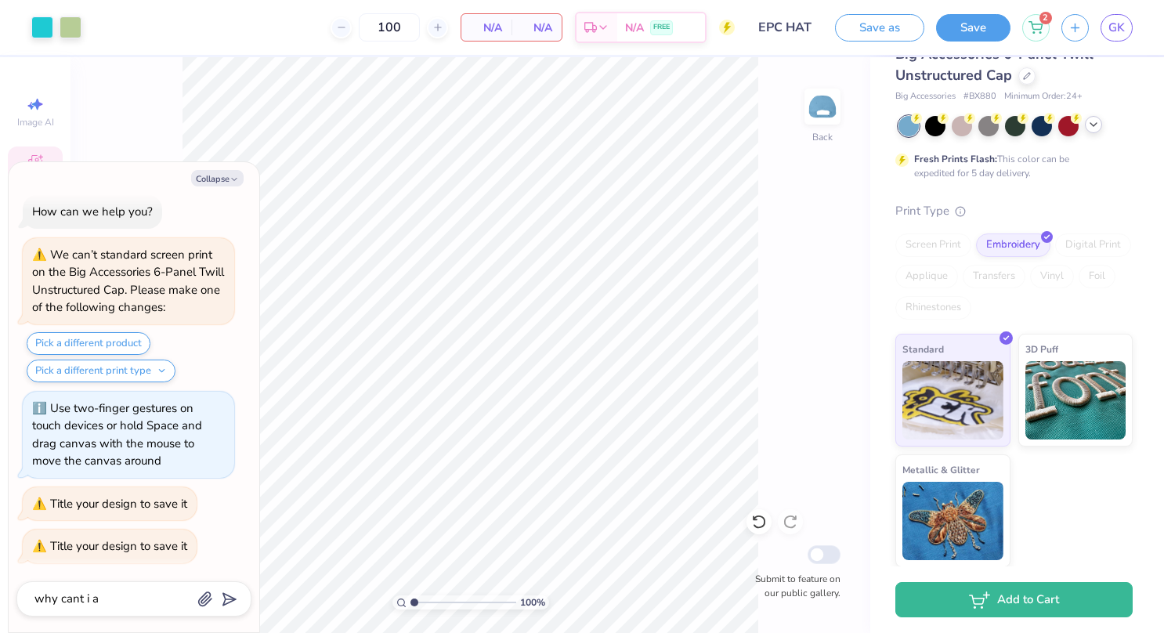
type textarea "why cant i ad"
type textarea "x"
type textarea "why cant i add"
type textarea "x"
type textarea "why cant i add"
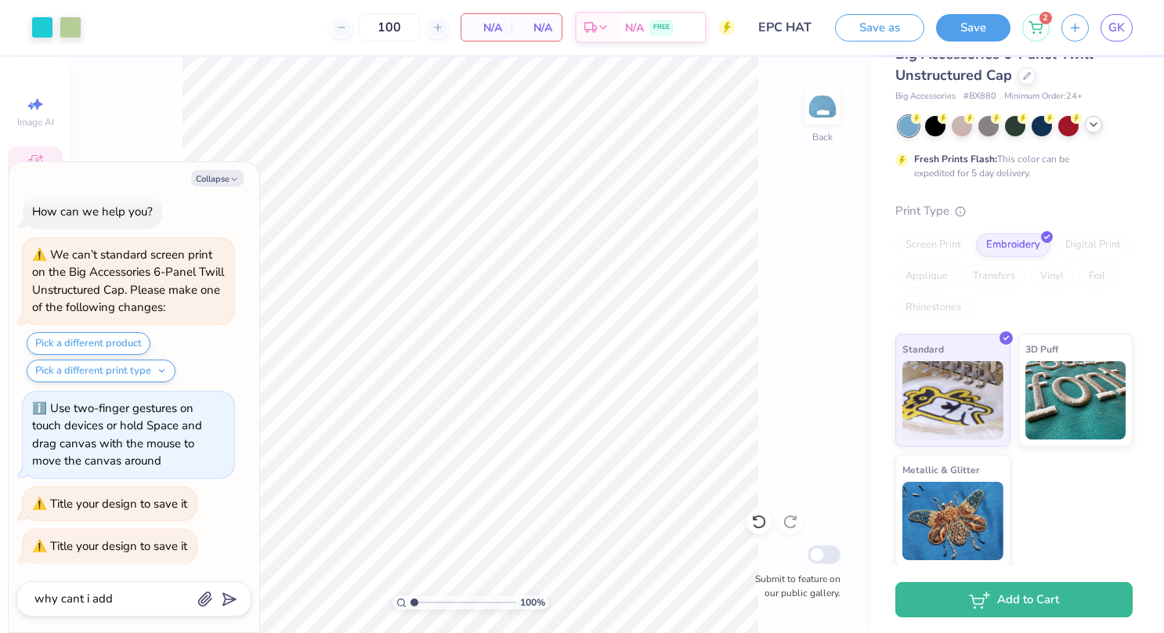
type textarea "x"
type textarea "why cant i add o"
type textarea "x"
type textarea "why cant i add o"
type textarea "x"
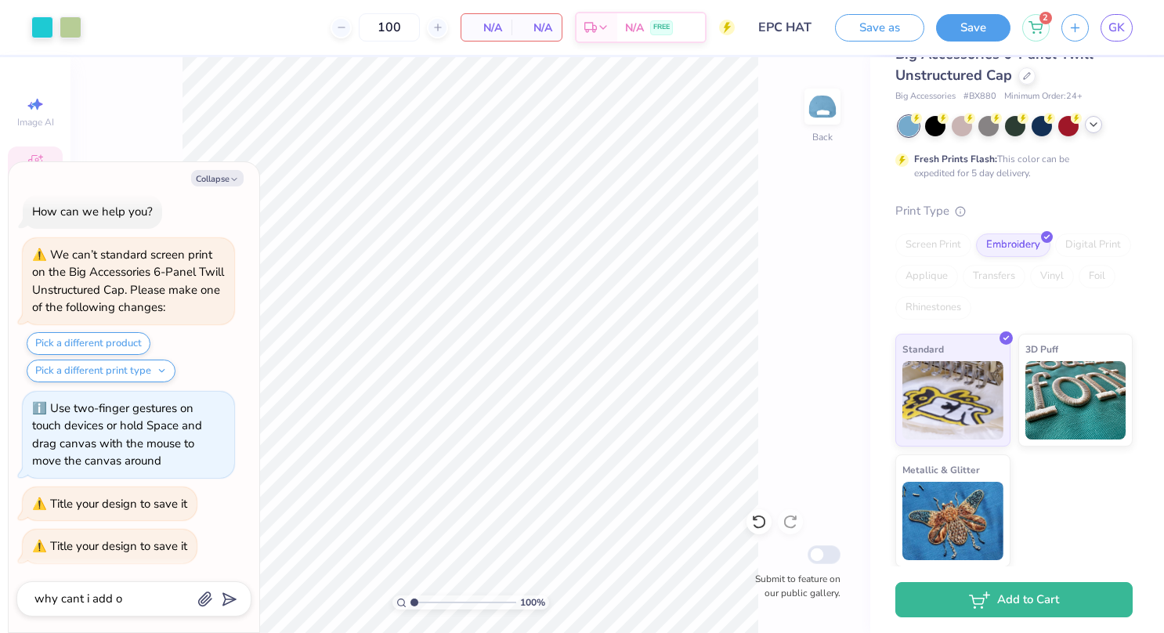
type textarea "why cant i add o"
type textarea "x"
type textarea "why cant i add"
type textarea "x"
type textarea "why cant i add t"
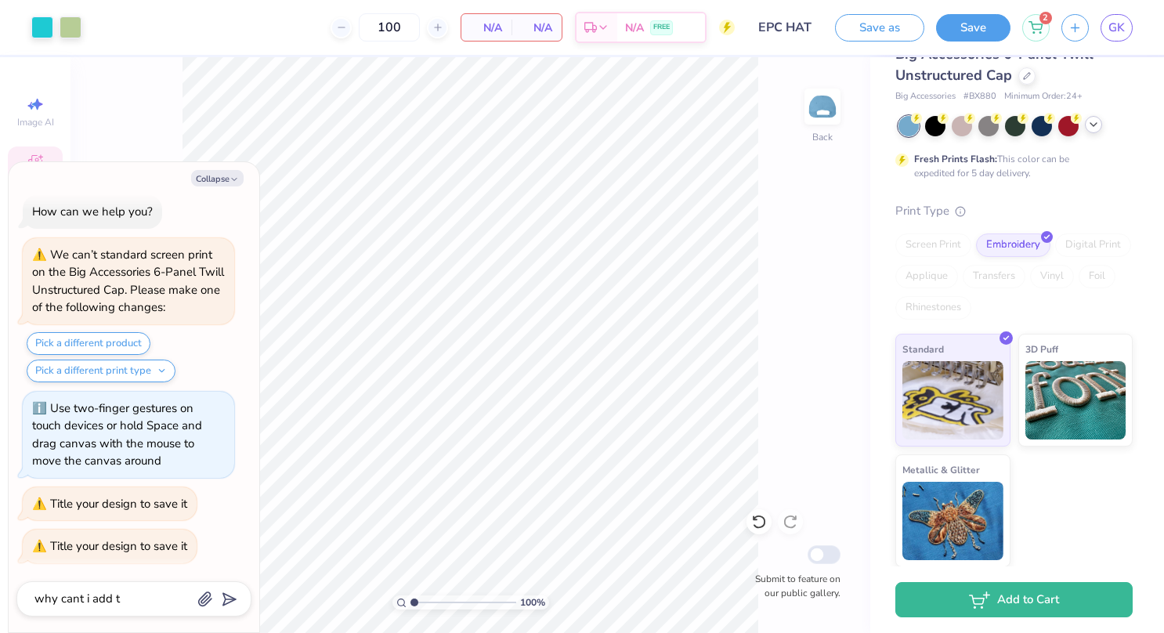
type textarea "x"
type textarea "why cant i add to"
type textarea "x"
type textarea "why cant i add to"
type textarea "x"
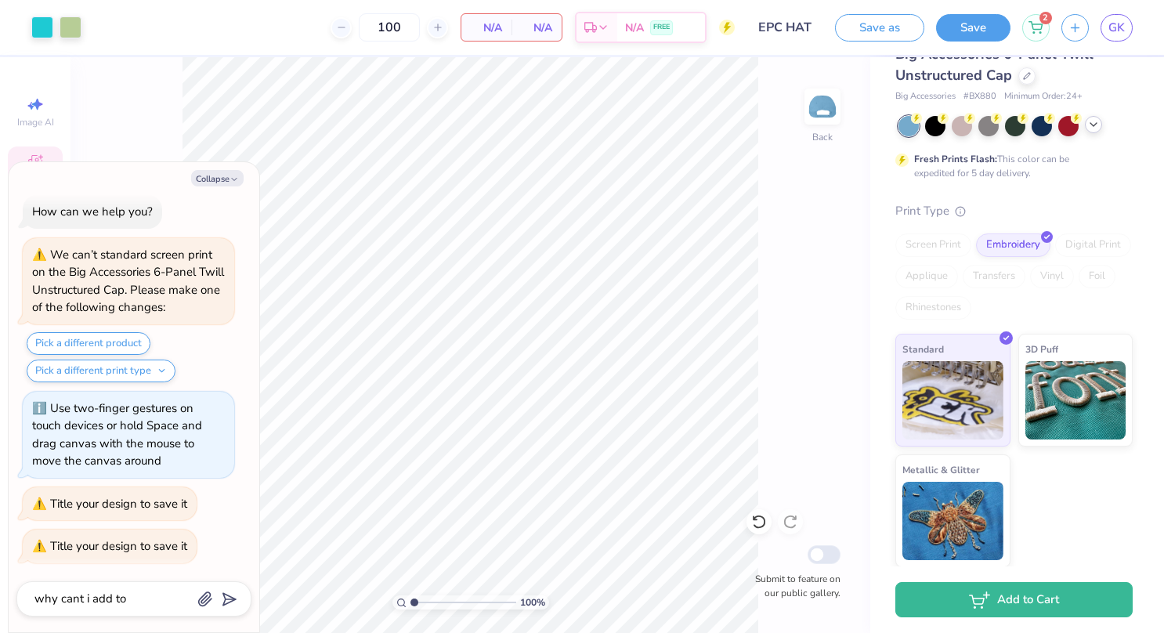
type textarea "why cant i add to c"
type textarea "x"
type textarea "why cant i add to ca"
type textarea "x"
type textarea "why cant i add to car"
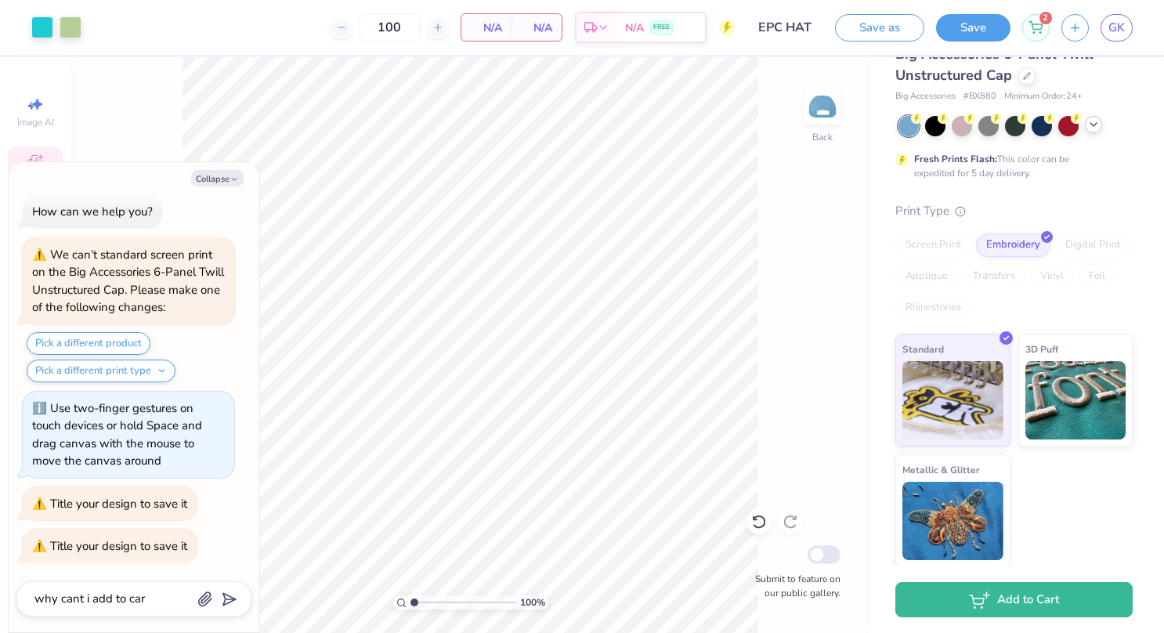
type textarea "x"
type textarea "why cant i add to cart"
type textarea "x"
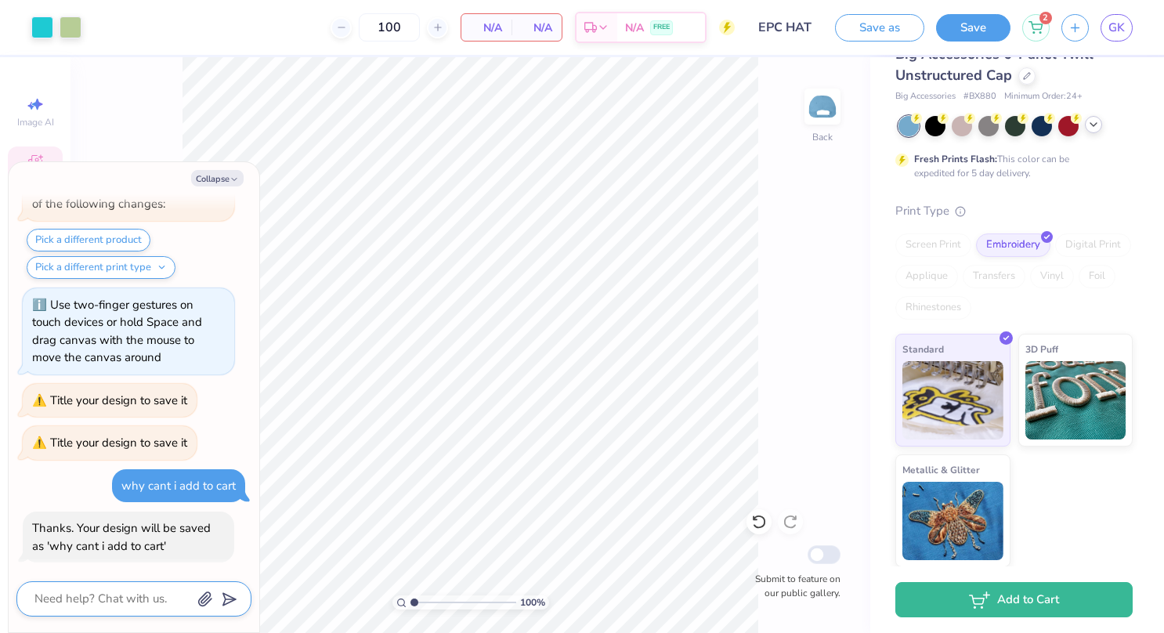
click at [110, 606] on textarea at bounding box center [112, 598] width 159 height 21
type textarea "x"
type textarea "w"
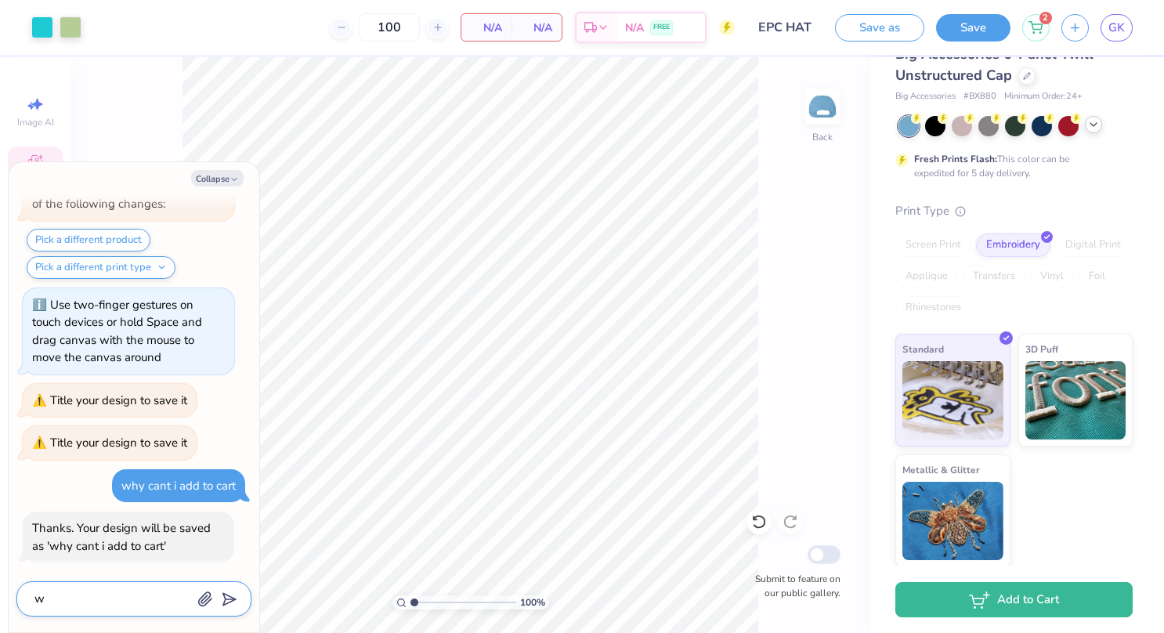
type textarea "x"
type textarea "wh"
type textarea "x"
type textarea "wha"
type textarea "x"
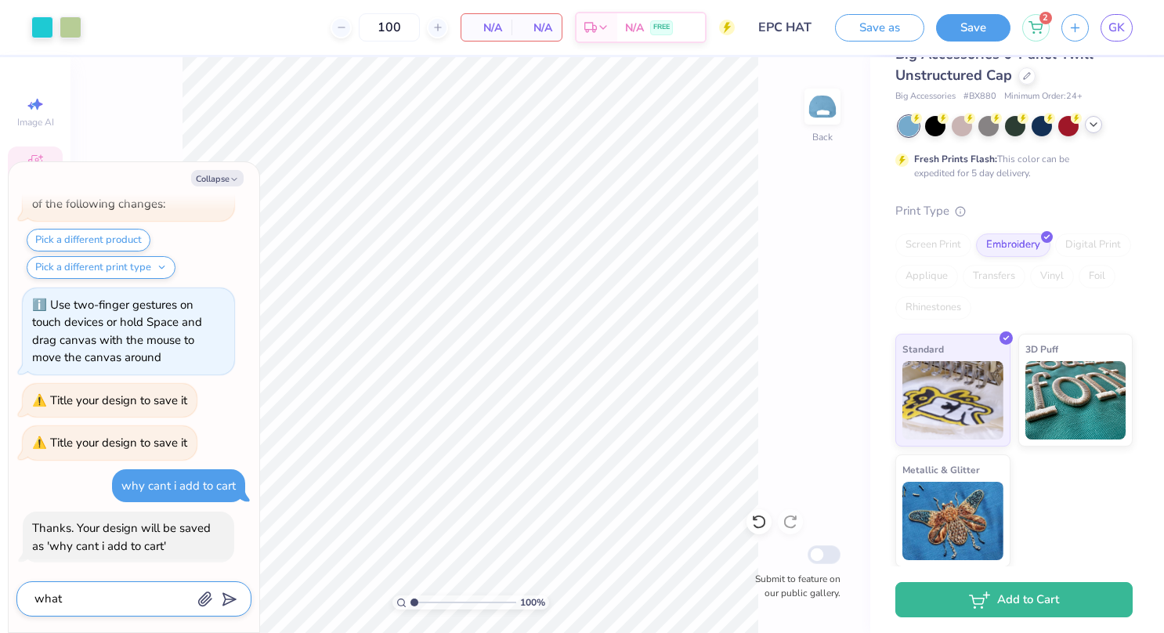
type textarea "what"
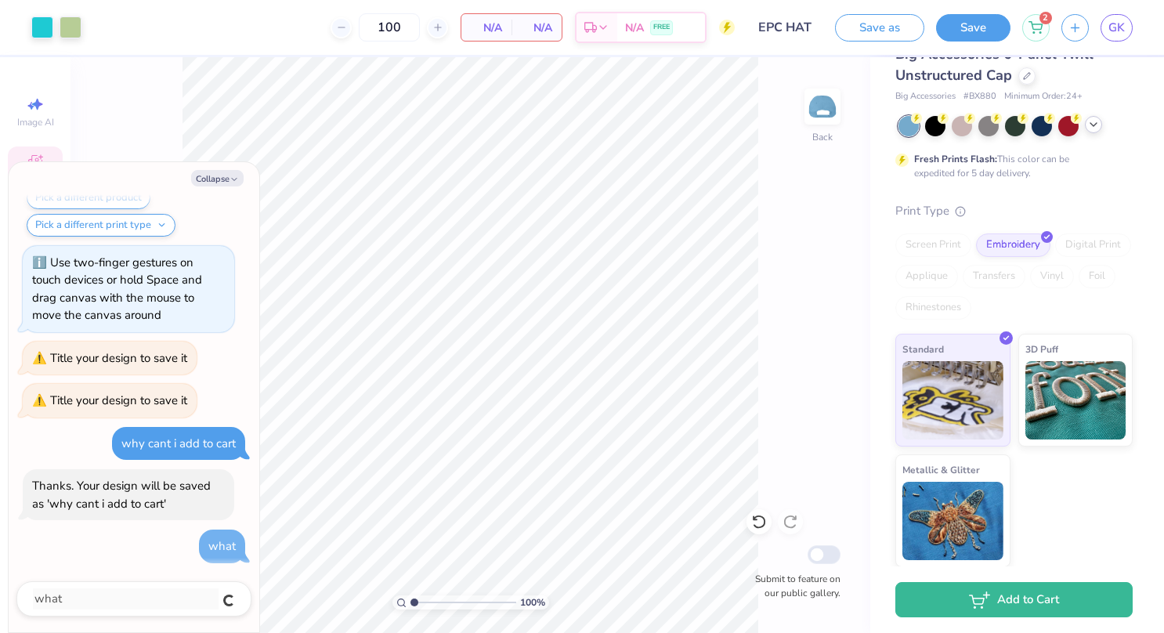
type textarea "x"
click at [110, 606] on textarea at bounding box center [112, 598] width 159 height 21
type textarea "x"
type textarea "w"
type textarea "x"
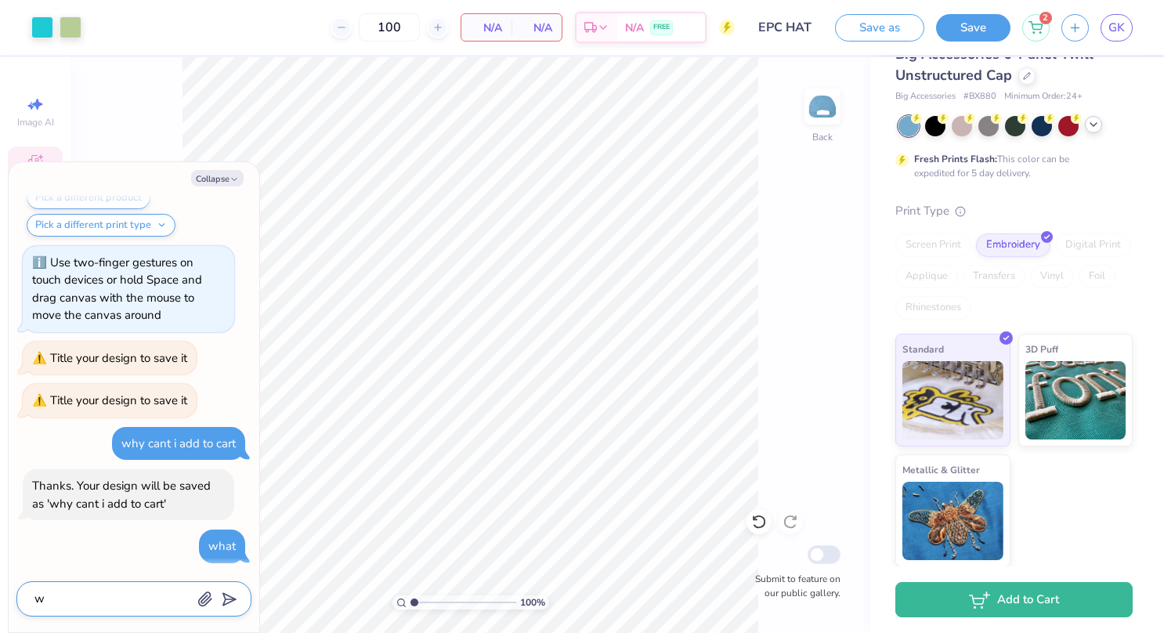
type textarea "wh"
type textarea "x"
type textarea "why"
type textarea "x"
type textarea "why"
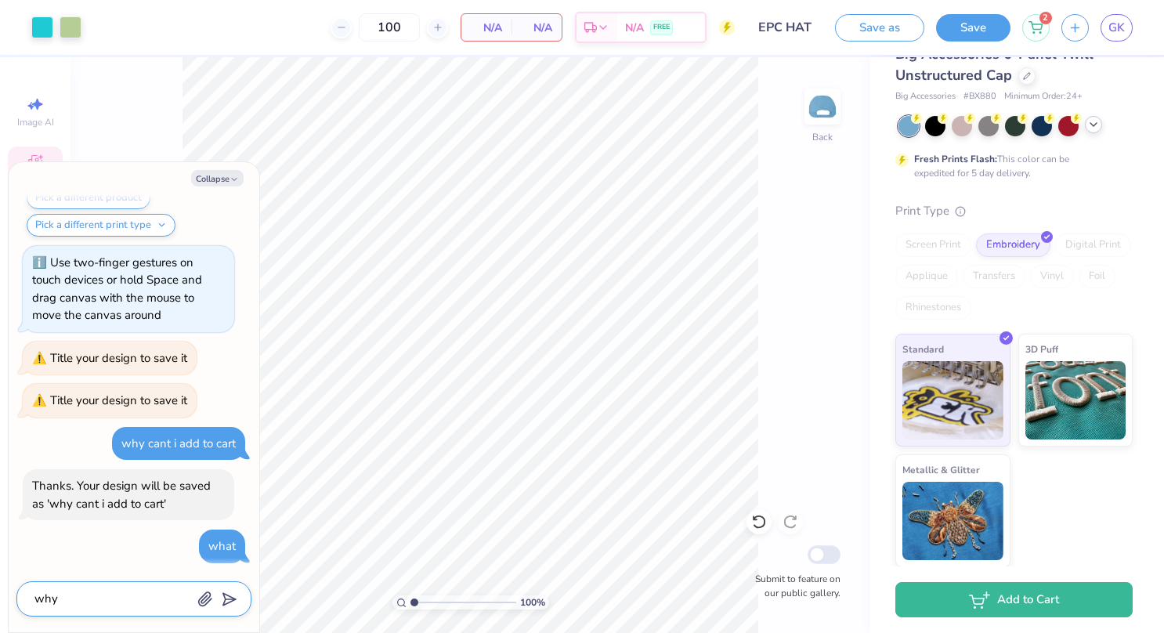
type textarea "x"
type textarea "why c"
type textarea "x"
type textarea "why ca"
type textarea "x"
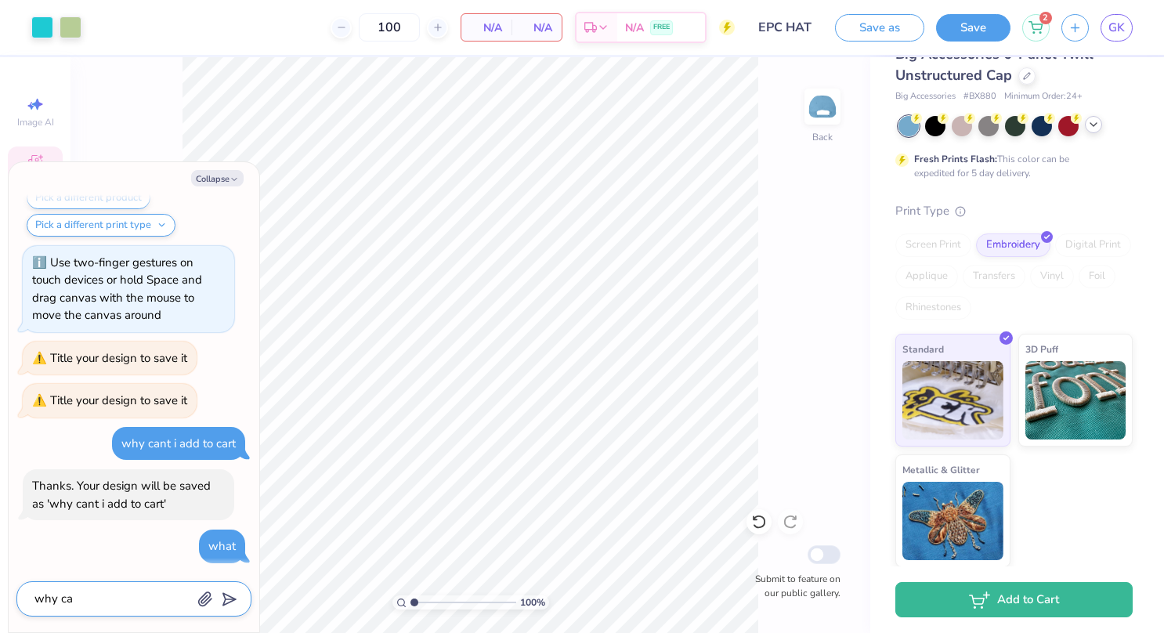
type textarea "why can"
type textarea "x"
type textarea "why can"
type textarea "x"
type textarea "why can i"
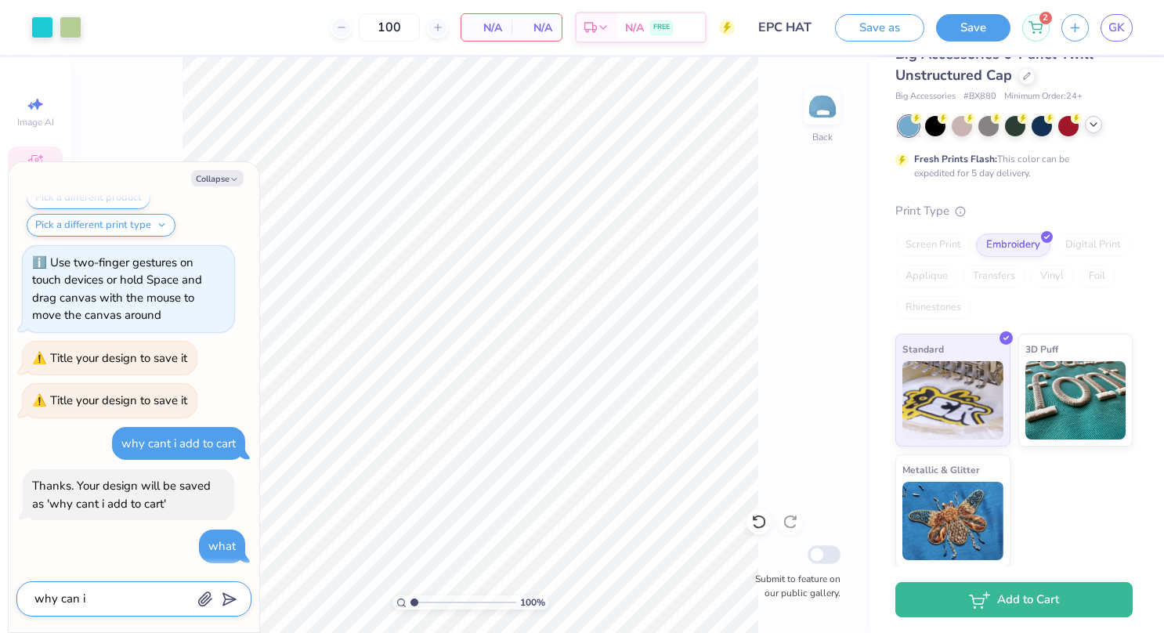
type textarea "x"
type textarea "why can i"
type textarea "x"
type textarea "why can i a"
type textarea "x"
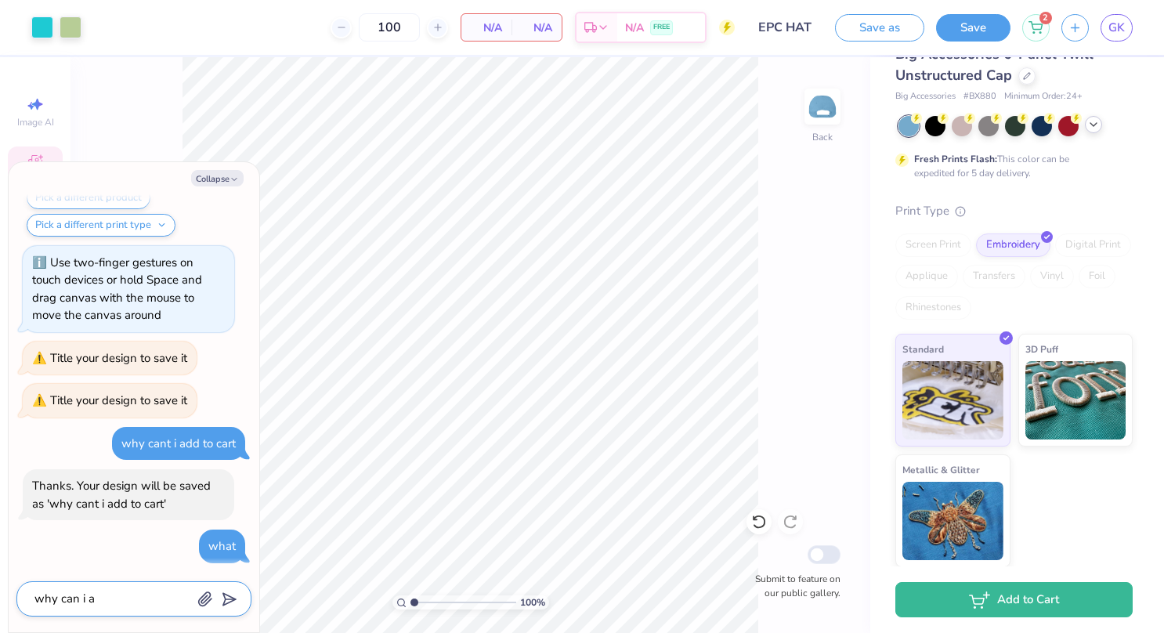
type textarea "why can i"
type textarea "x"
type textarea "why can i n"
type textarea "x"
type textarea "why can i no"
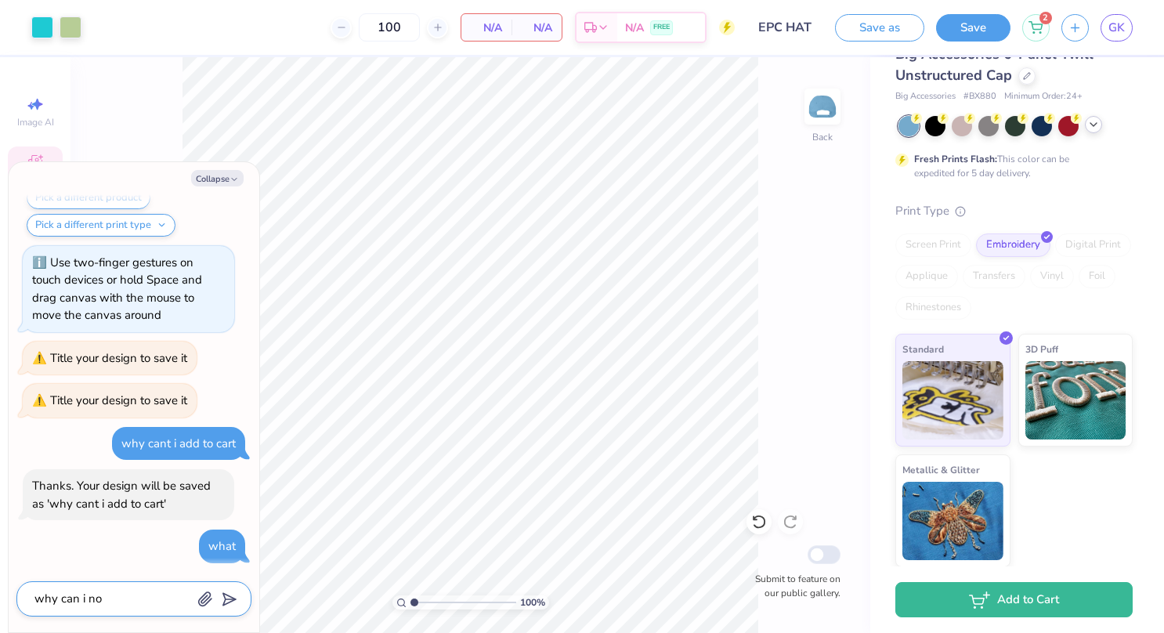
type textarea "x"
type textarea "why can i not"
type textarea "x"
type textarea "why can i not"
type textarea "x"
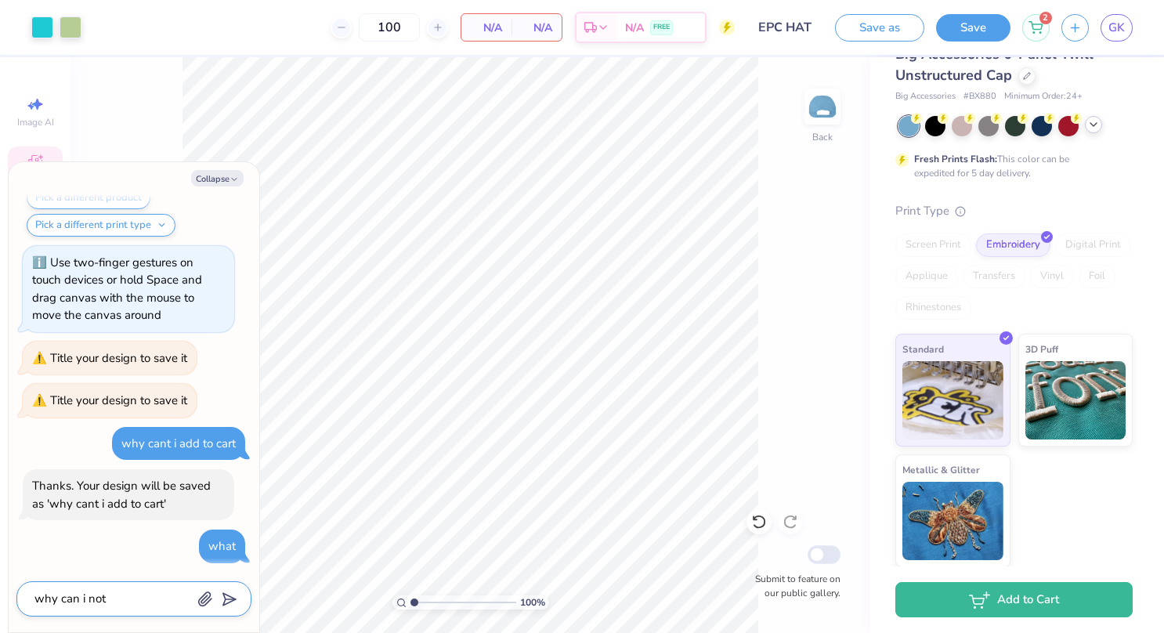
type textarea "why can i not a"
type textarea "x"
type textarea "why can i not ad"
type textarea "x"
type textarea "why can i not add"
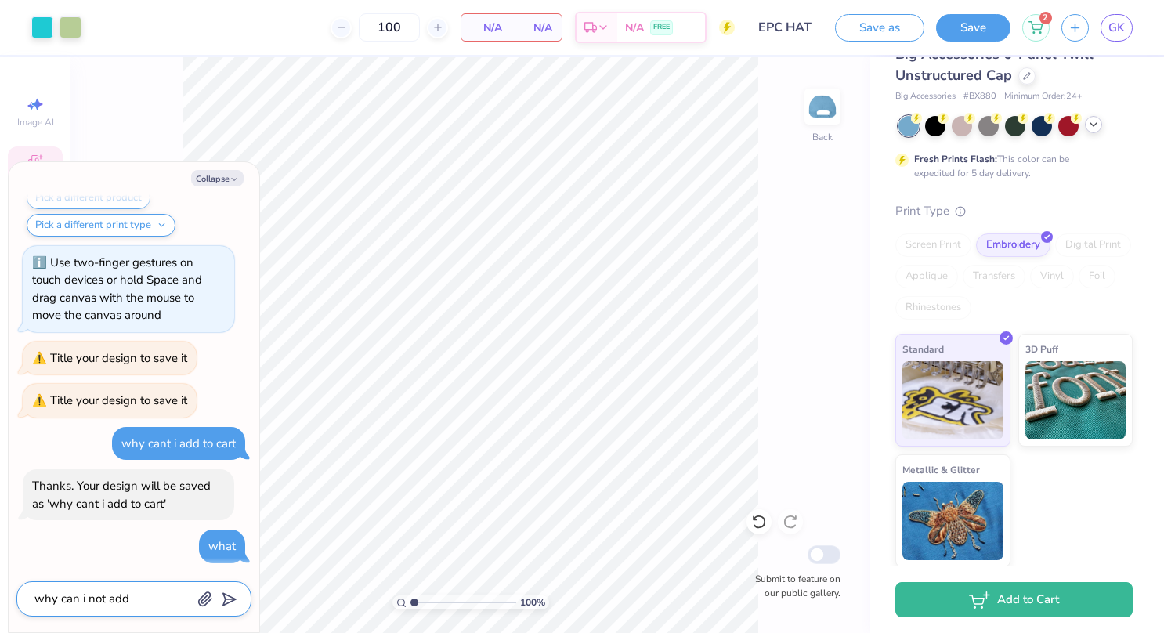
type textarea "x"
type textarea "why can i not add"
type textarea "x"
type textarea "why can i not add m"
type textarea "x"
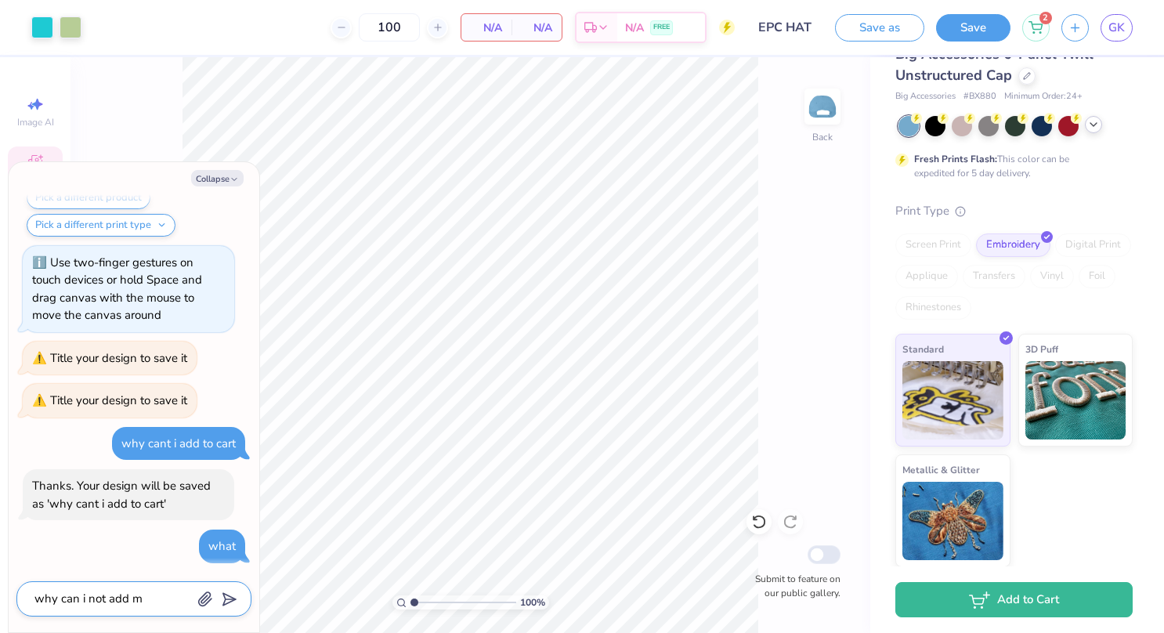
type textarea "why can i not add my"
type textarea "x"
type textarea "why can i not add my"
type textarea "x"
type textarea "why can i not add my d"
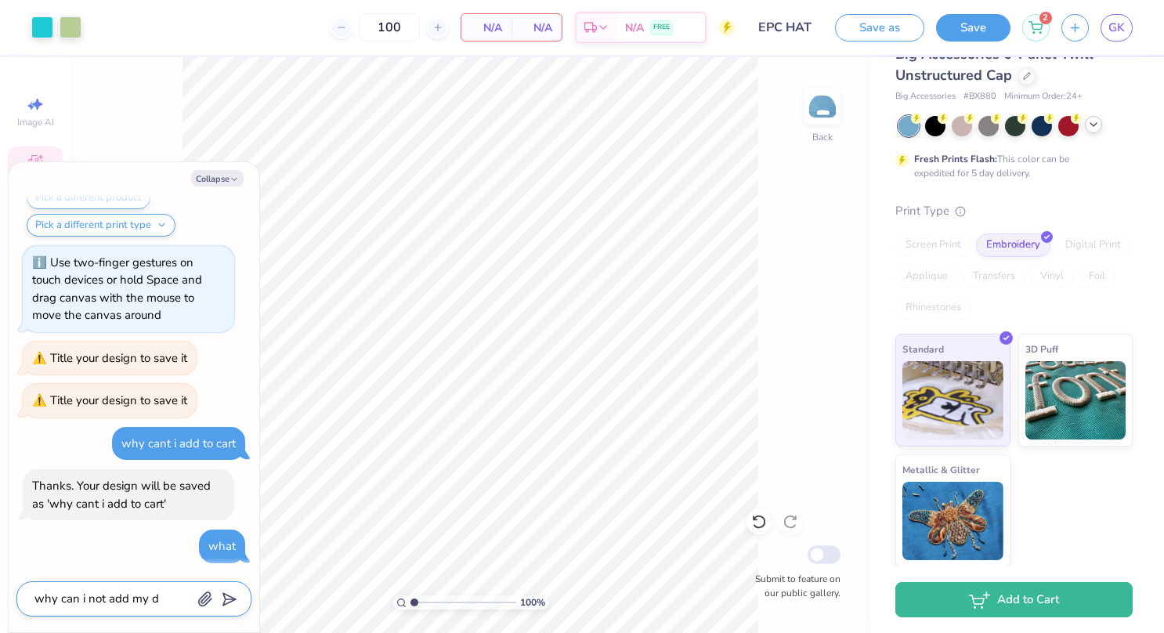
type textarea "x"
type textarea "why can i not add my de"
type textarea "x"
type textarea "why can i not add my des"
type textarea "x"
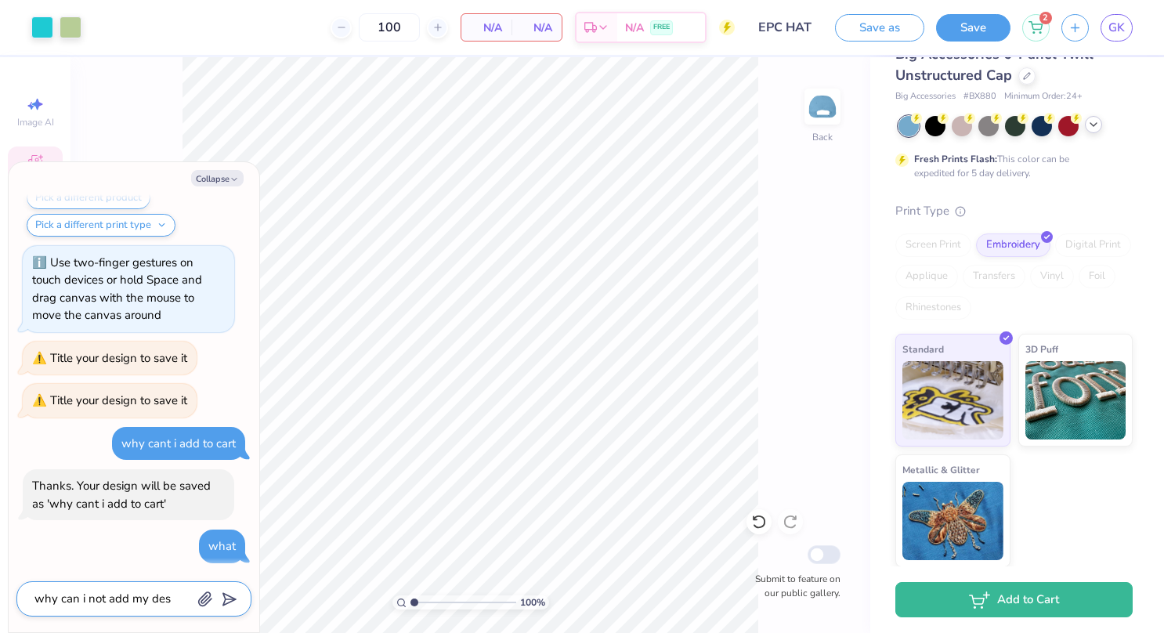
type textarea "why can i not add my desi"
type textarea "x"
type textarea "why can i not add my desig"
type textarea "x"
type textarea "why can i not add my design"
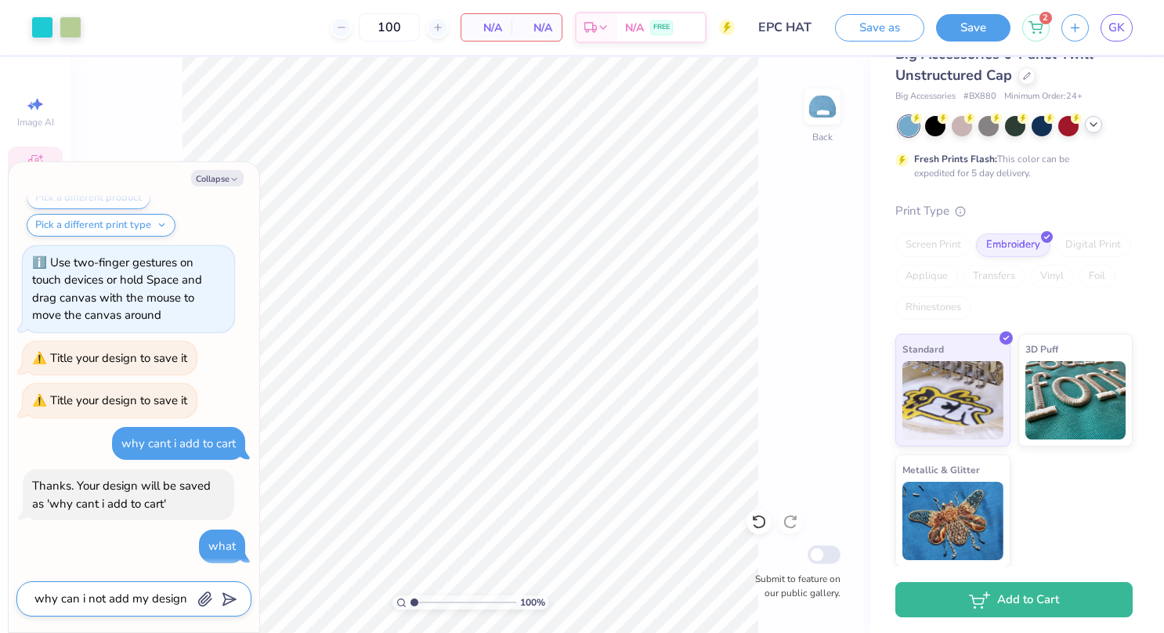
type textarea "x"
type textarea "why can i not add my design"
type textarea "x"
type textarea "why can i not add my design t"
type textarea "x"
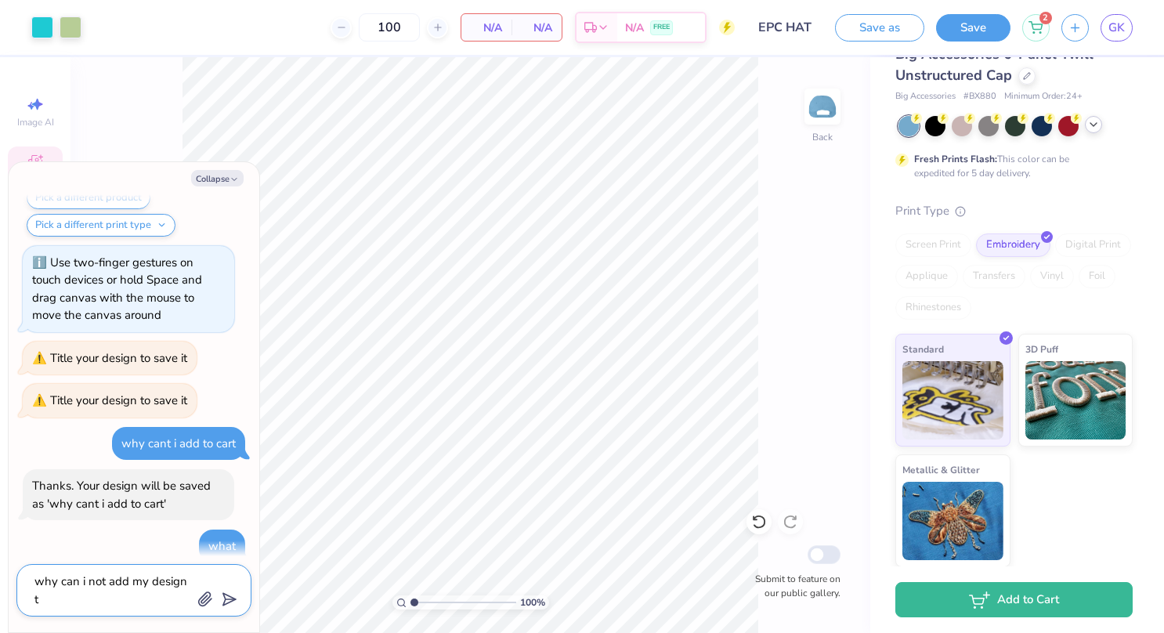
type textarea "why can i not add my design to"
type textarea "x"
type textarea "why can i not add my design to"
type textarea "x"
type textarea "why can i not add my design to t"
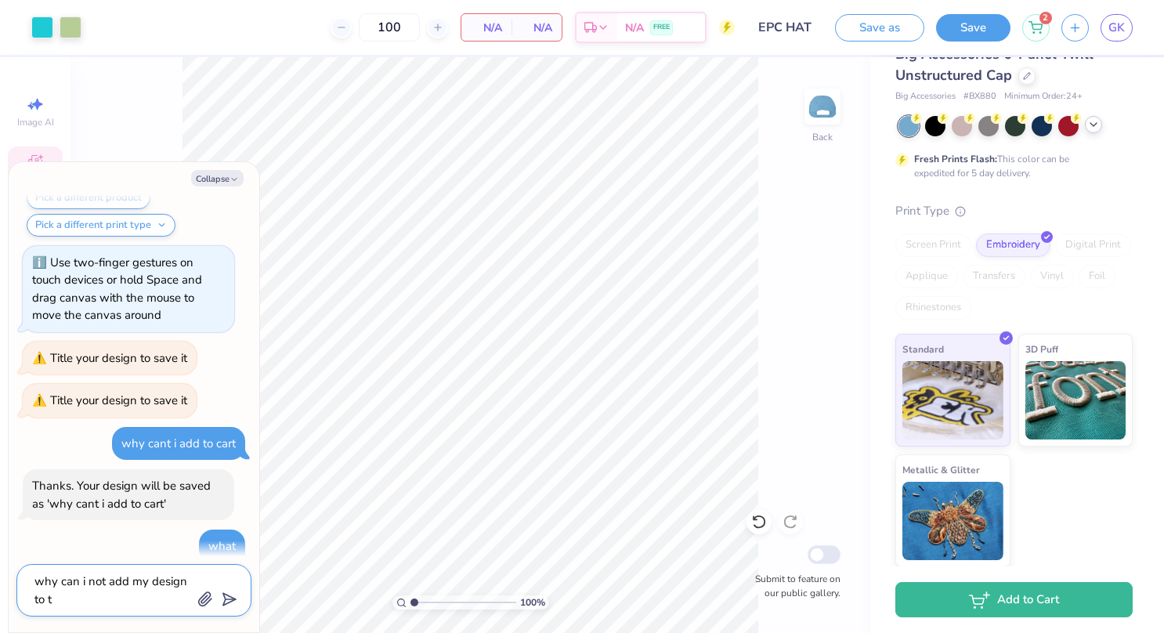
type textarea "x"
type textarea "why can i not add my design to th"
type textarea "x"
type textarea "why can i not add my design to the"
type textarea "x"
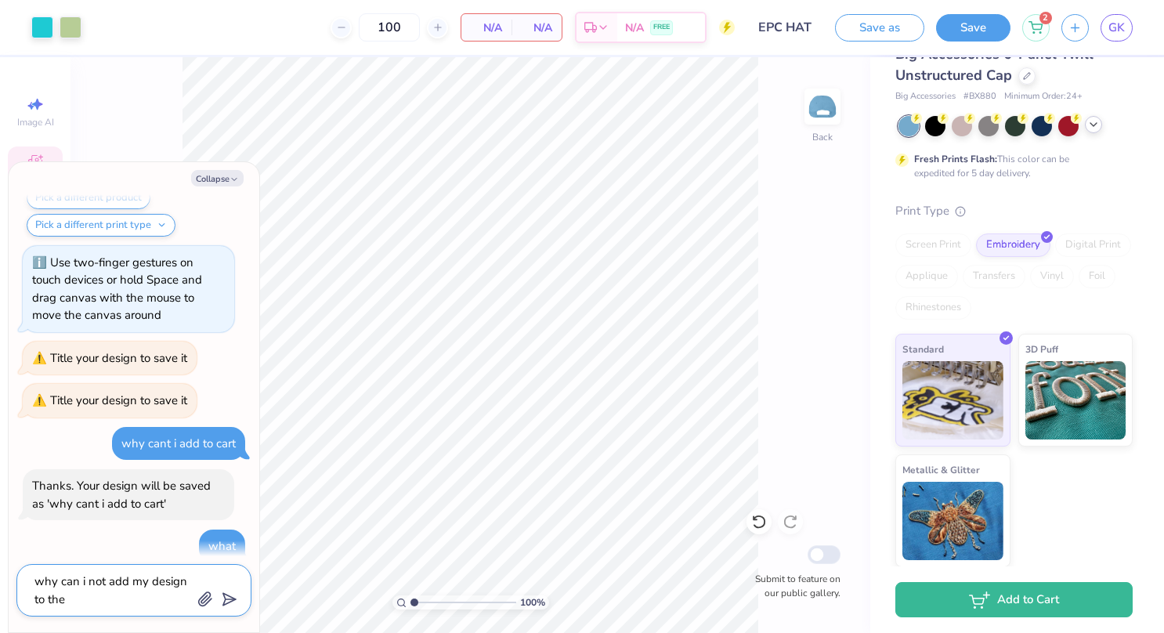
type textarea "why can i not add my design to the"
type textarea "x"
type textarea "why can i not add my design to the"
type textarea "x"
type textarea "why can i not add my design to th"
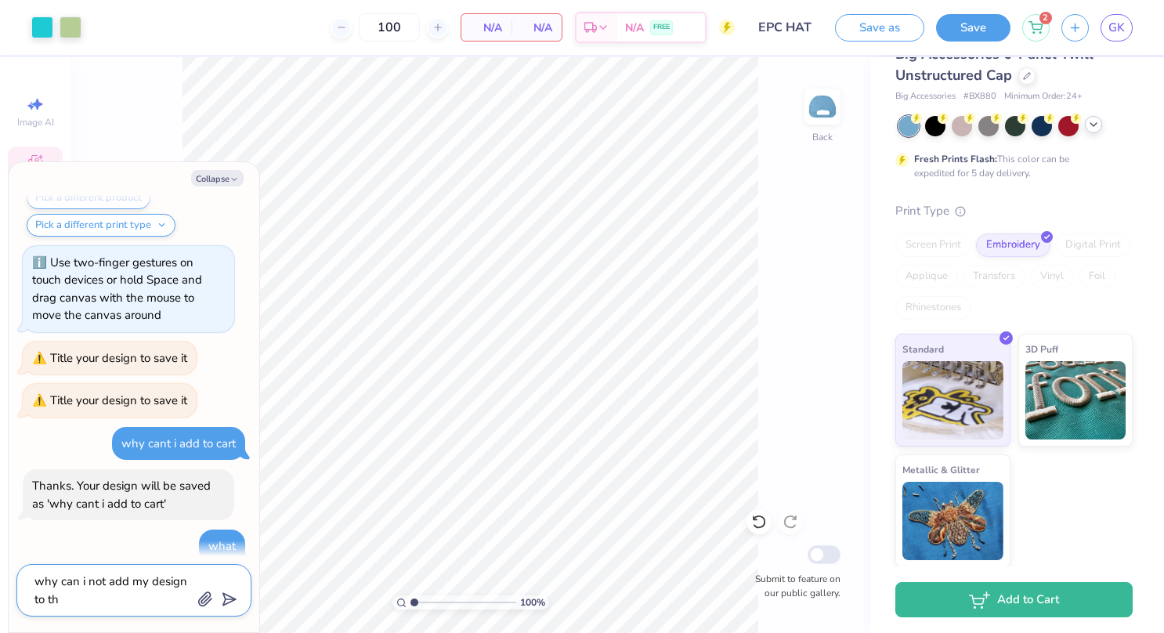
type textarea "x"
type textarea "why can i not add my design to the"
type textarea "x"
type textarea "why can i not add my design to the c"
type textarea "x"
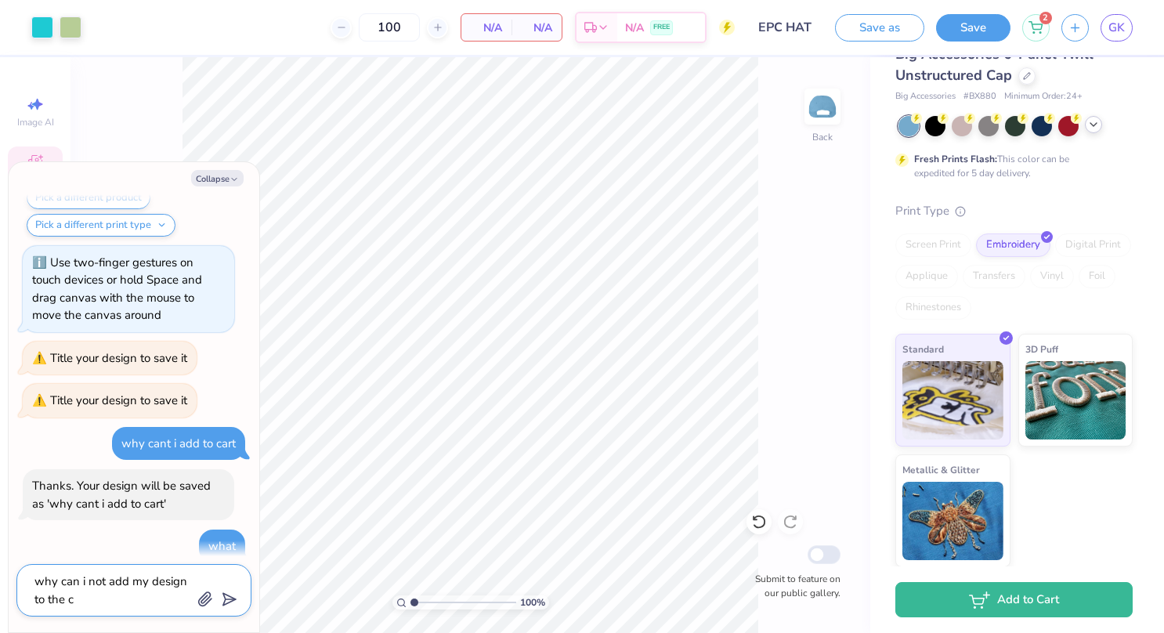
type textarea "why can i not add my design to the ca"
type textarea "x"
type textarea "why can i not add my design to the car"
type textarea "x"
type textarea "why can i not add my design to the cart"
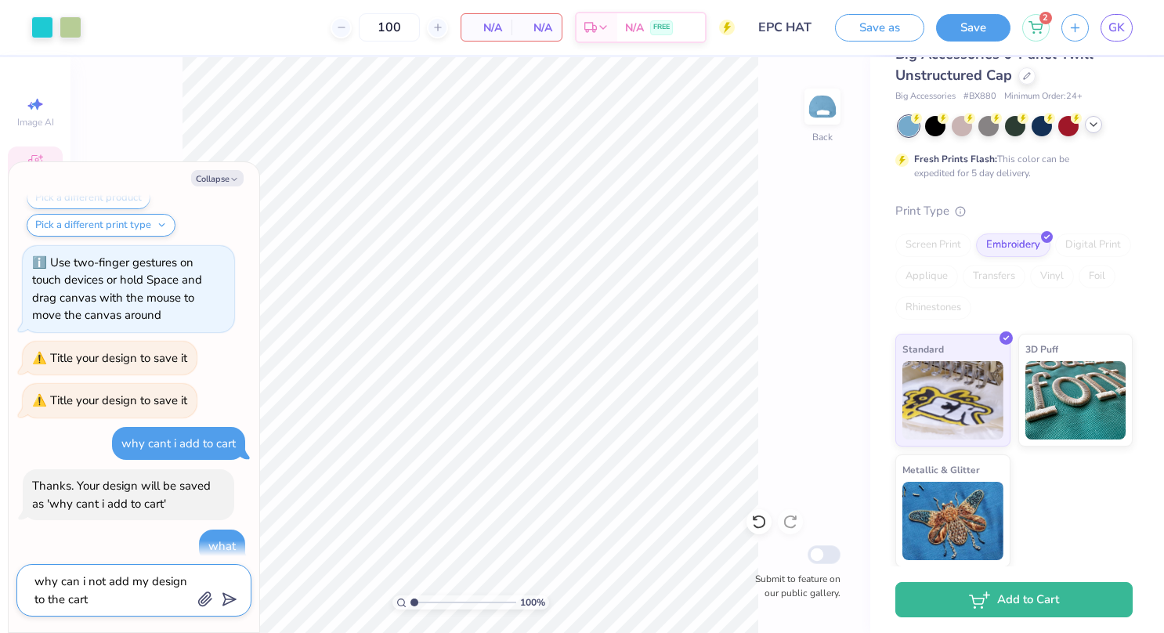
type textarea "x"
type textarea "why can i not add my design to the cart"
type textarea "x"
type textarea "why can i not add my design to the cart t"
type textarea "x"
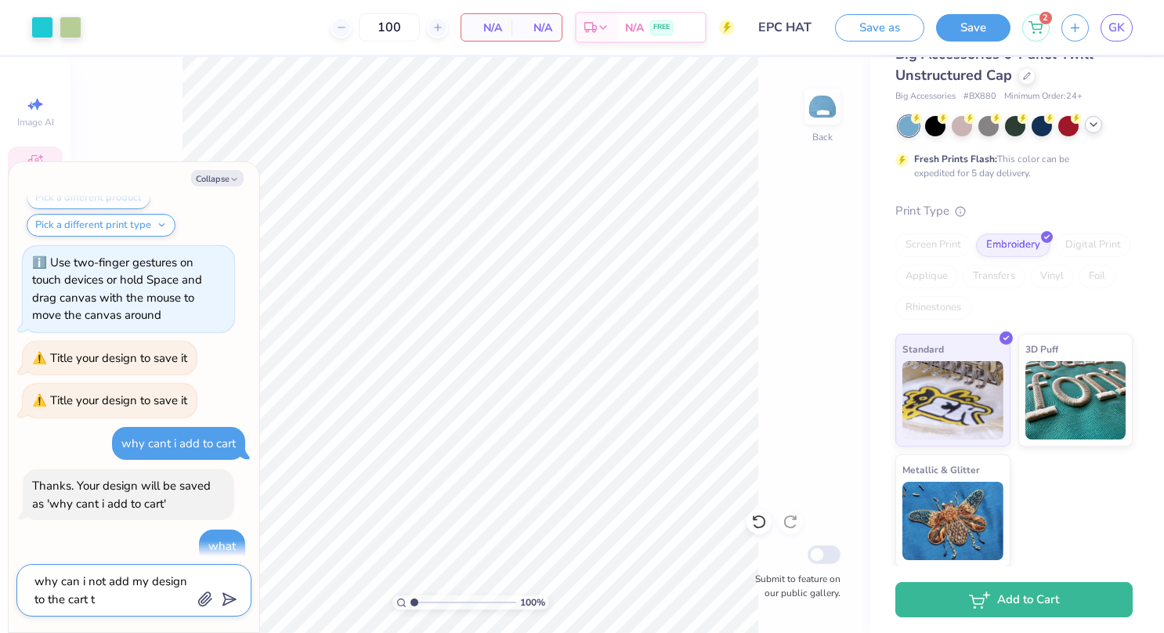
type textarea "why can i not add my design to the cart to"
type textarea "x"
type textarea "why can i not add my design to the cart to"
type textarea "x"
type textarea "why can i not add my design to the cart to p"
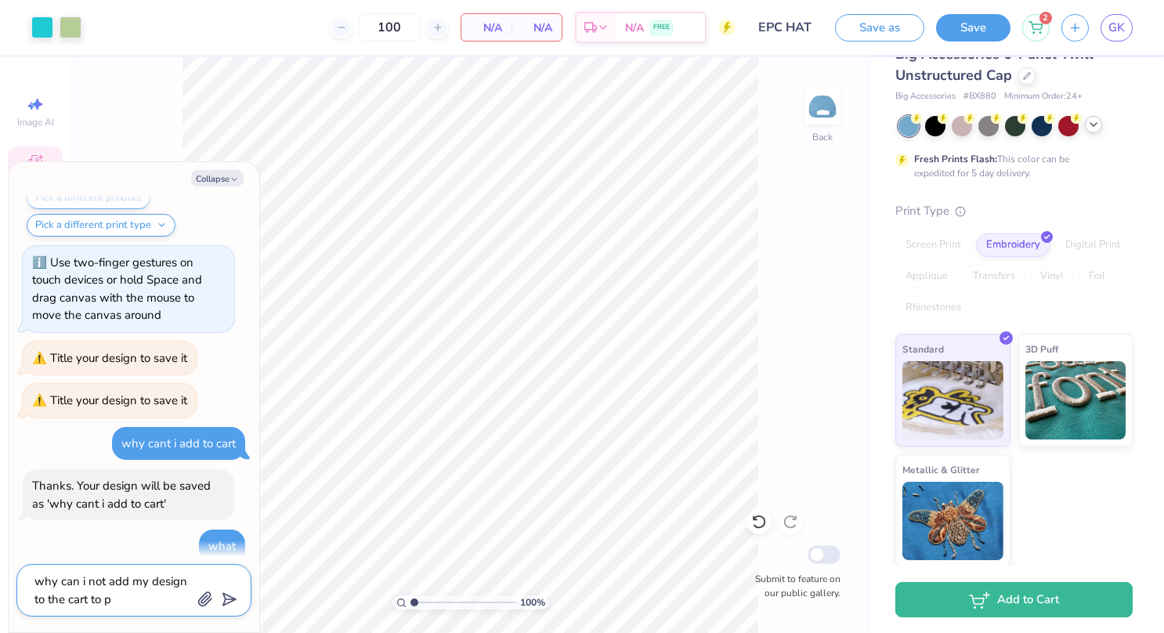
type textarea "x"
type textarea "why can i not add my design to the cart to pr"
type textarea "x"
type textarea "why can i not add my design to the cart to p"
type textarea "x"
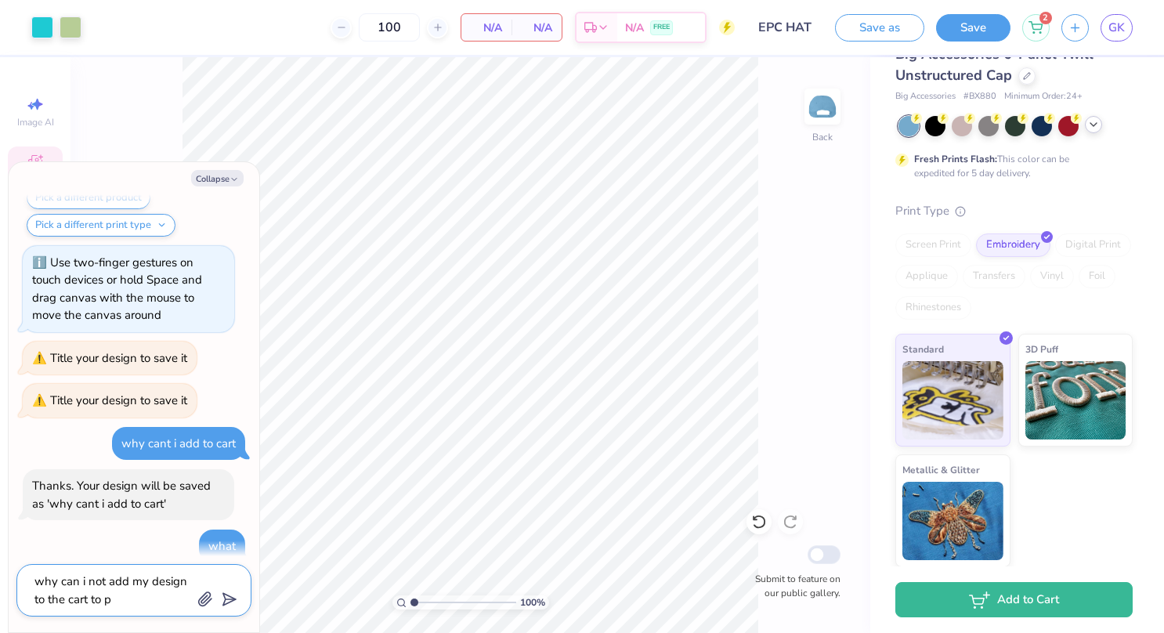
type textarea "why can i not add my design to the cart to pr"
type textarea "x"
type textarea "why can i not add my design to the cart to p"
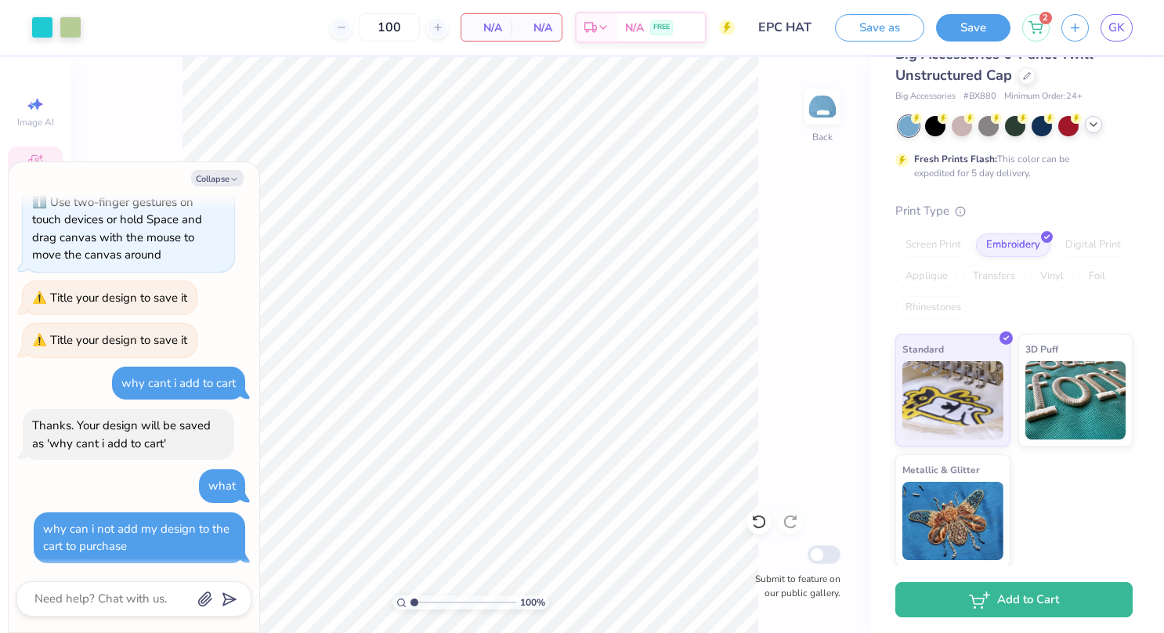
scroll to position [218, 0]
click at [216, 175] on button "Collapse" at bounding box center [217, 178] width 52 height 16
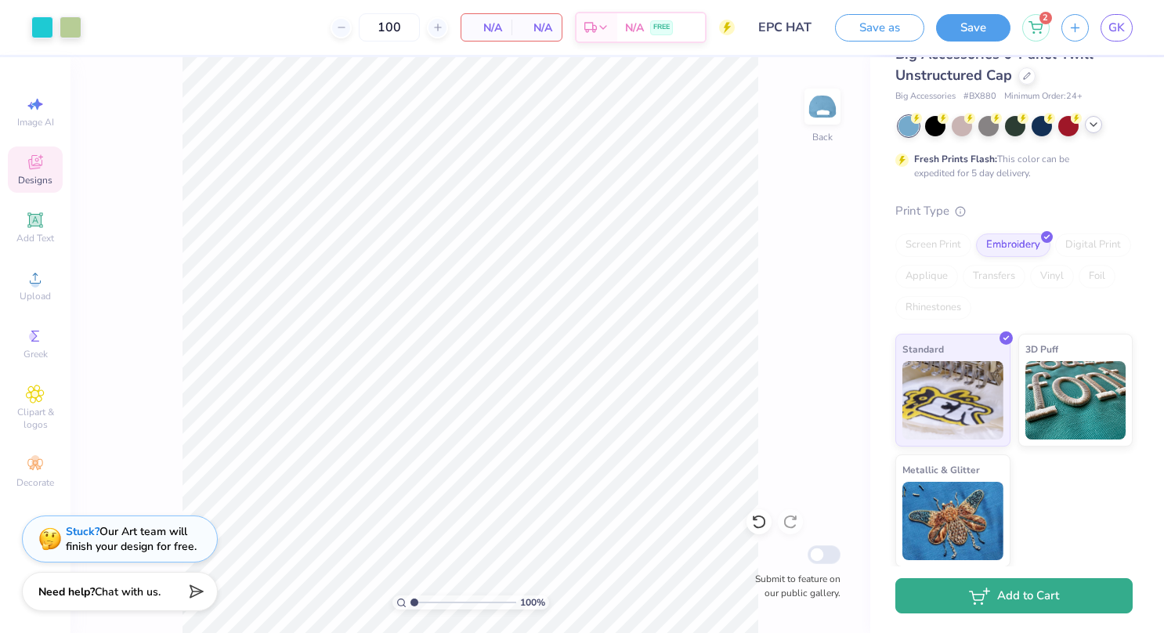
click at [1014, 609] on button "Add to Cart" at bounding box center [1013, 595] width 237 height 35
